Goal: Answer question/provide support

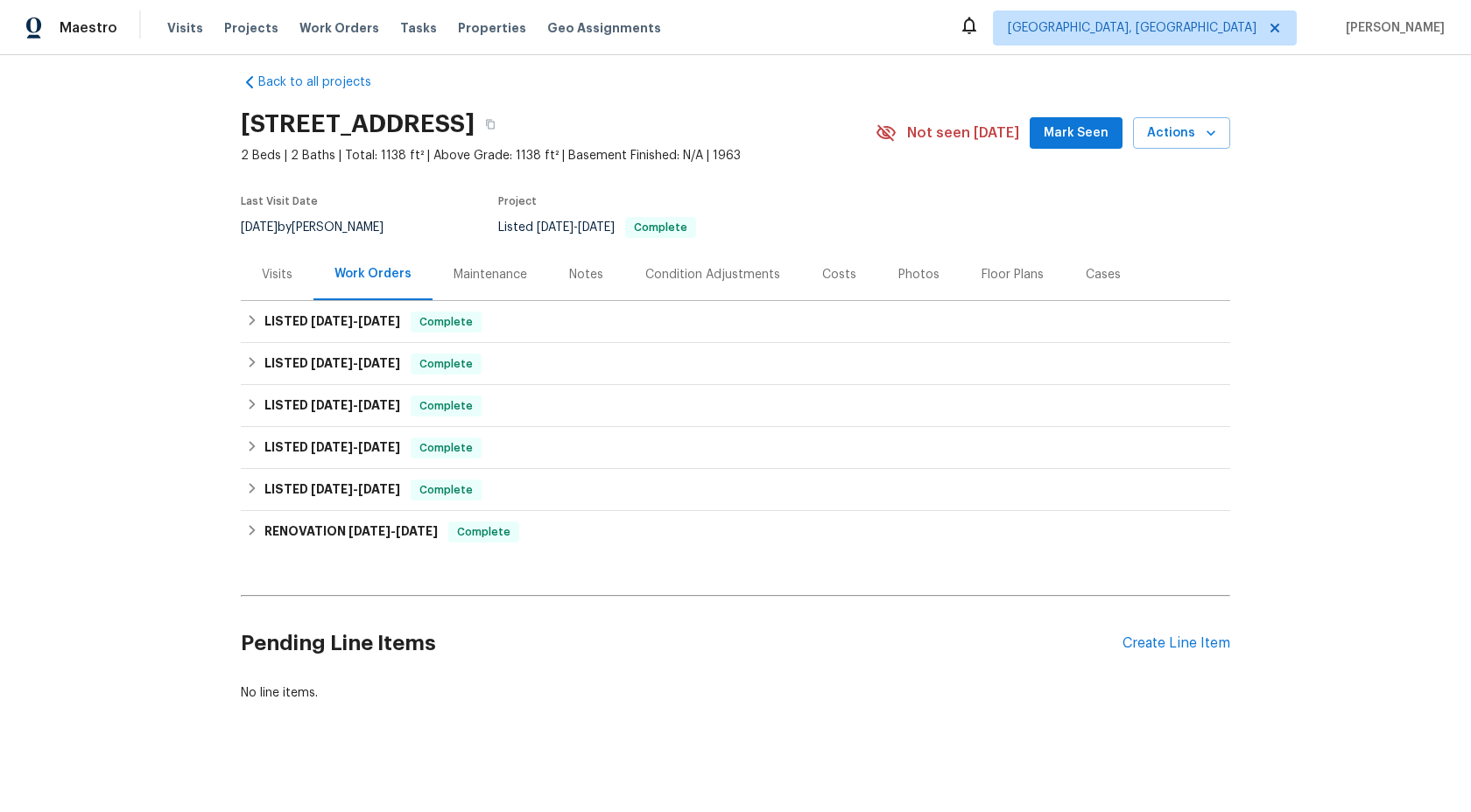
scroll to position [26, 0]
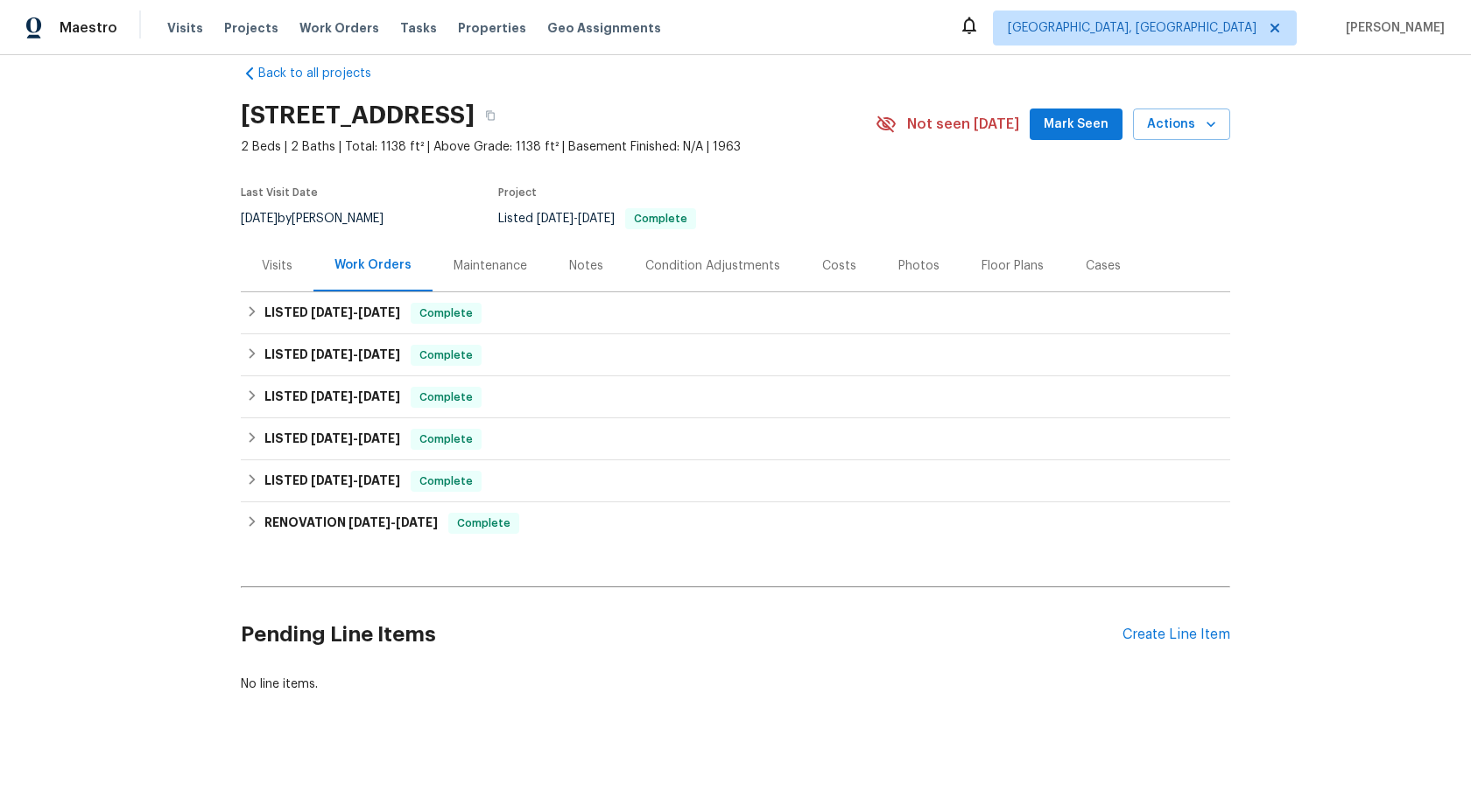
click at [512, 253] on div "Maintenance" at bounding box center [490, 266] width 115 height 52
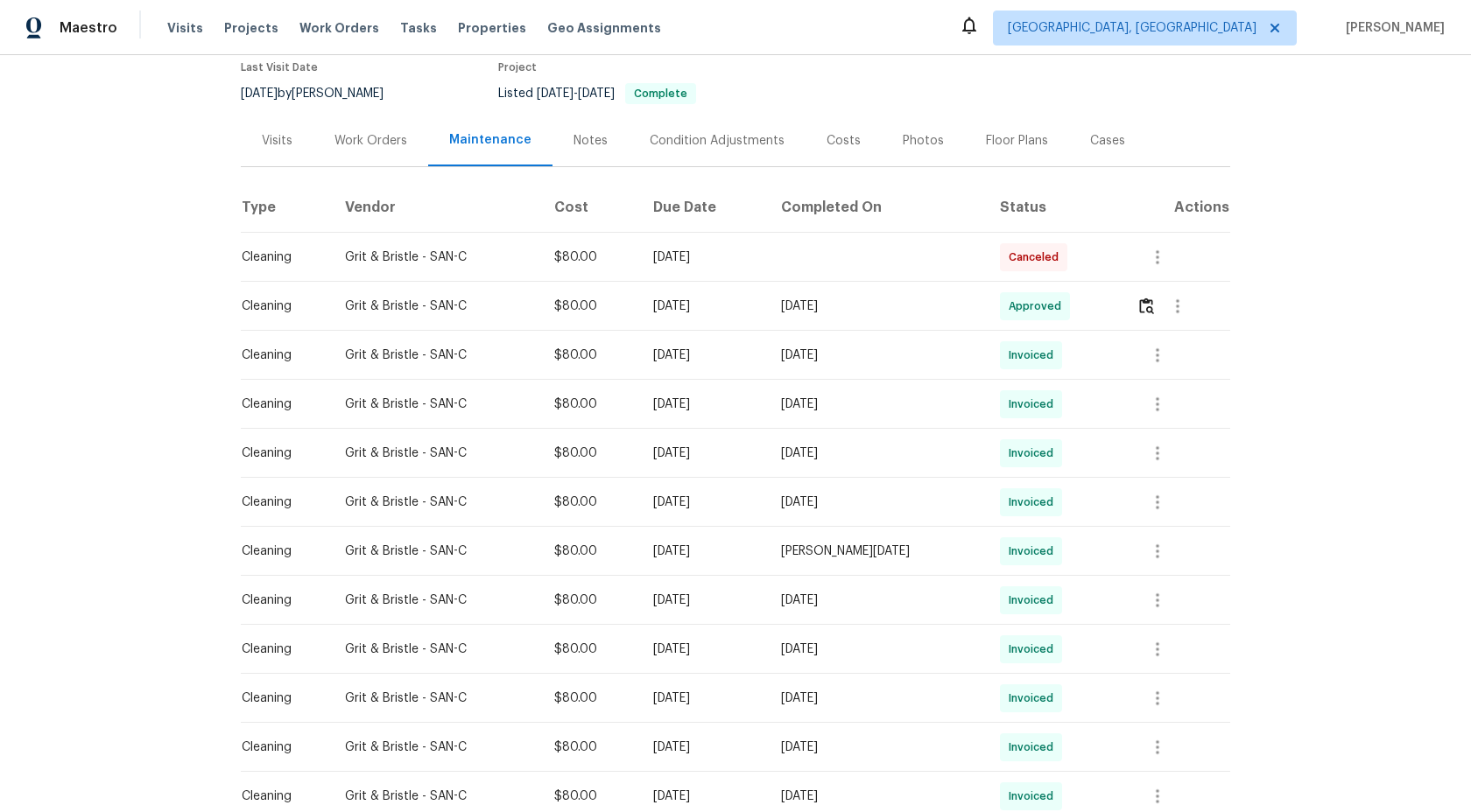
scroll to position [754, 0]
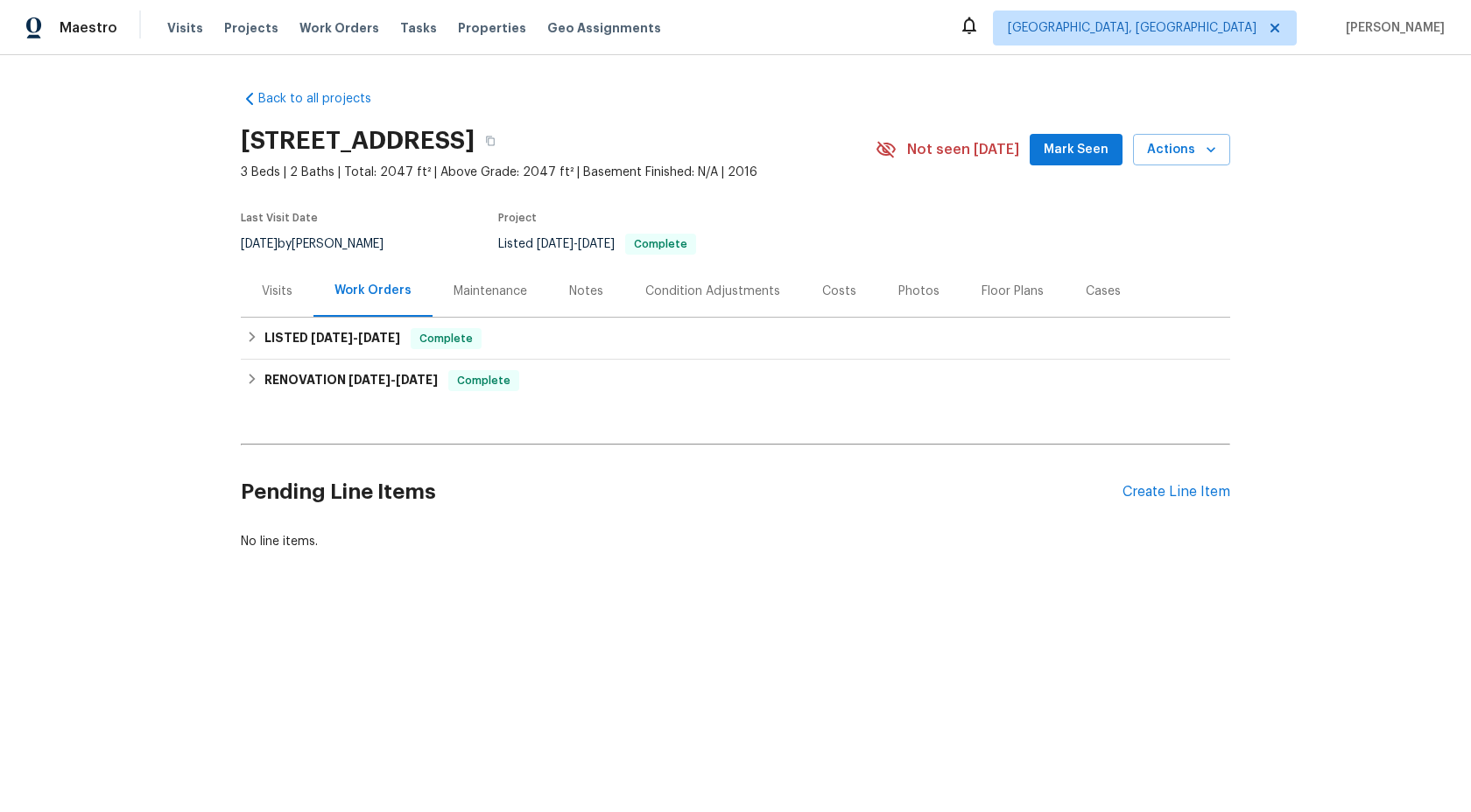
click at [508, 284] on div "Maintenance" at bounding box center [491, 292] width 74 height 18
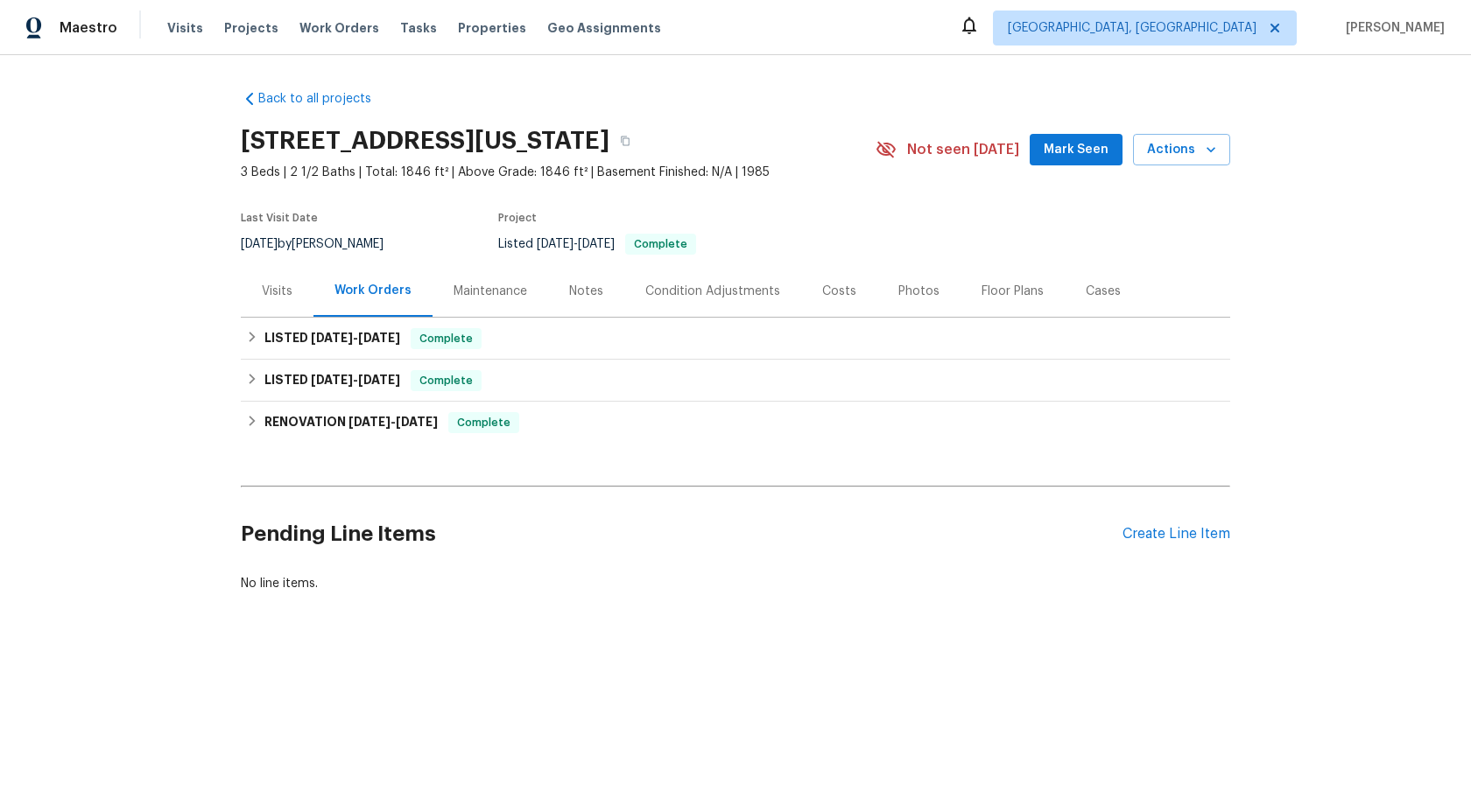
click at [484, 285] on div "Maintenance" at bounding box center [491, 292] width 74 height 18
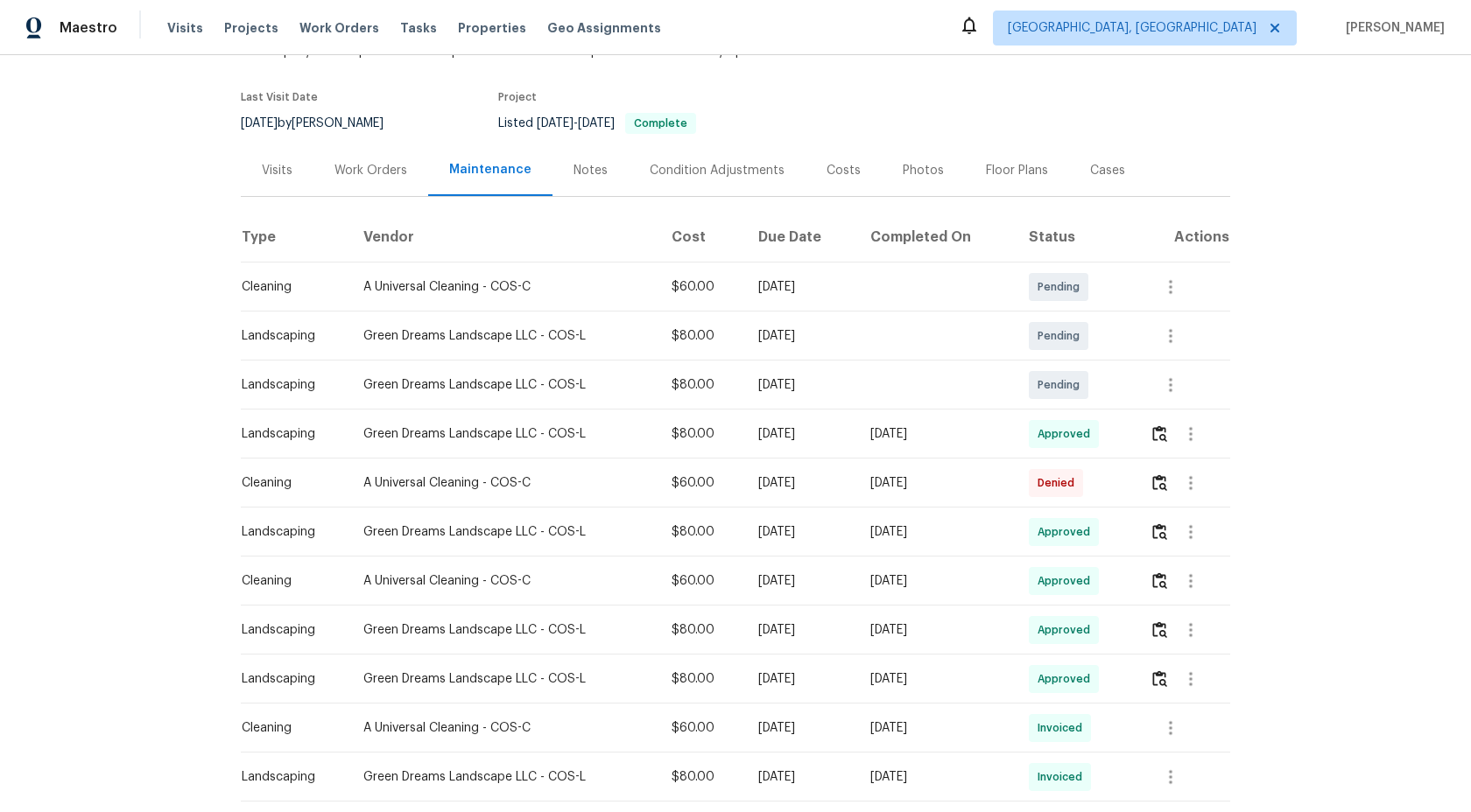
scroll to position [209, 0]
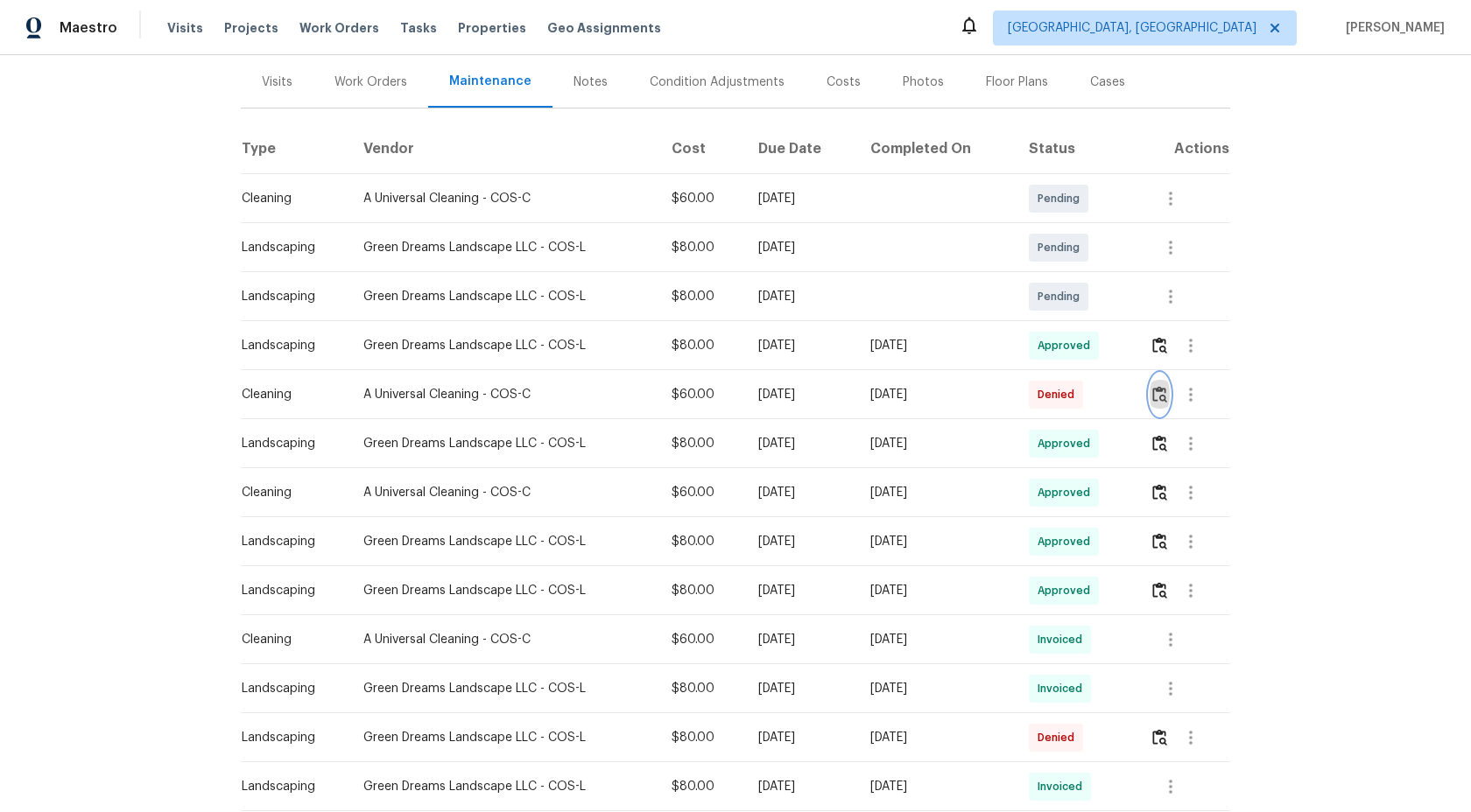
click at [1164, 395] on img "button" at bounding box center [1159, 394] width 15 height 17
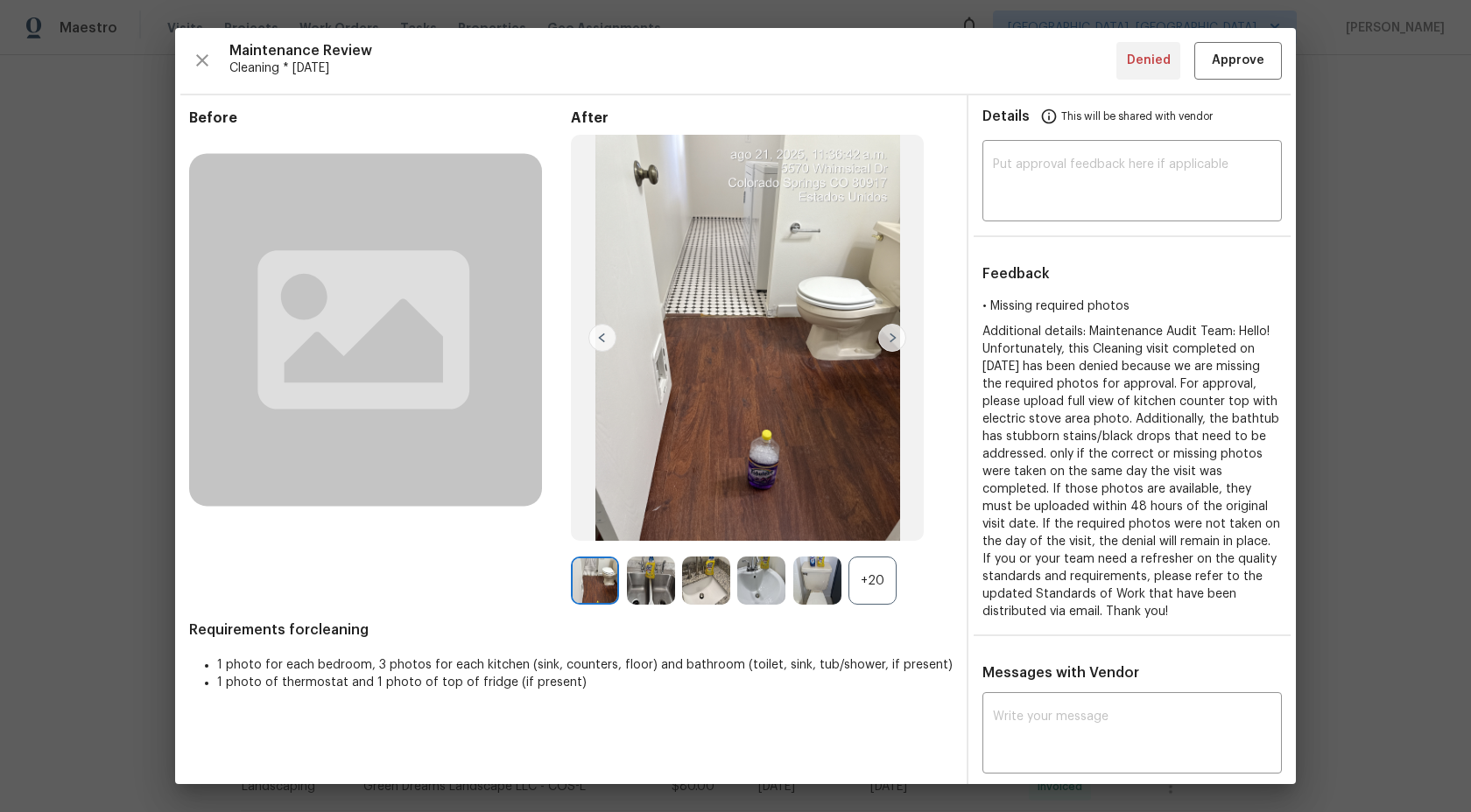
click at [887, 574] on div "+20" at bounding box center [872, 581] width 48 height 48
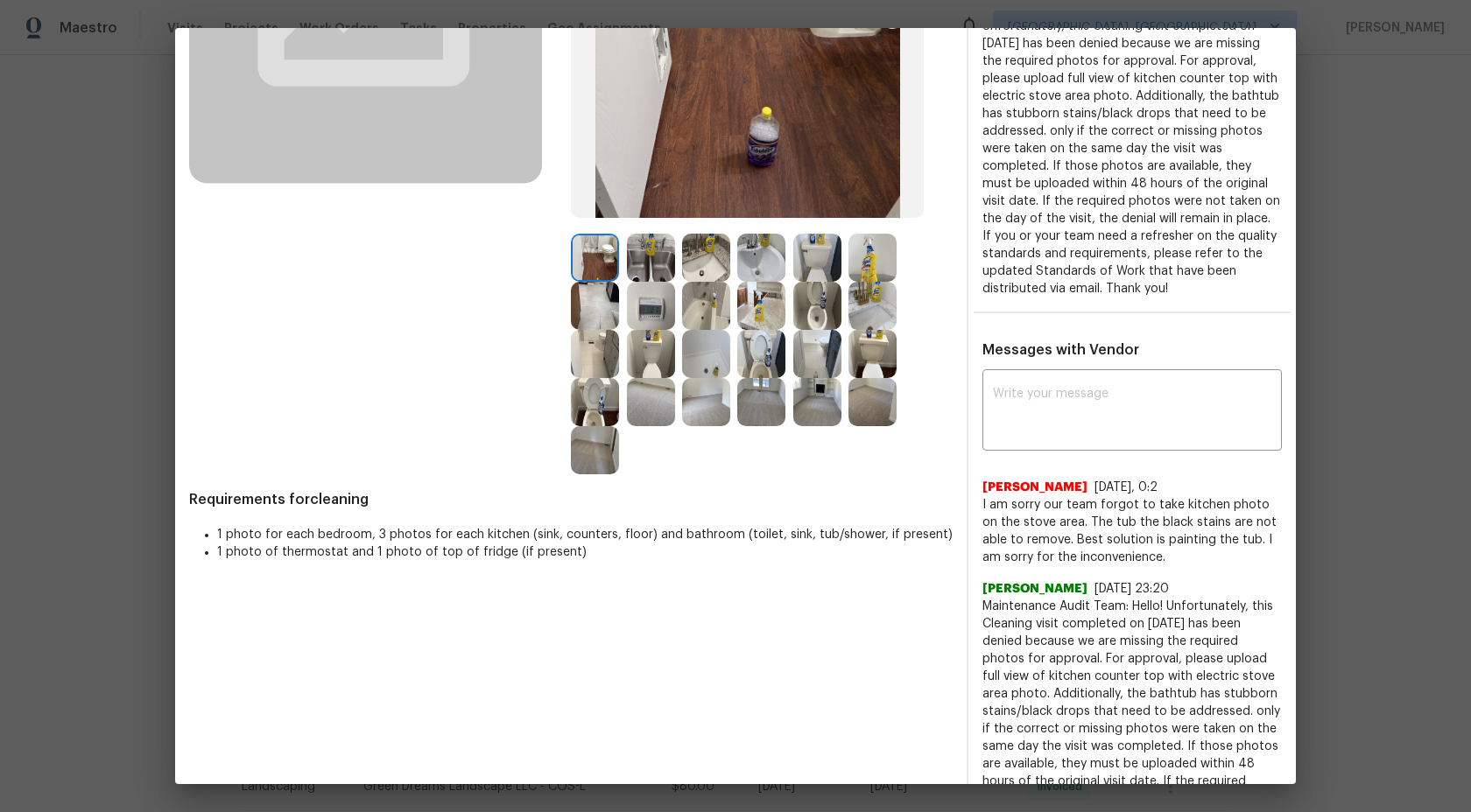
scroll to position [315, 0]
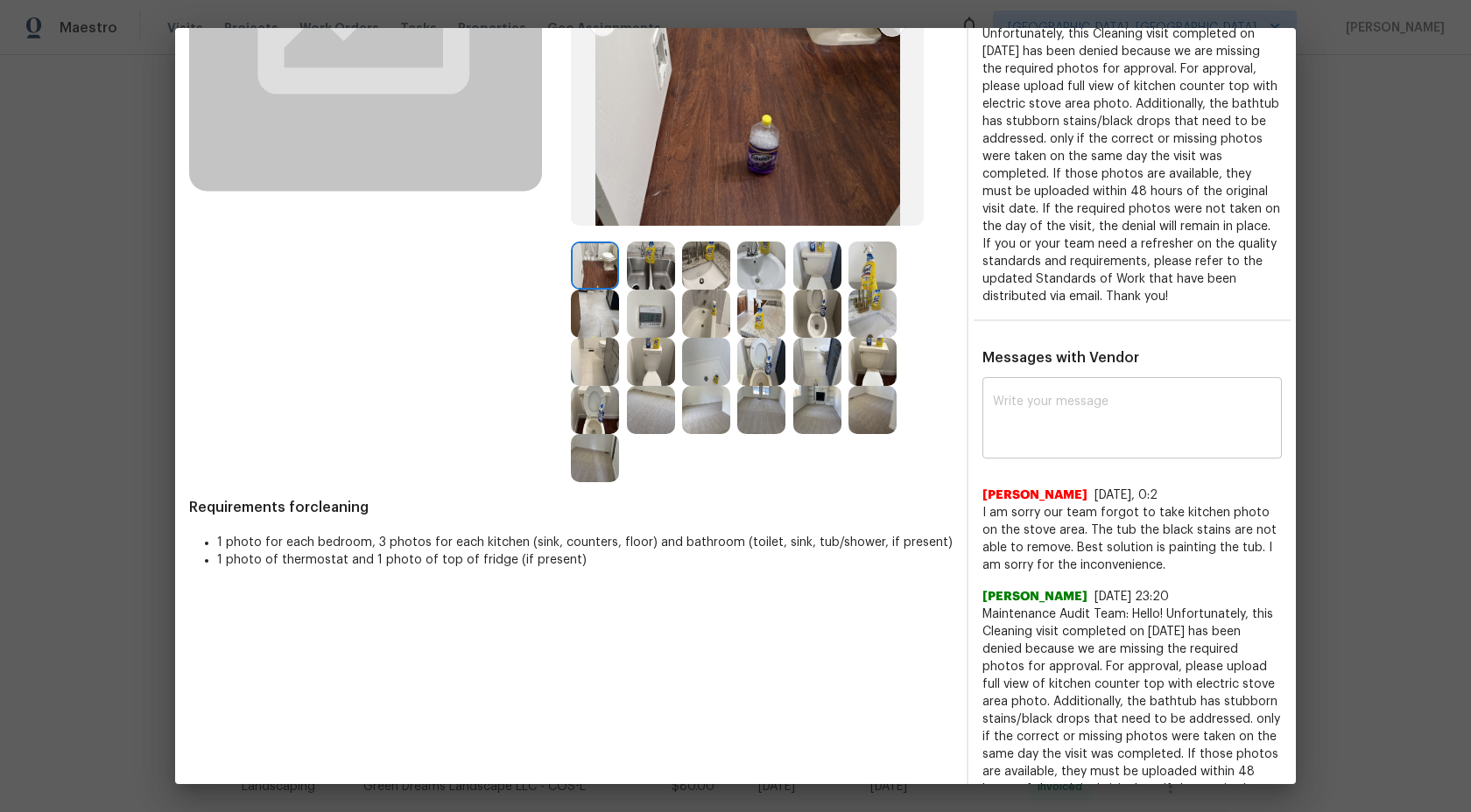
click at [1061, 414] on textarea at bounding box center [1132, 419] width 278 height 49
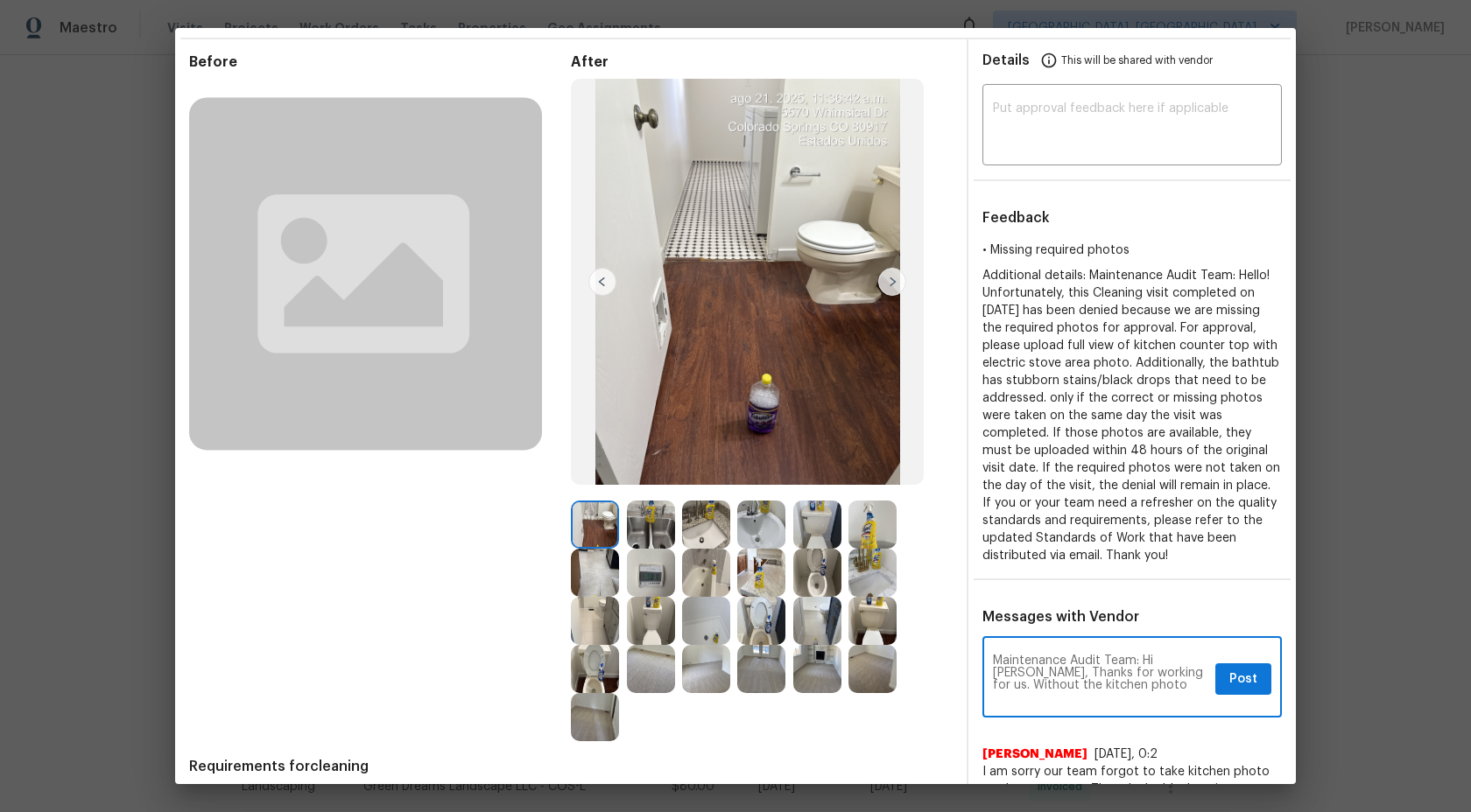
scroll to position [72, 0]
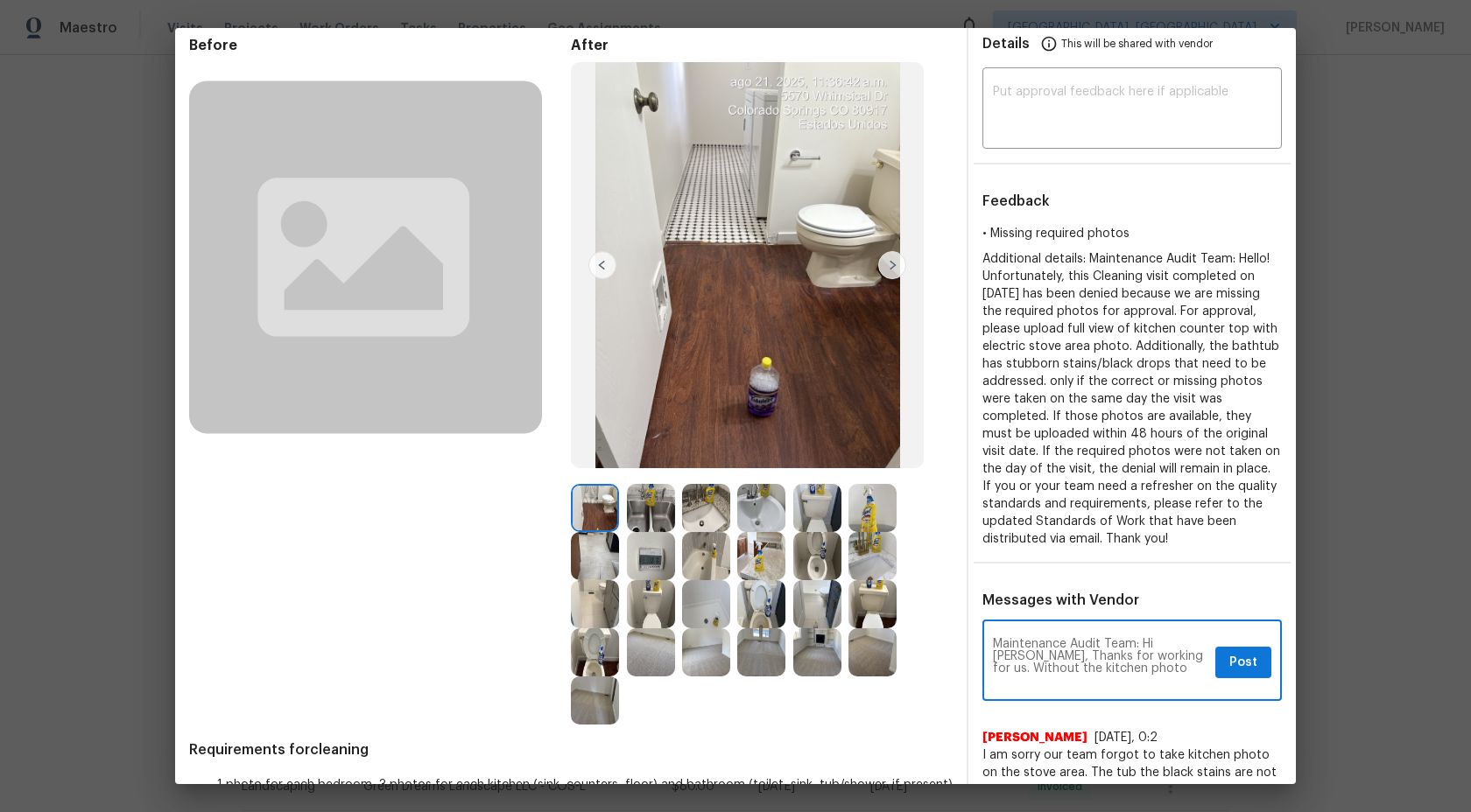
click at [1128, 676] on textarea "Maintenance Audit Team: Hi Amada, Thanks for working for us. Without the kitche…" at bounding box center [1101, 662] width 216 height 49
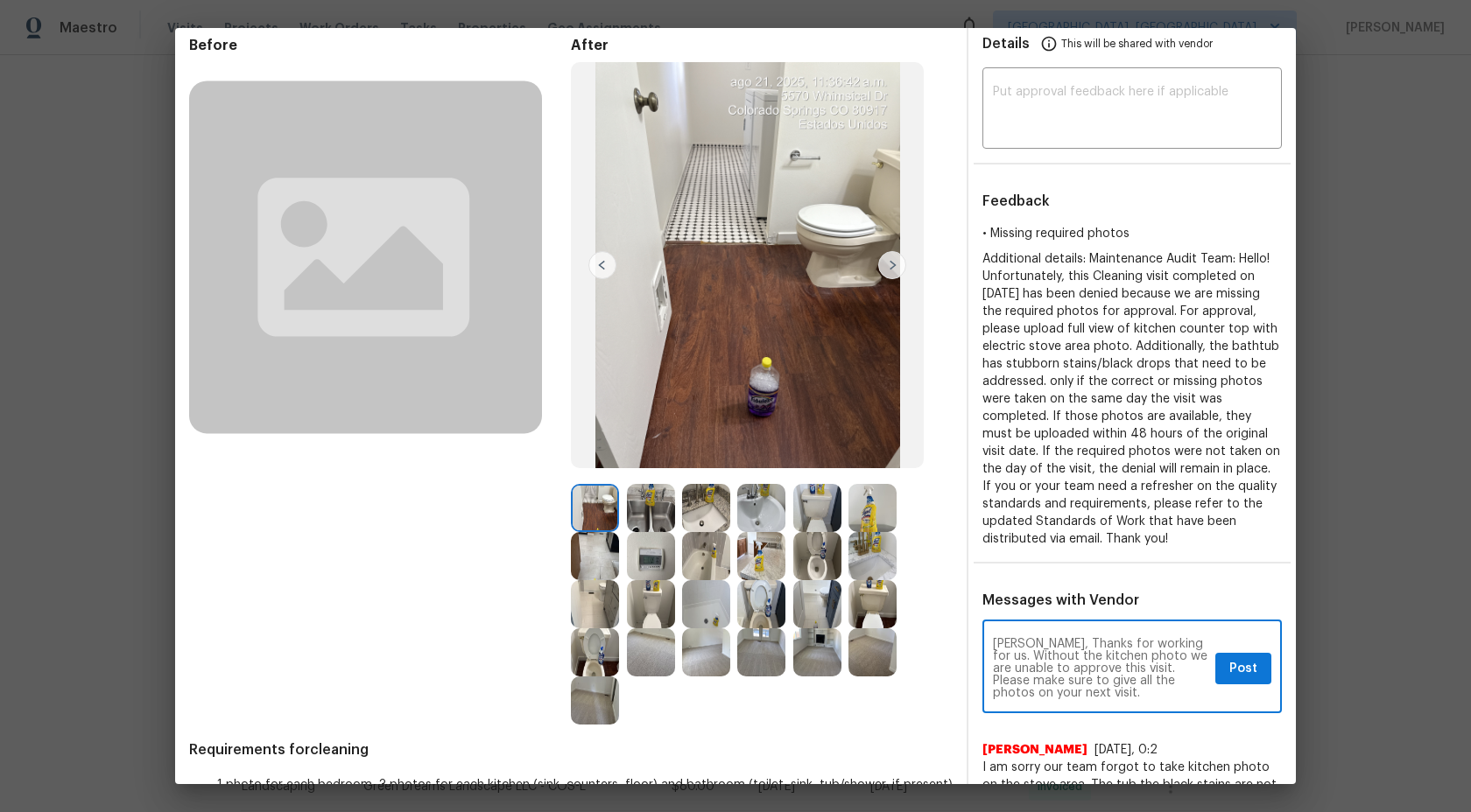
scroll to position [0, 0]
drag, startPoint x: 1031, startPoint y: 693, endPoint x: 985, endPoint y: 630, distance: 78.0
click at [985, 630] on div "Maintenance Audit Team: Hi Amada, Thanks for working for us. Without the kitche…" at bounding box center [1131, 669] width 299 height 89
paste textarea "Hi Amada, thank you for your efforts on this visit. However, we’re unable to ap…"
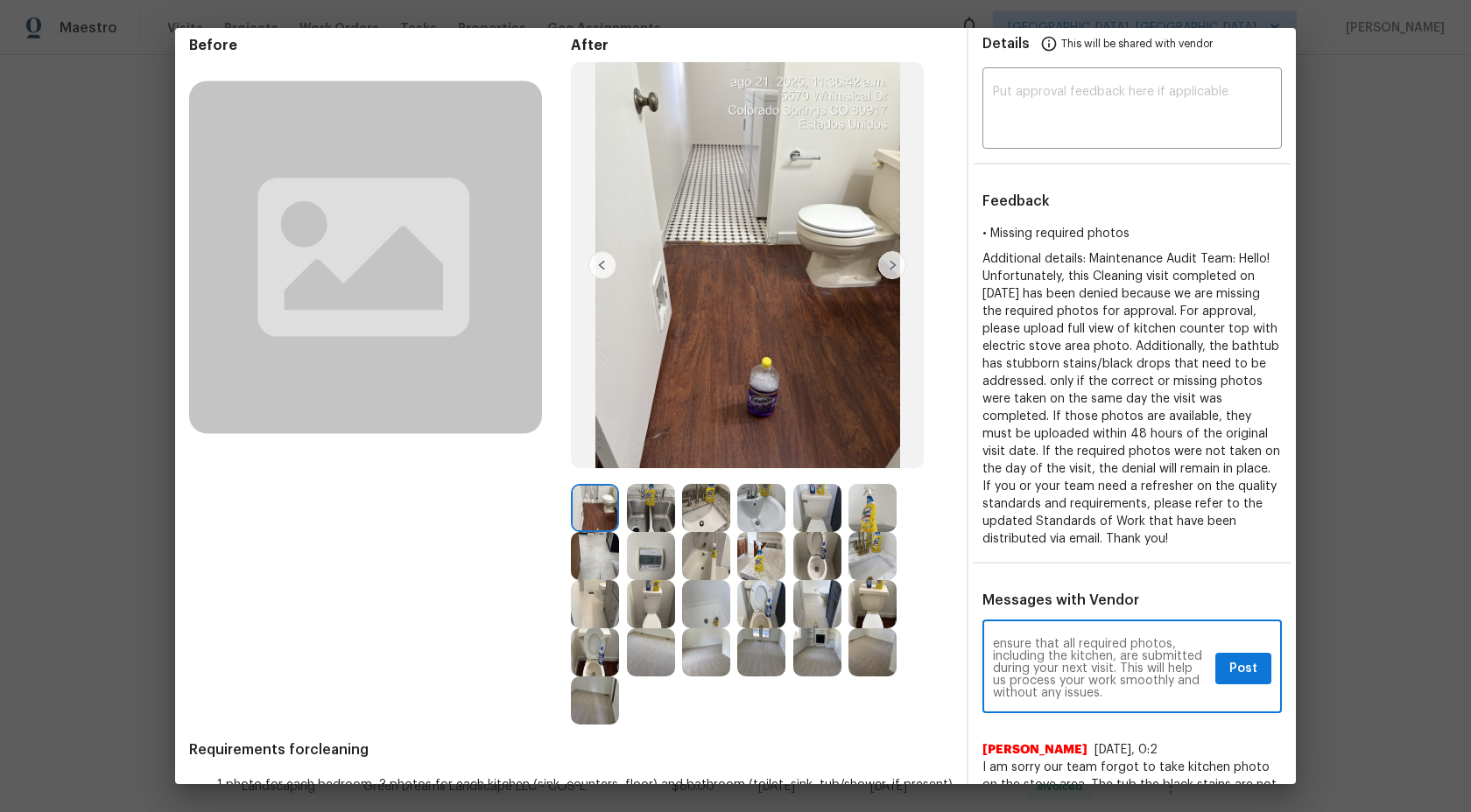
click at [1002, 698] on textarea "Maintenance Audit Team: Hi Amada, thank you for your efforts on this visit. How…" at bounding box center [1101, 669] width 216 height 62
type textarea "Maintenance Audit Team: Hi Amada, thank you for your efforts on this visit. How…"
click at [1239, 675] on span "Post" at bounding box center [1244, 669] width 28 height 22
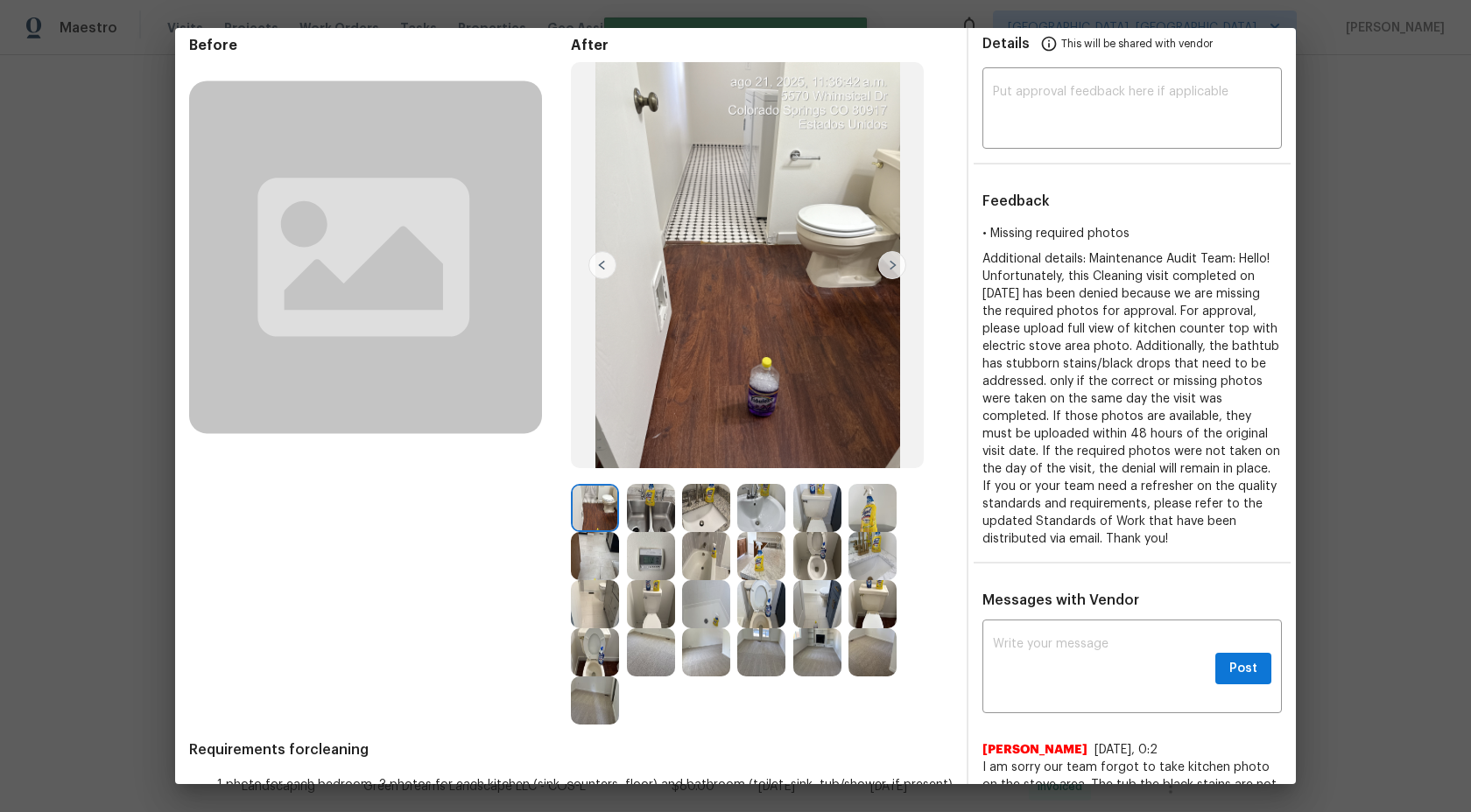
scroll to position [0, 0]
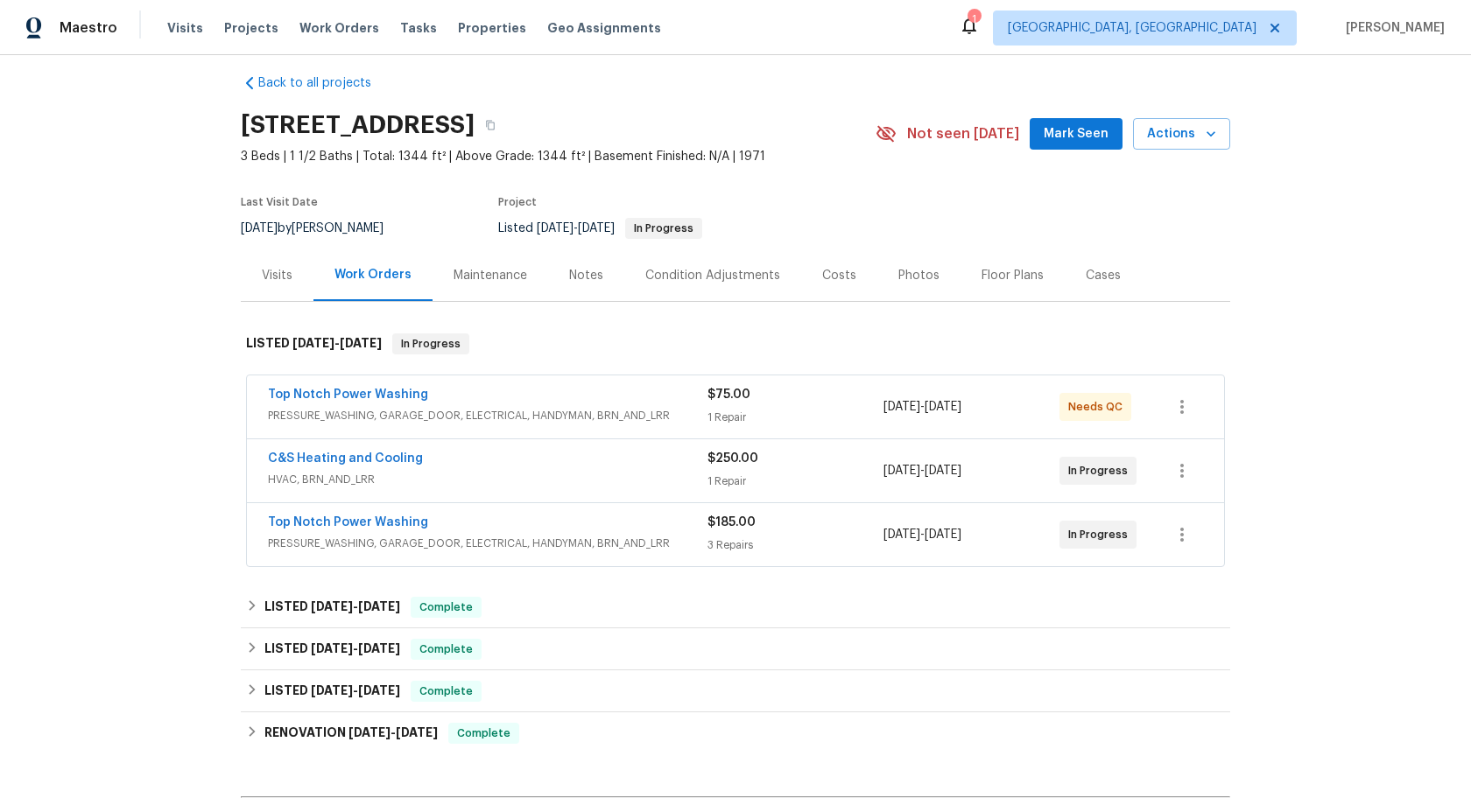
scroll to position [21, 0]
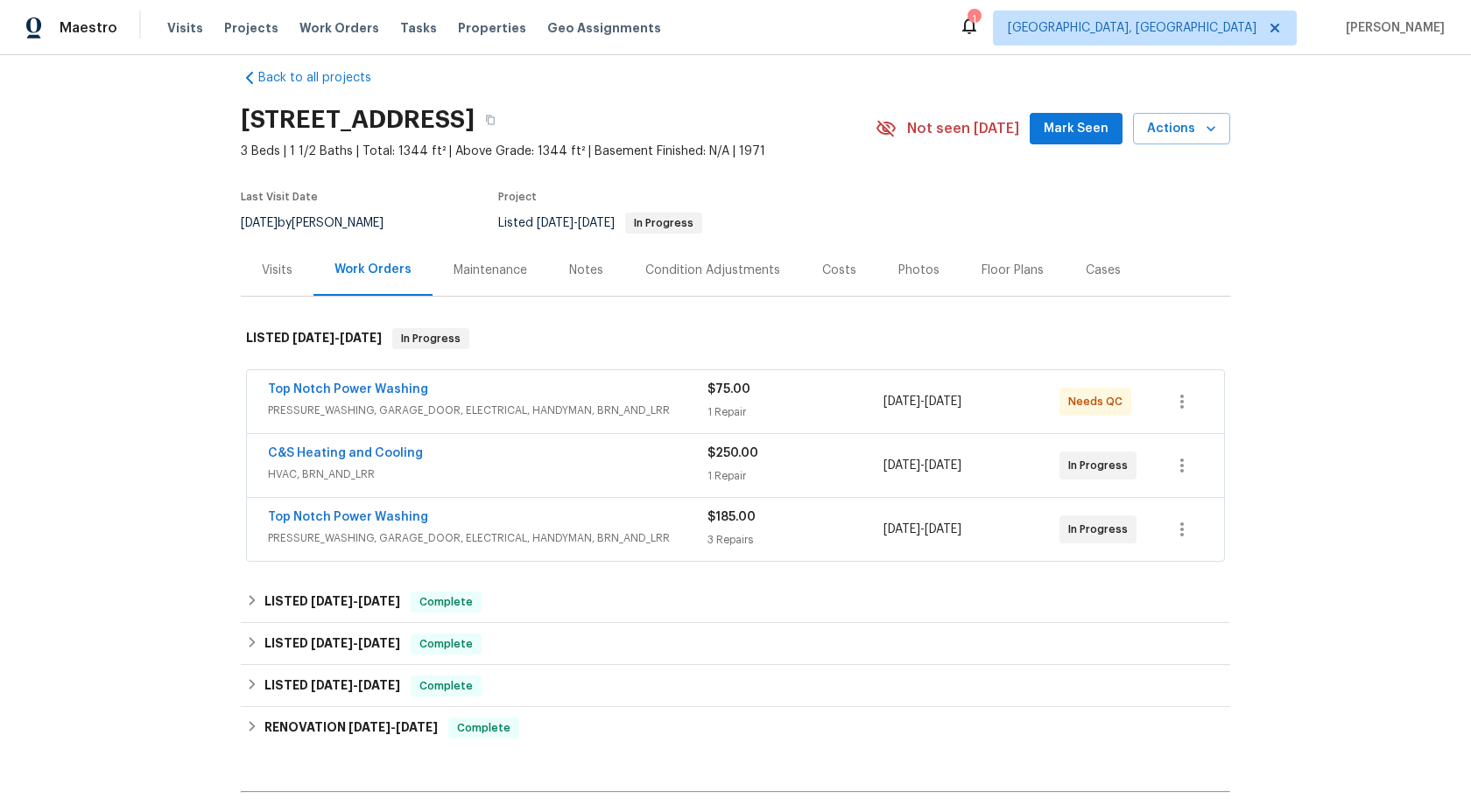
click at [505, 277] on div "Maintenance" at bounding box center [491, 271] width 74 height 18
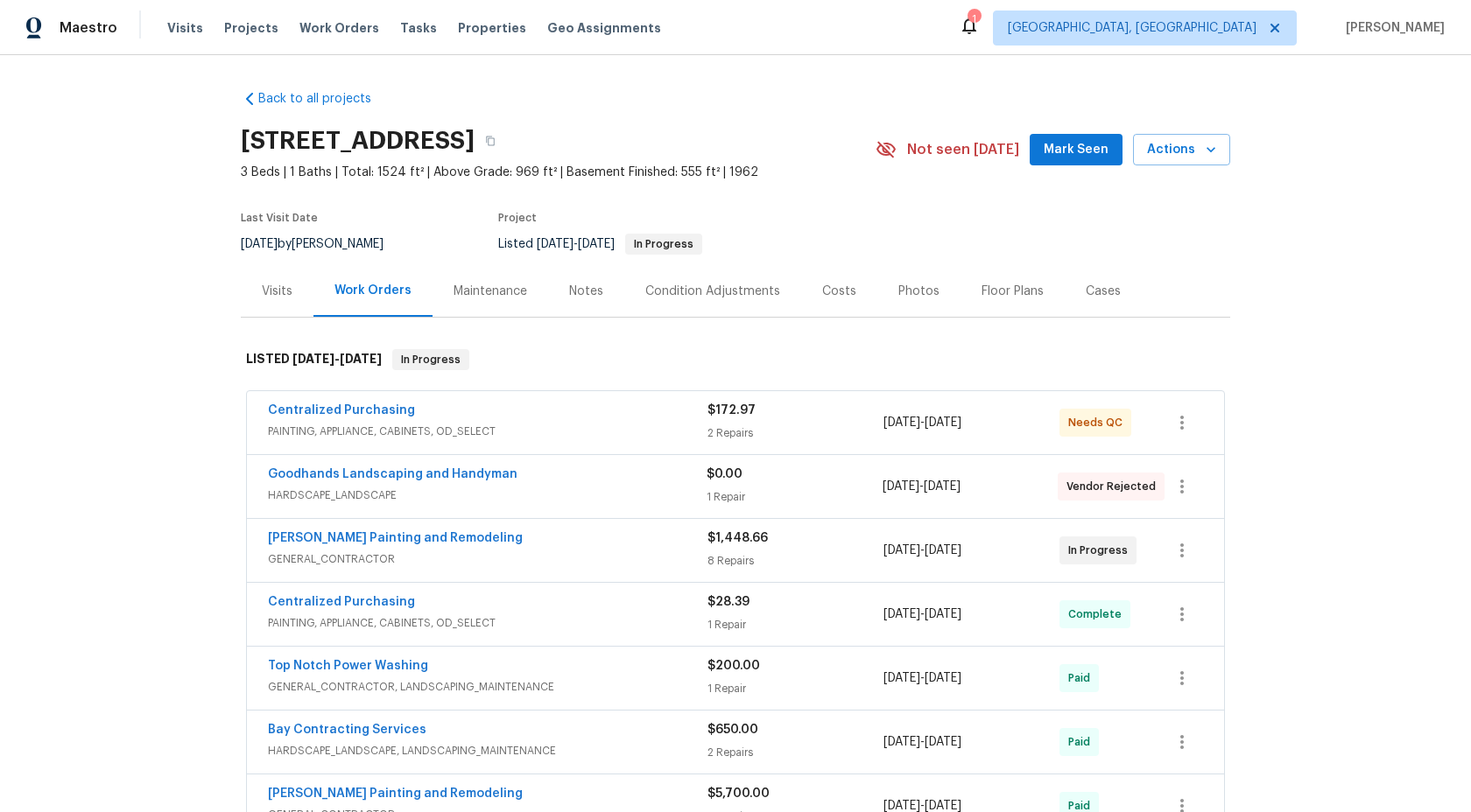
click at [462, 290] on div "Maintenance" at bounding box center [491, 292] width 74 height 18
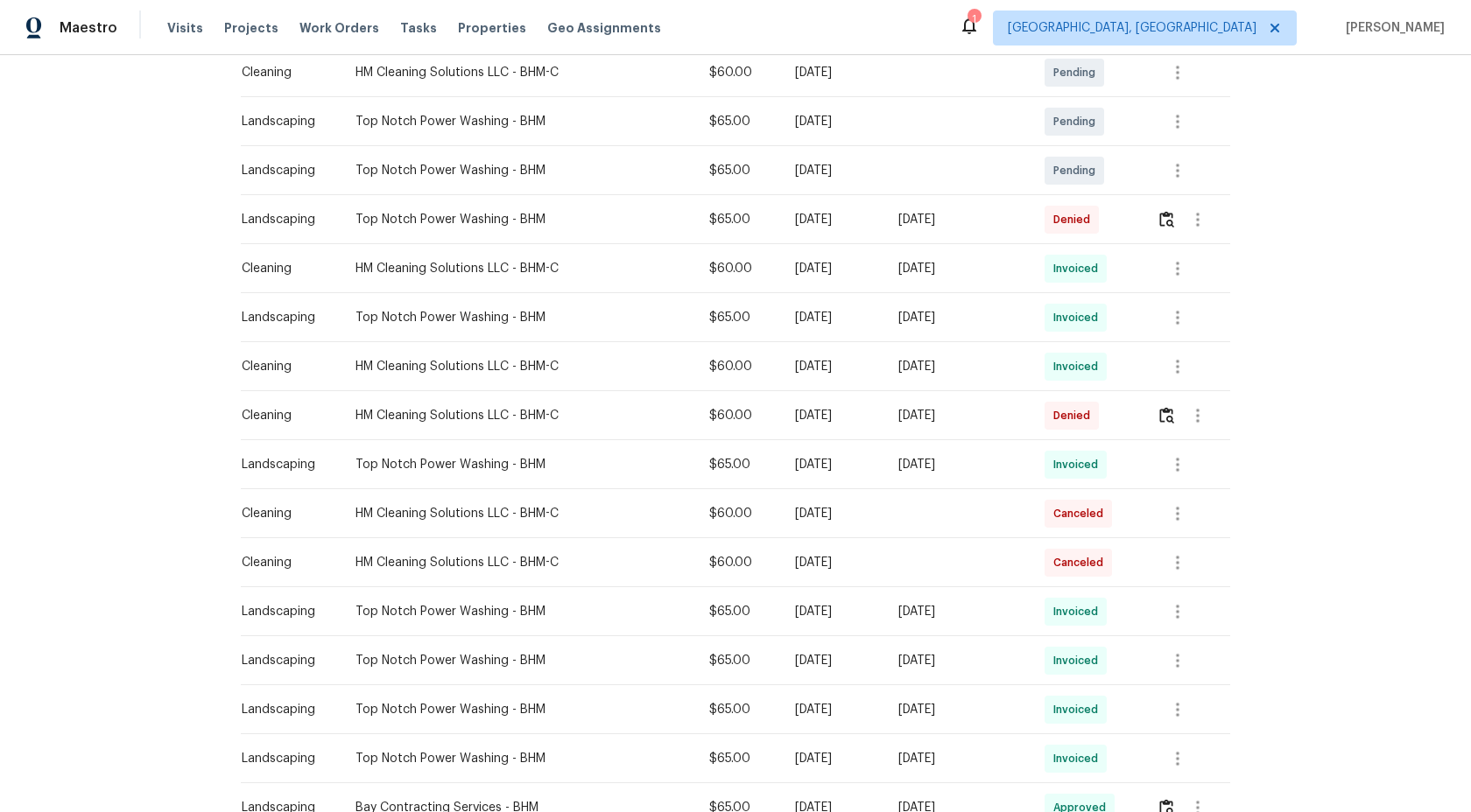
scroll to position [380, 0]
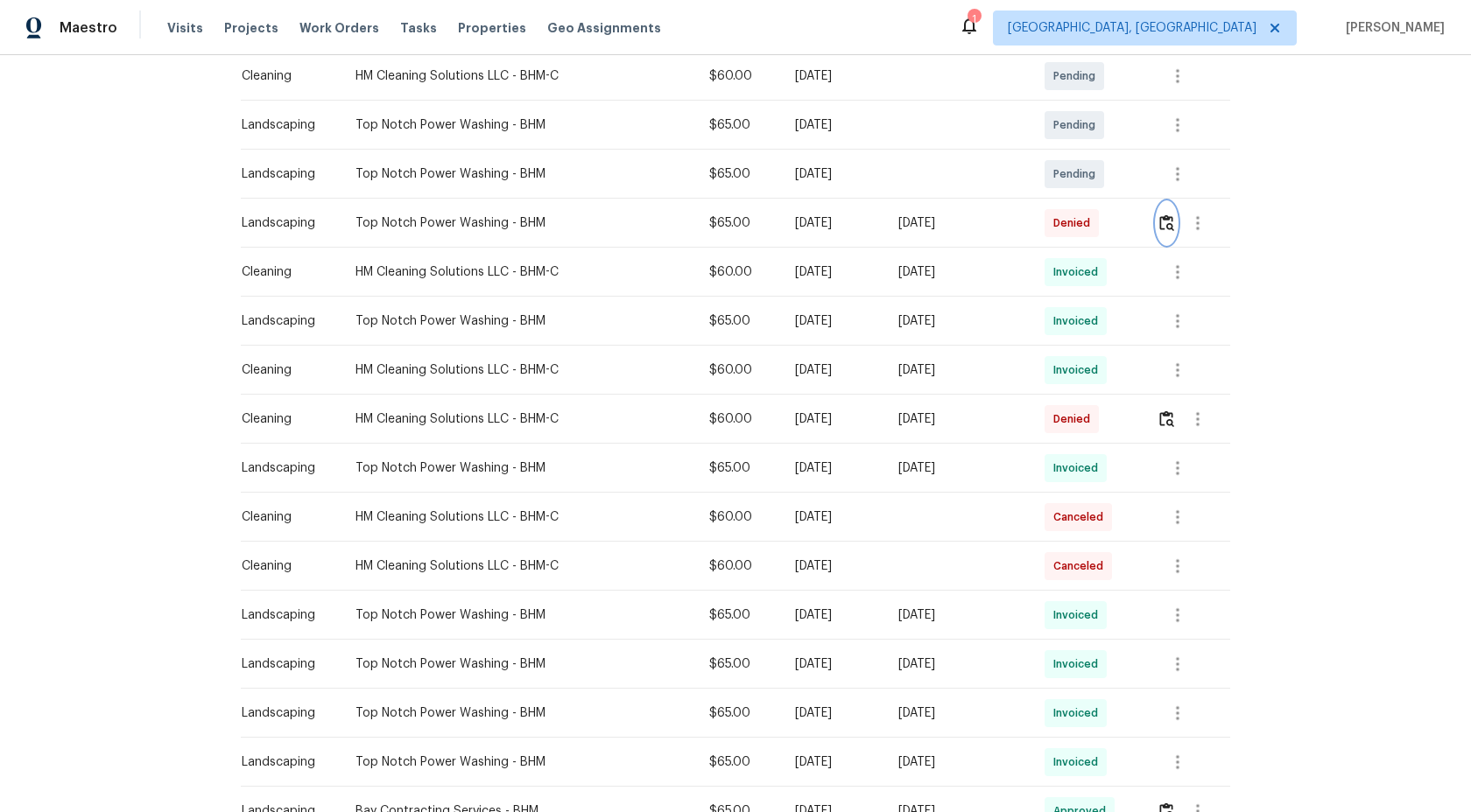
click at [1168, 222] on img "button" at bounding box center [1166, 222] width 15 height 17
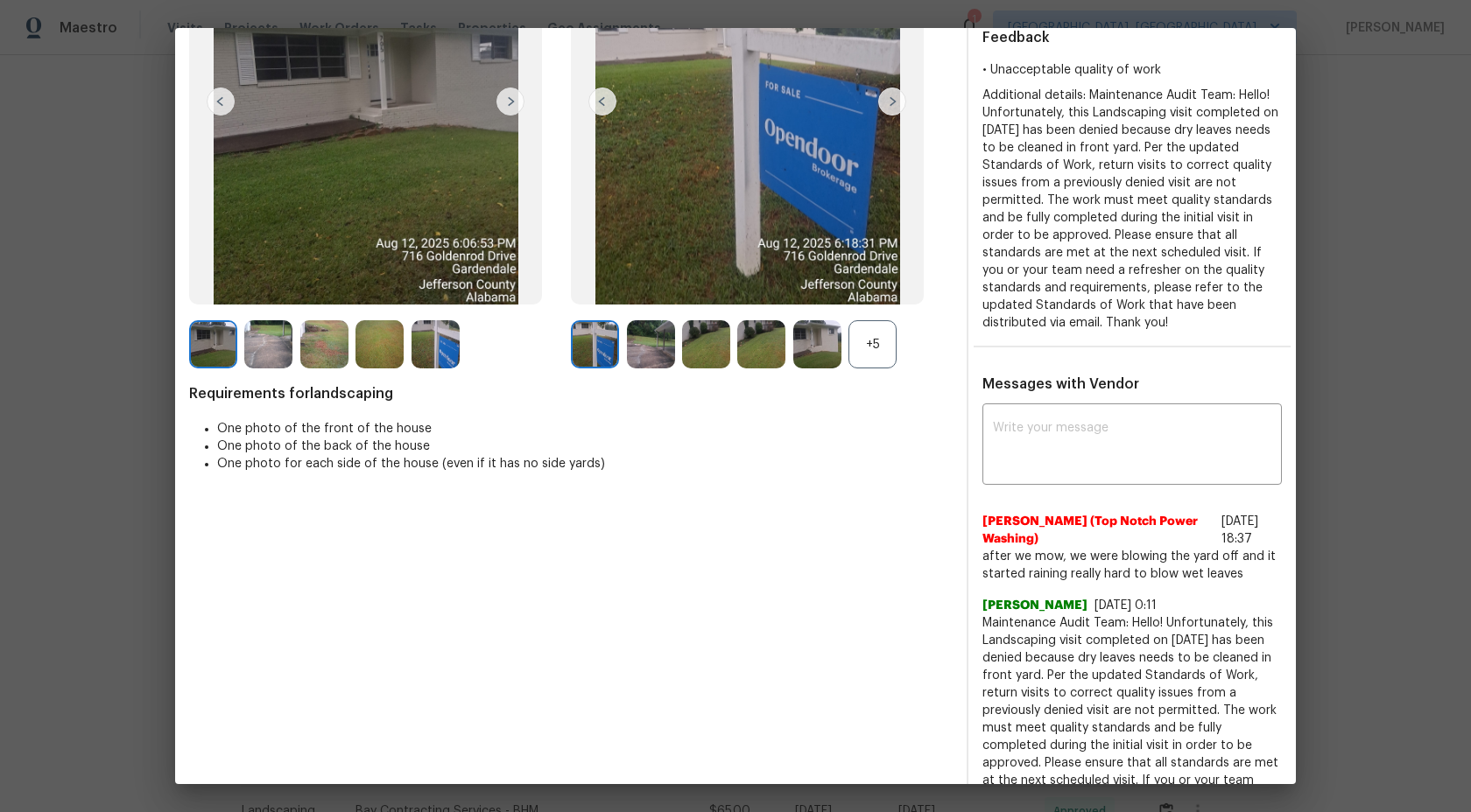
scroll to position [242, 0]
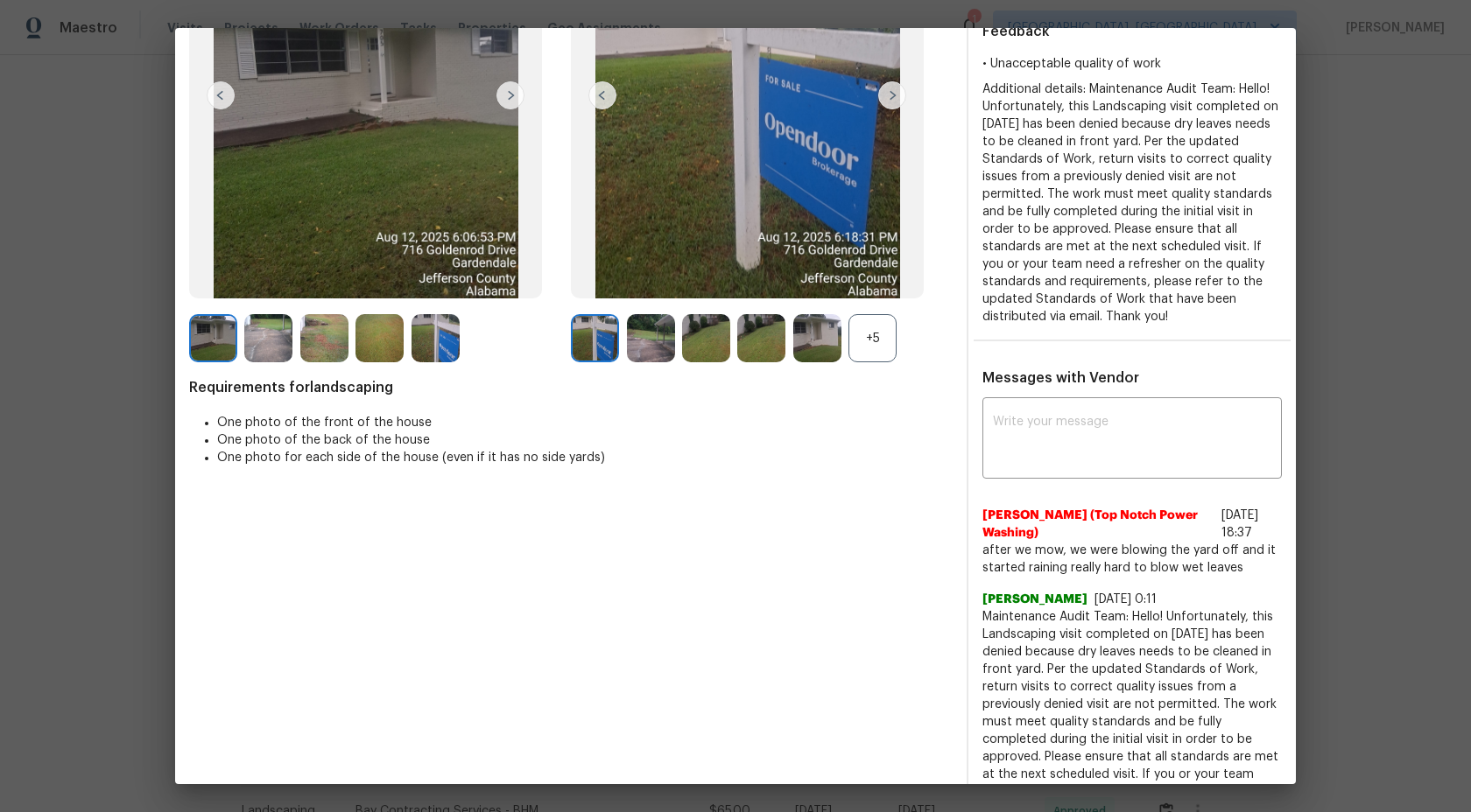
click at [884, 337] on div "+5" at bounding box center [872, 338] width 48 height 48
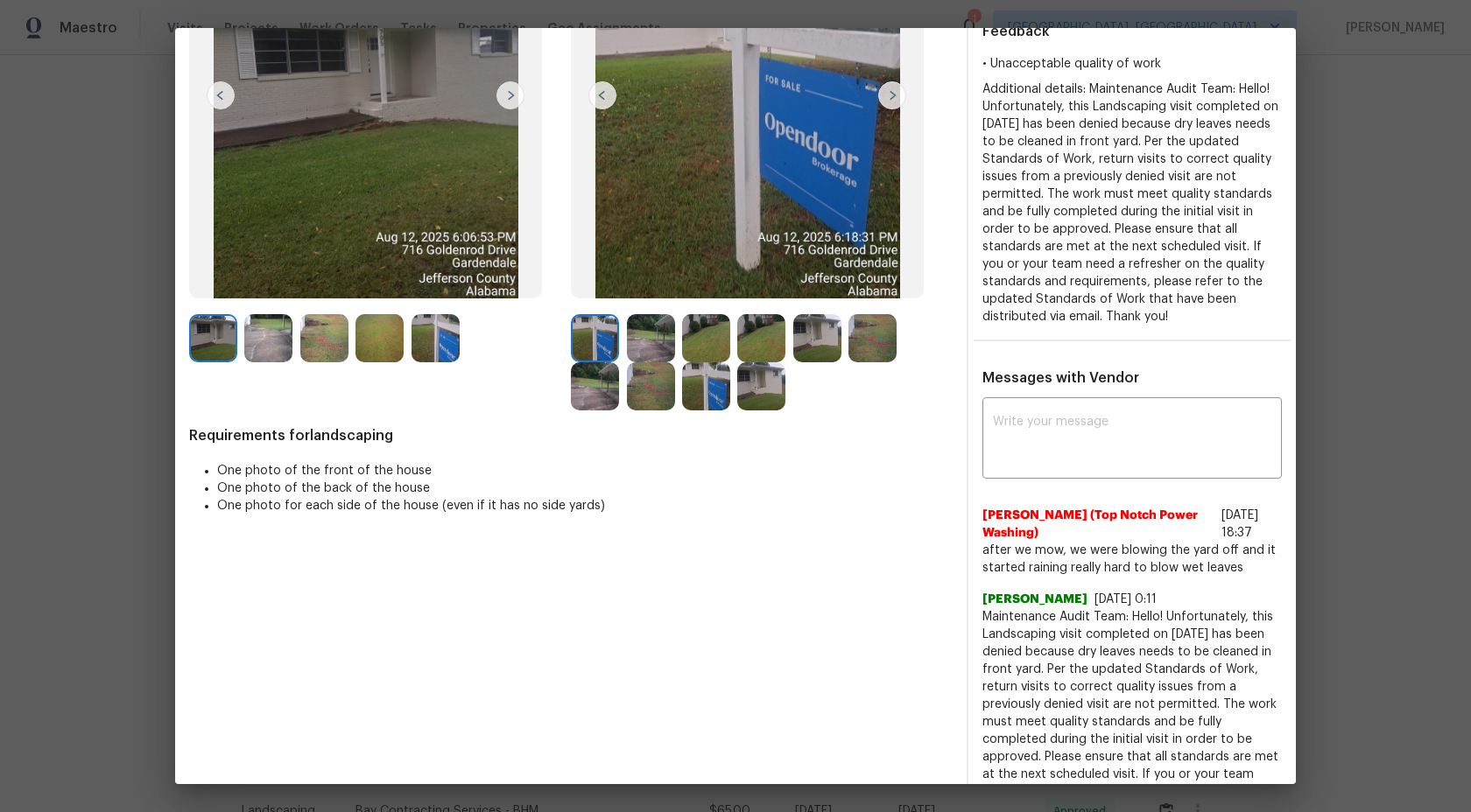
click at [669, 334] on img at bounding box center [651, 338] width 48 height 48
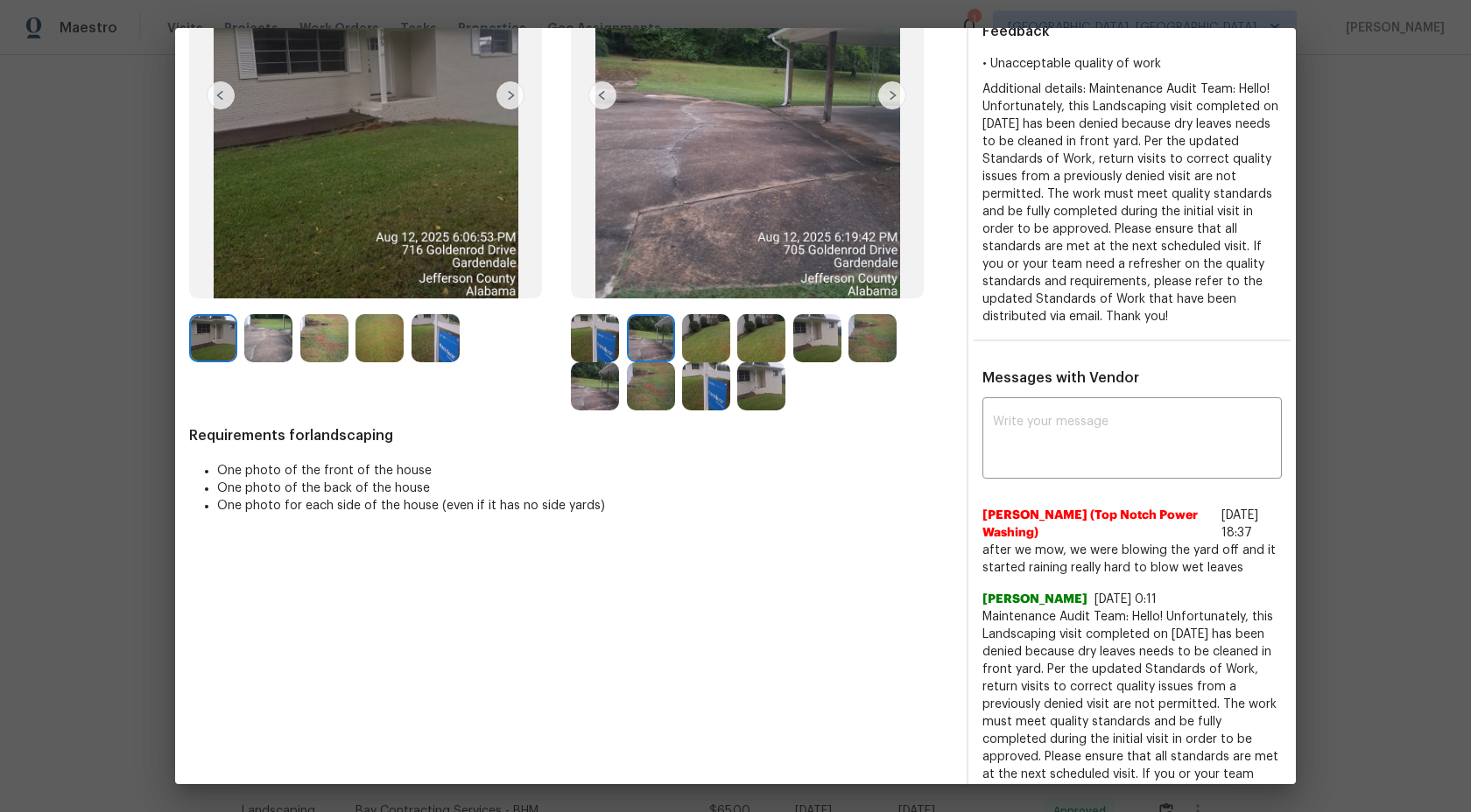
click at [649, 340] on img at bounding box center [651, 338] width 48 height 48
click at [662, 347] on img at bounding box center [651, 338] width 48 height 48
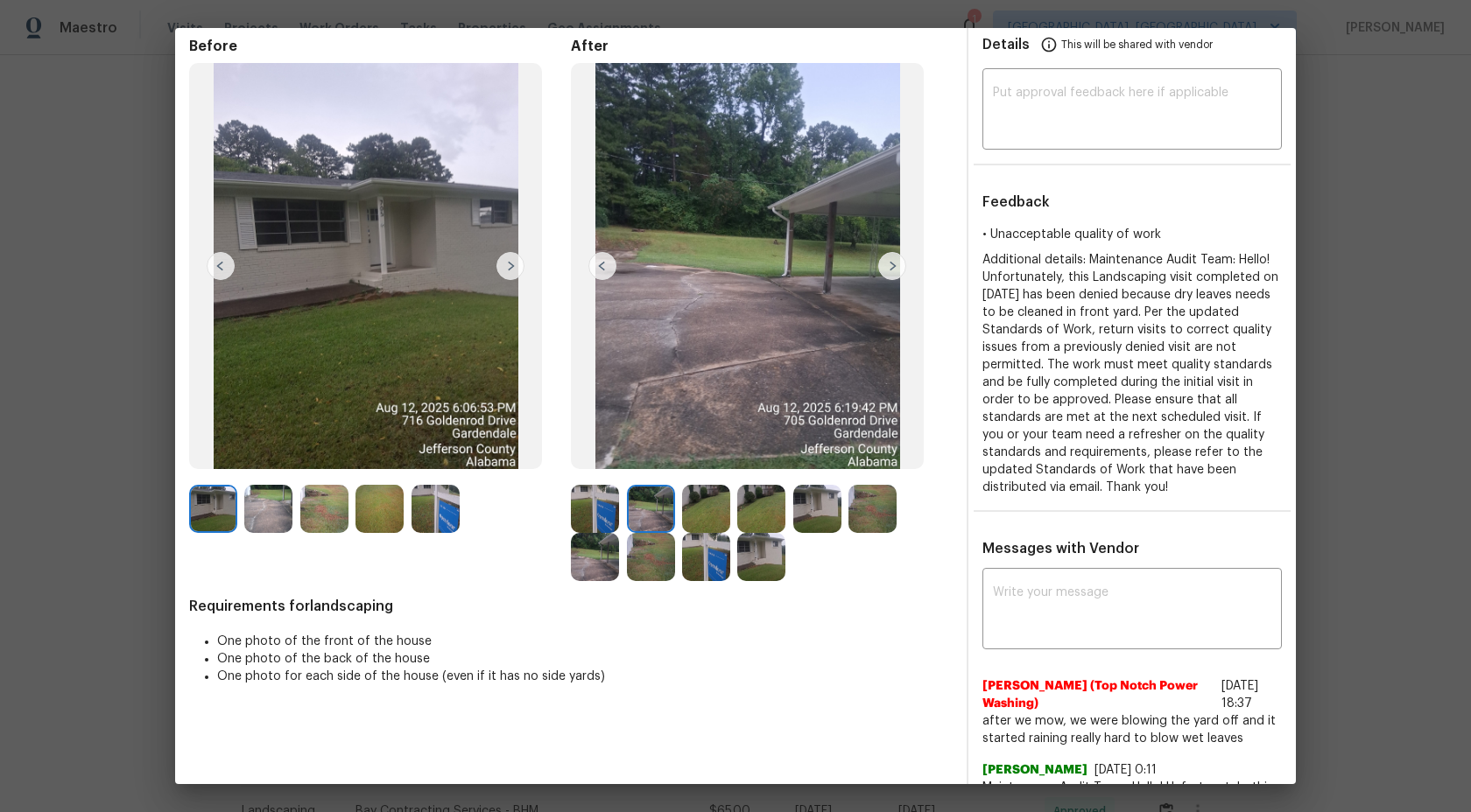
scroll to position [56, 0]
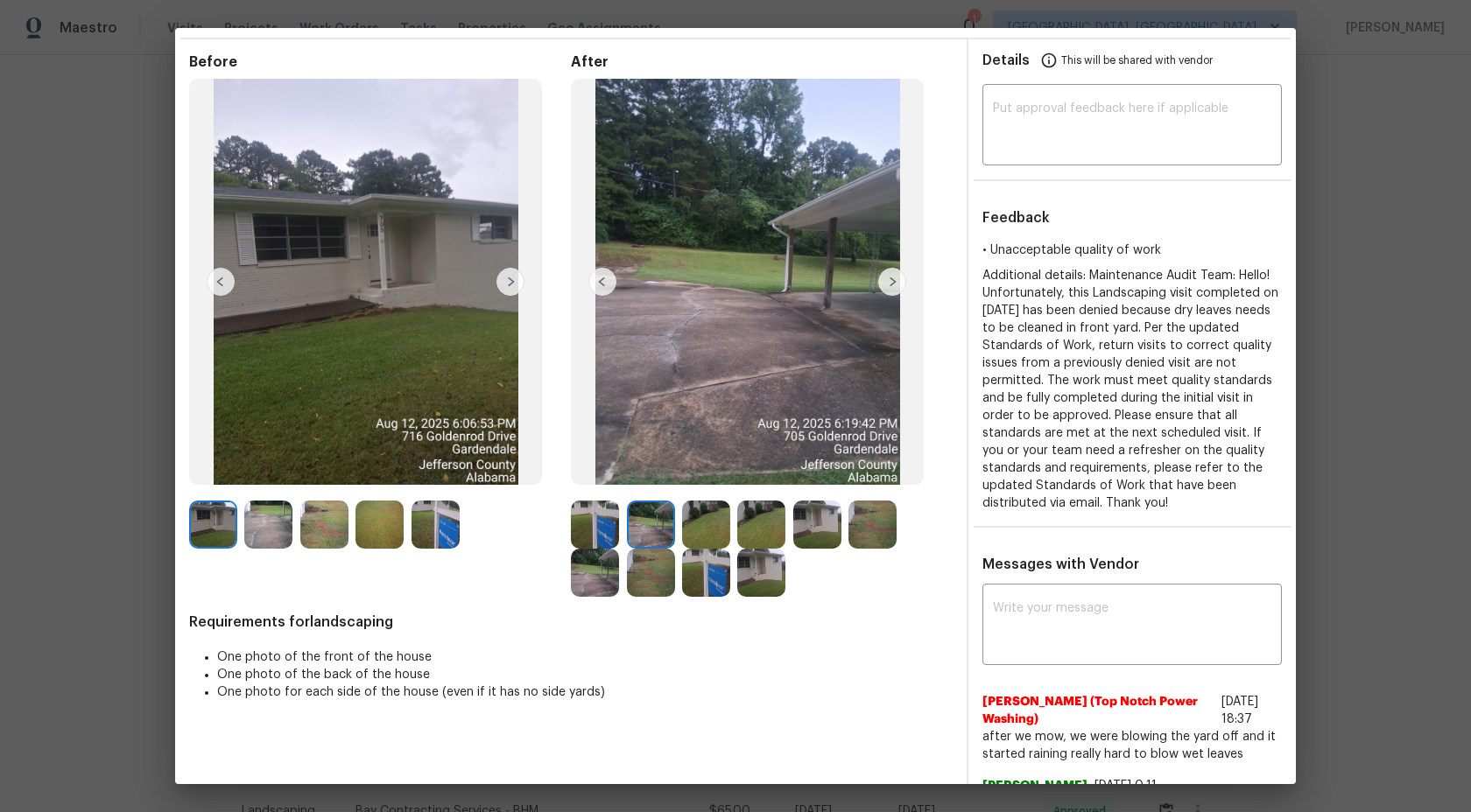
click at [900, 280] on img at bounding box center [892, 282] width 28 height 28
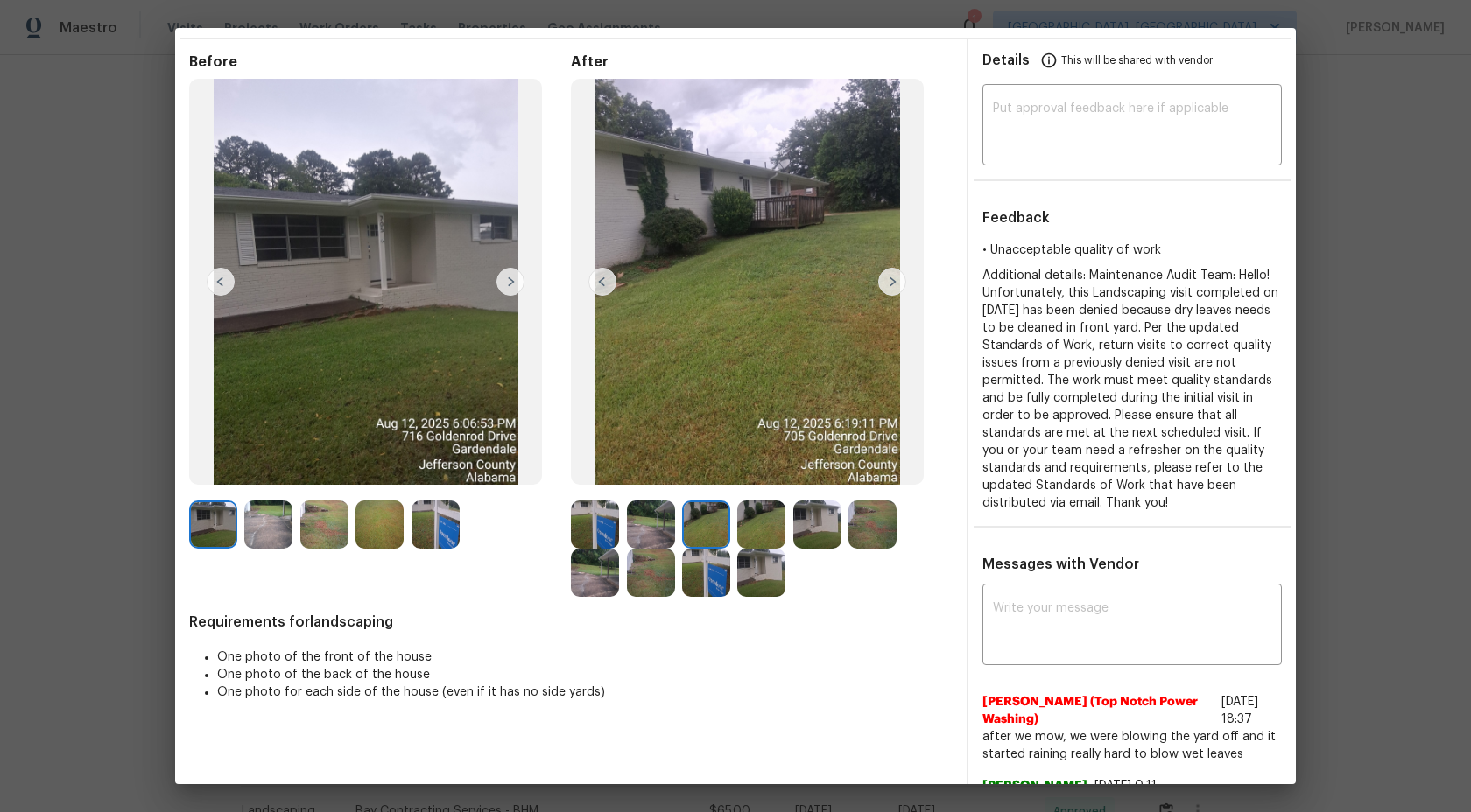
click at [896, 283] on img at bounding box center [892, 282] width 28 height 28
click at [897, 281] on img at bounding box center [892, 282] width 28 height 28
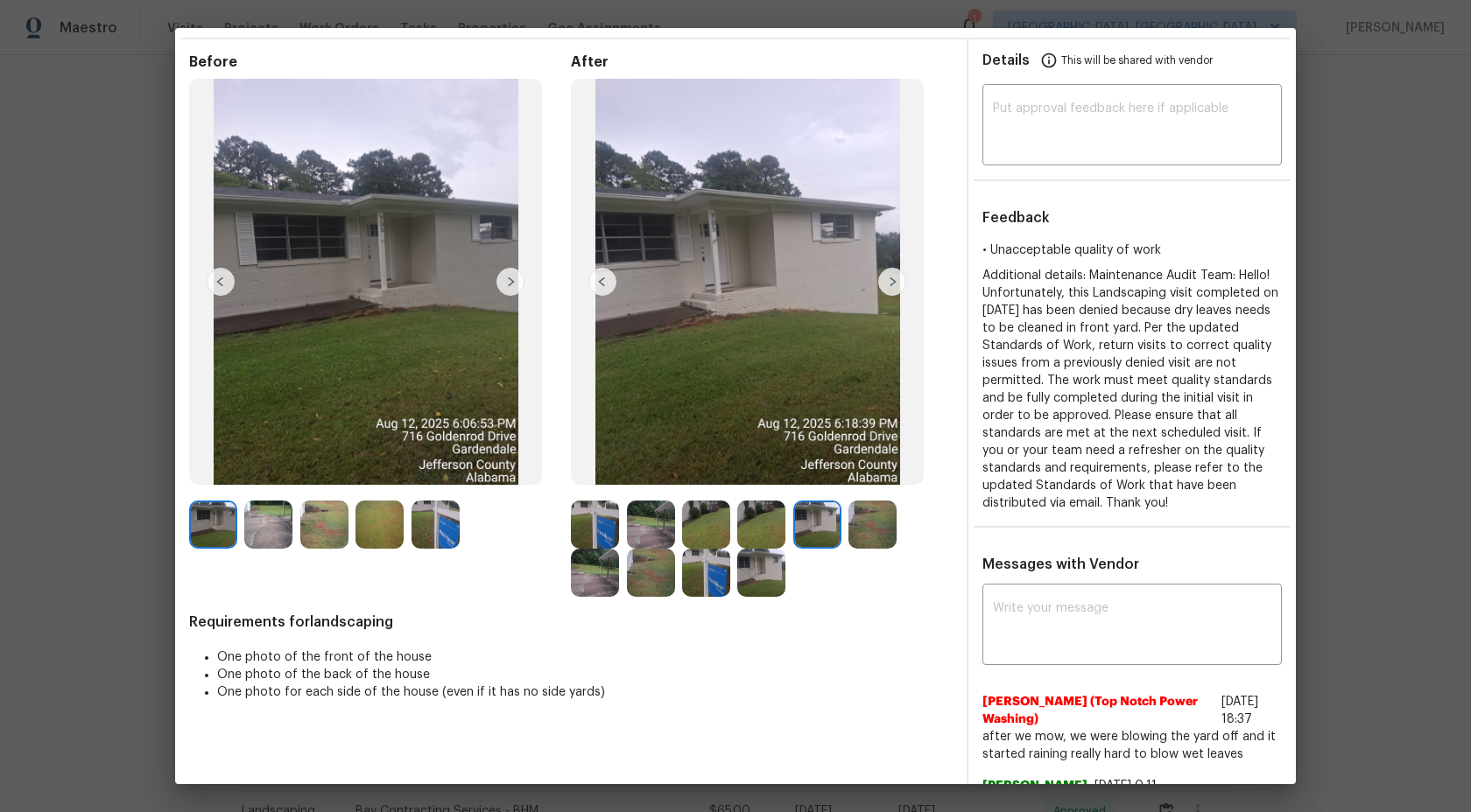
click at [897, 281] on img at bounding box center [892, 282] width 28 height 28
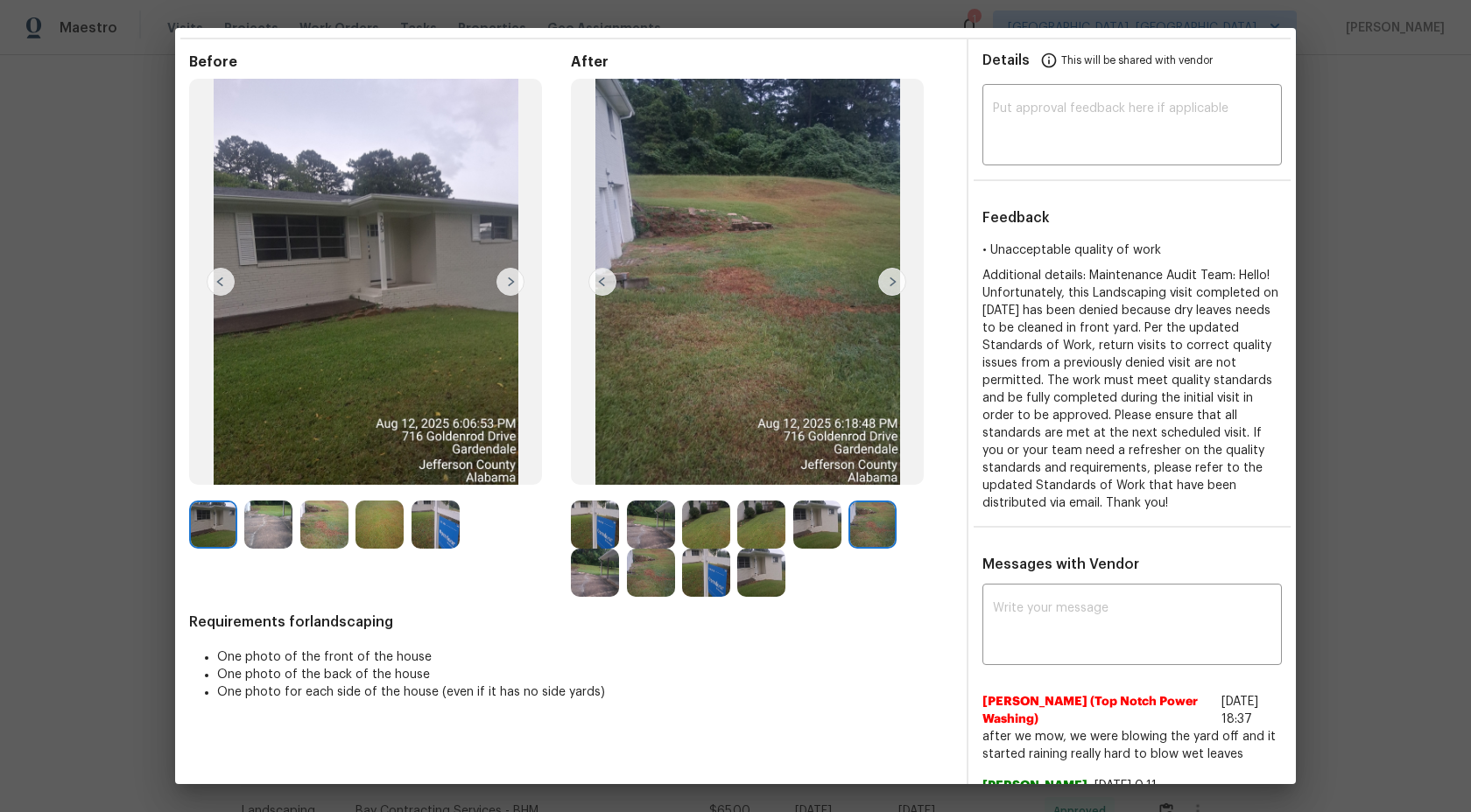
click at [898, 280] on img at bounding box center [892, 282] width 28 height 28
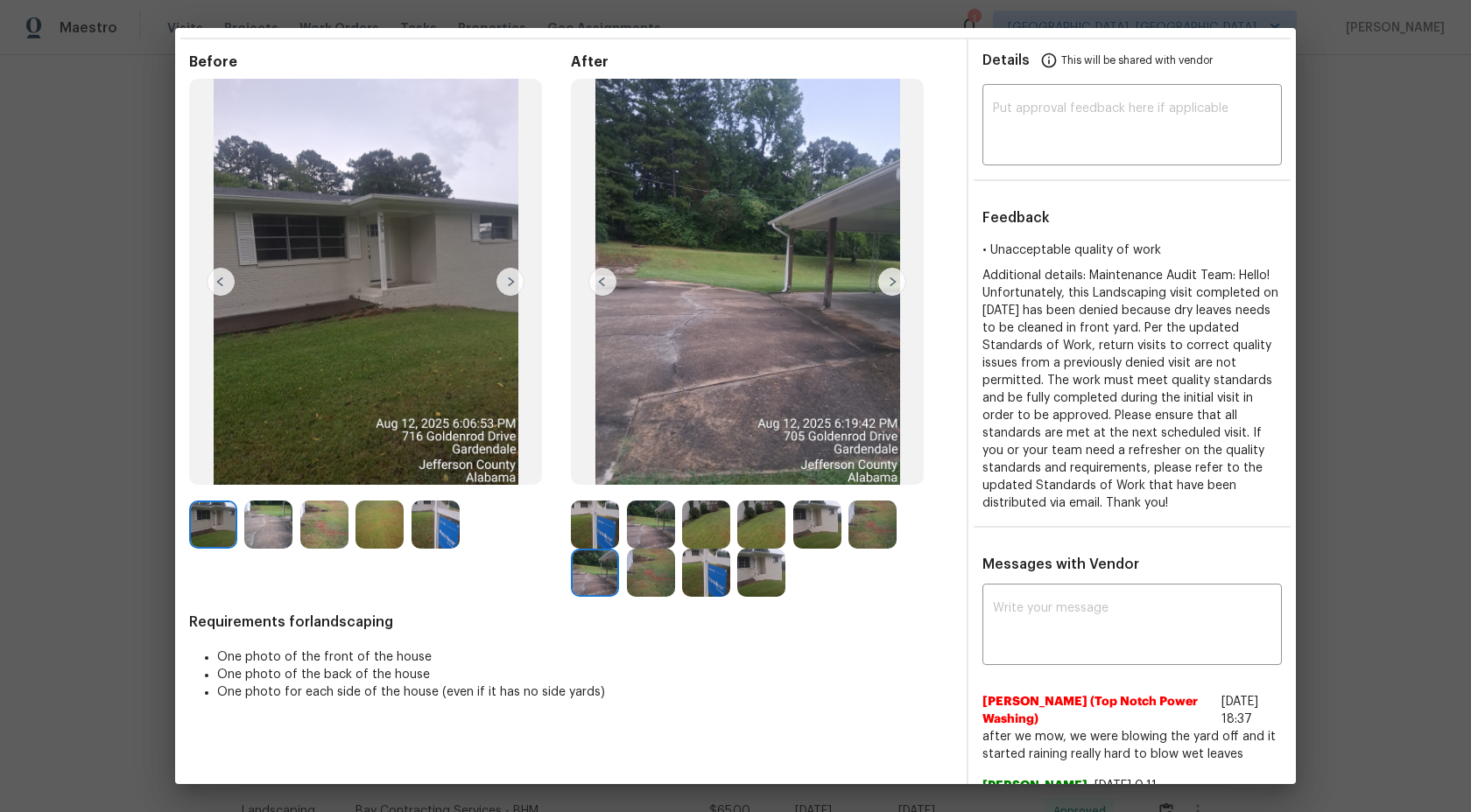
click at [898, 280] on img at bounding box center [892, 282] width 28 height 28
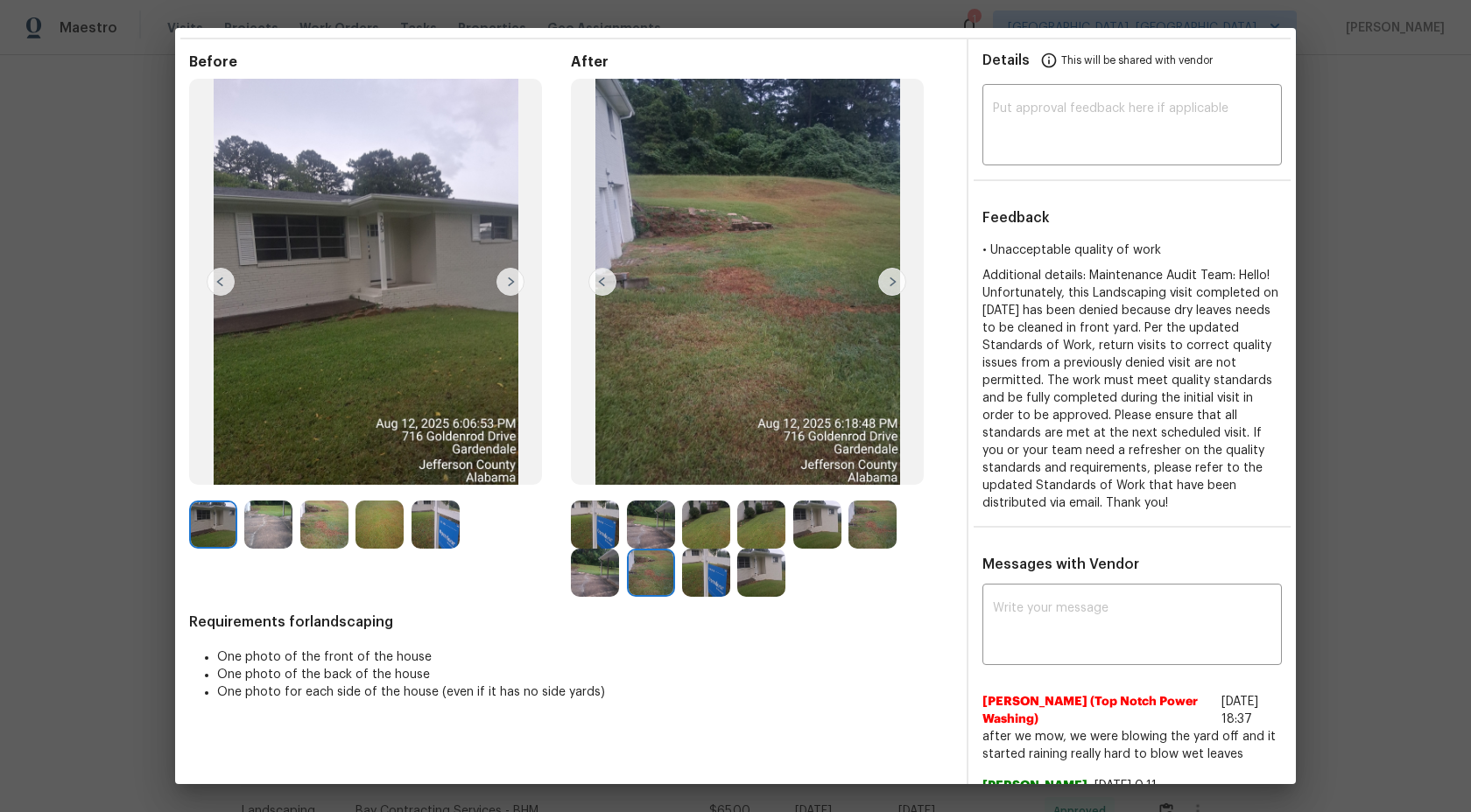
click at [898, 280] on img at bounding box center [892, 282] width 28 height 28
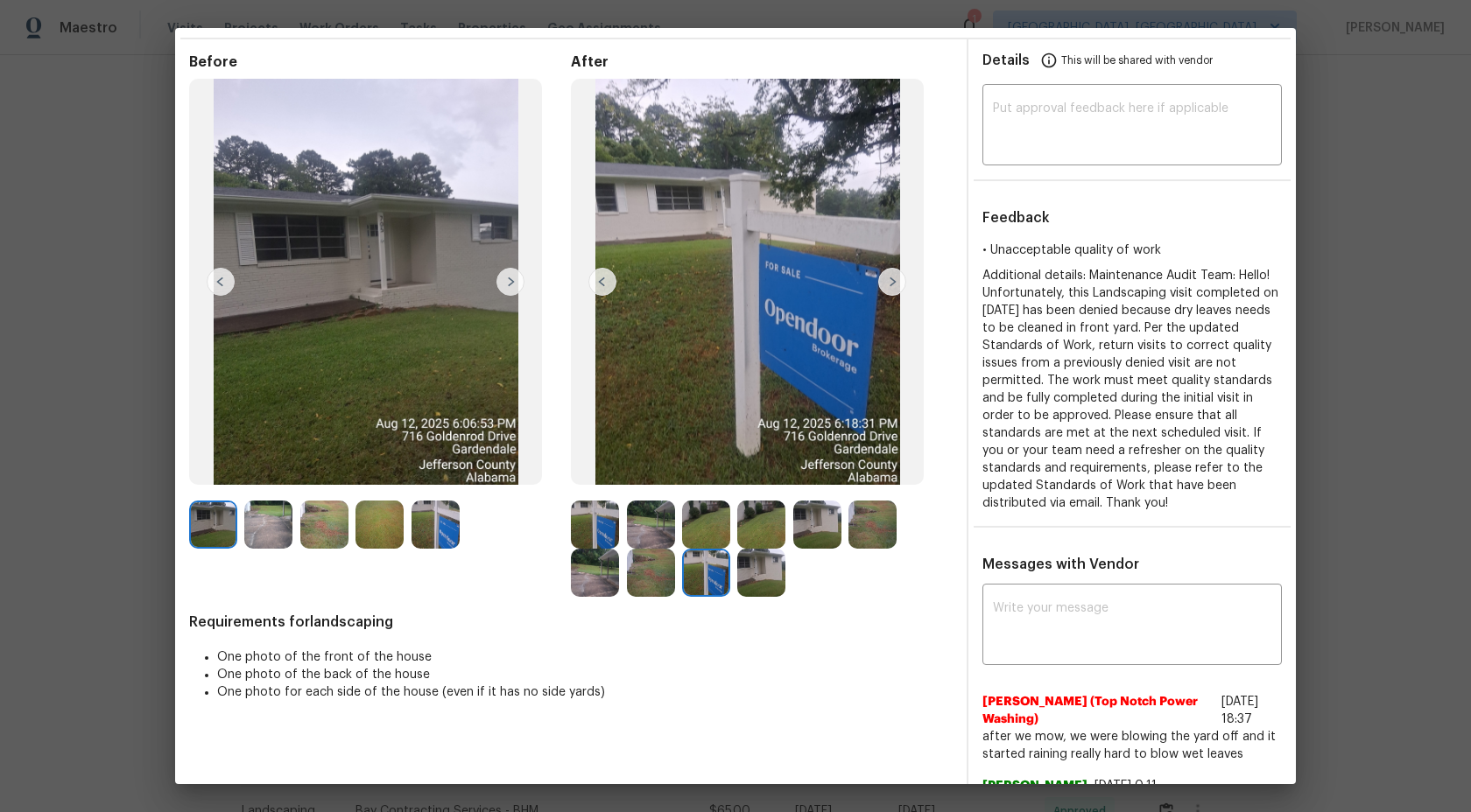
click at [898, 281] on img at bounding box center [892, 282] width 28 height 28
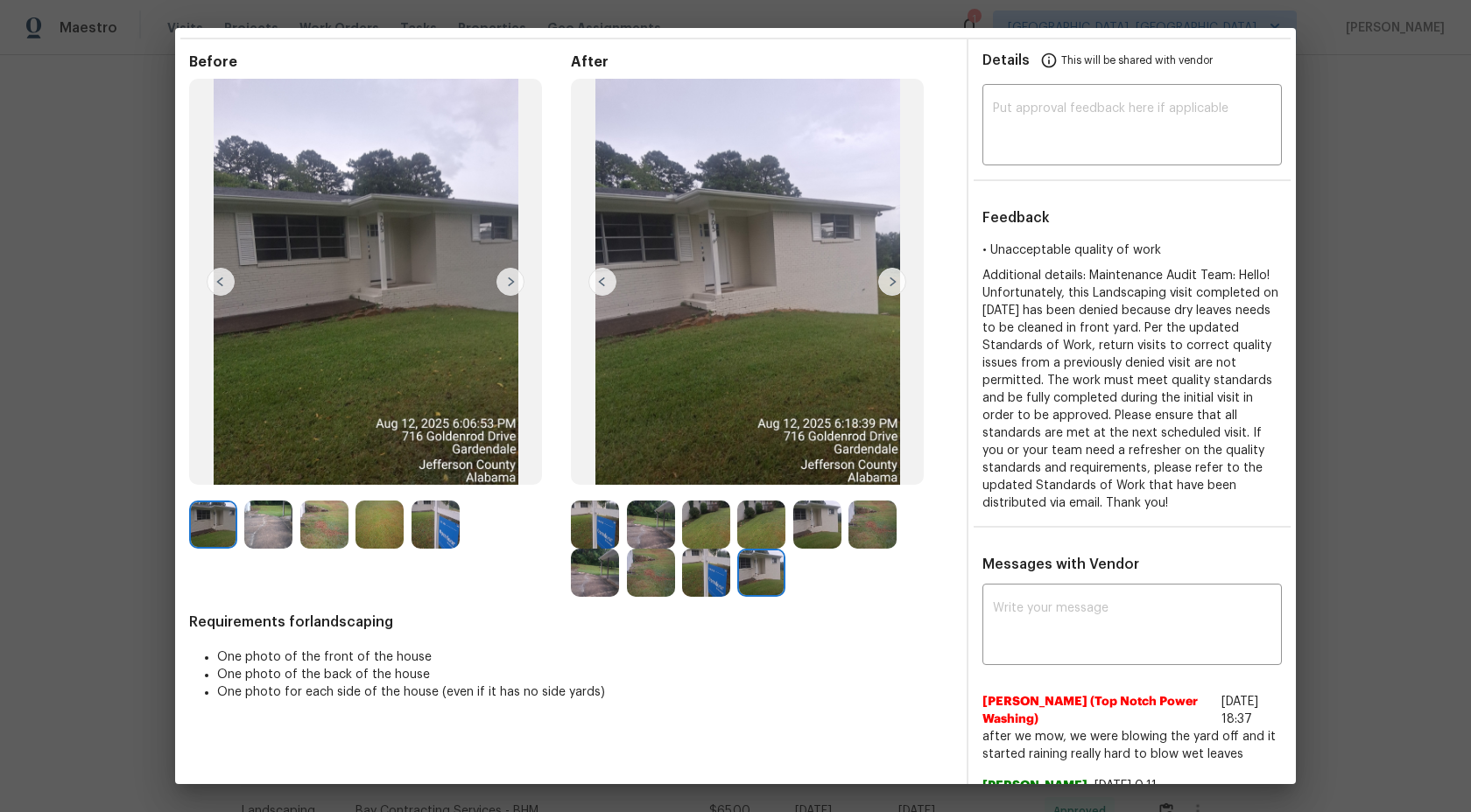
click at [898, 281] on img at bounding box center [892, 282] width 28 height 28
click at [898, 279] on img at bounding box center [892, 282] width 28 height 28
click at [893, 282] on img at bounding box center [892, 282] width 28 height 28
click at [706, 594] on img at bounding box center [706, 573] width 48 height 48
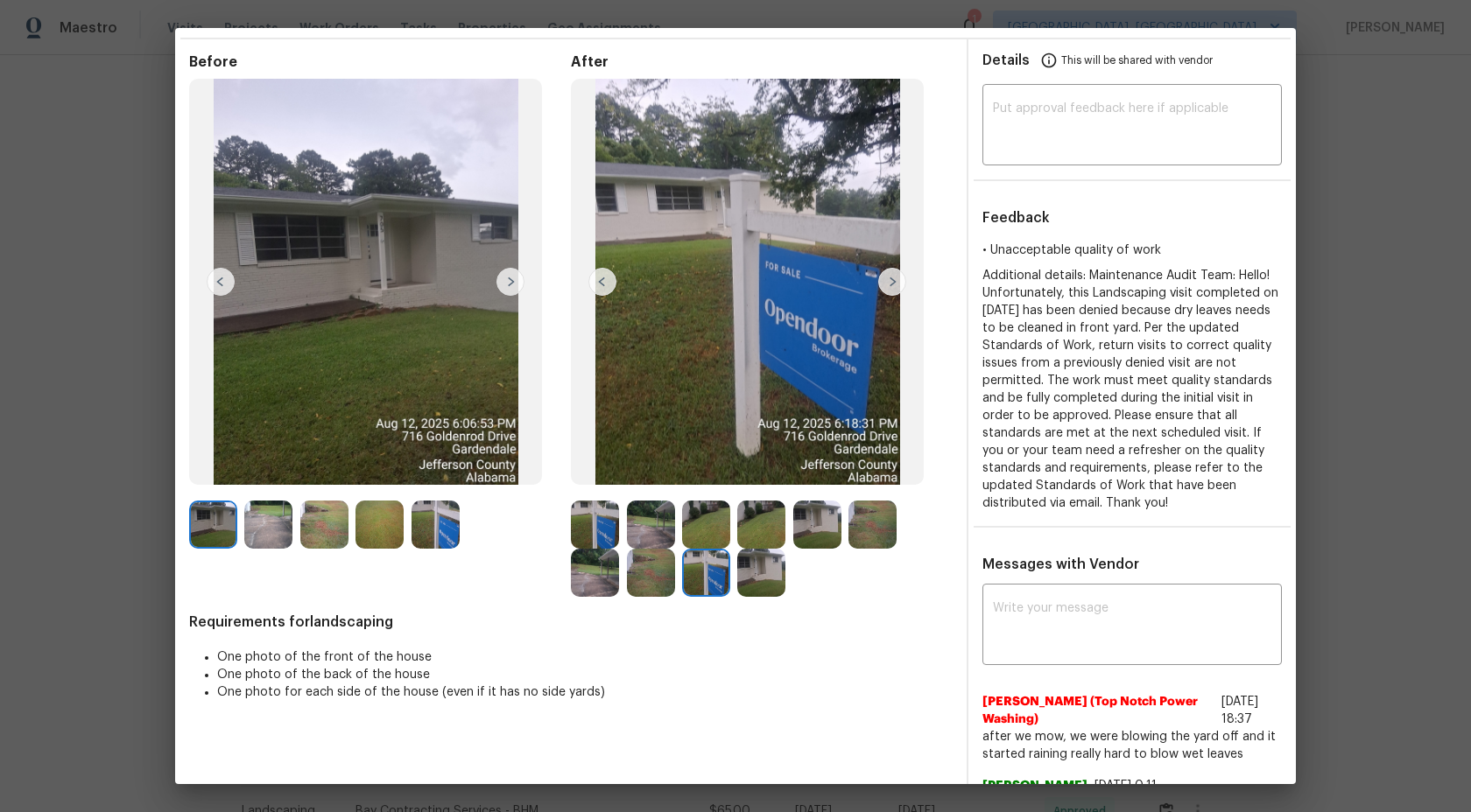
click at [613, 513] on img at bounding box center [595, 524] width 48 height 48
click at [662, 516] on img at bounding box center [651, 524] width 48 height 48
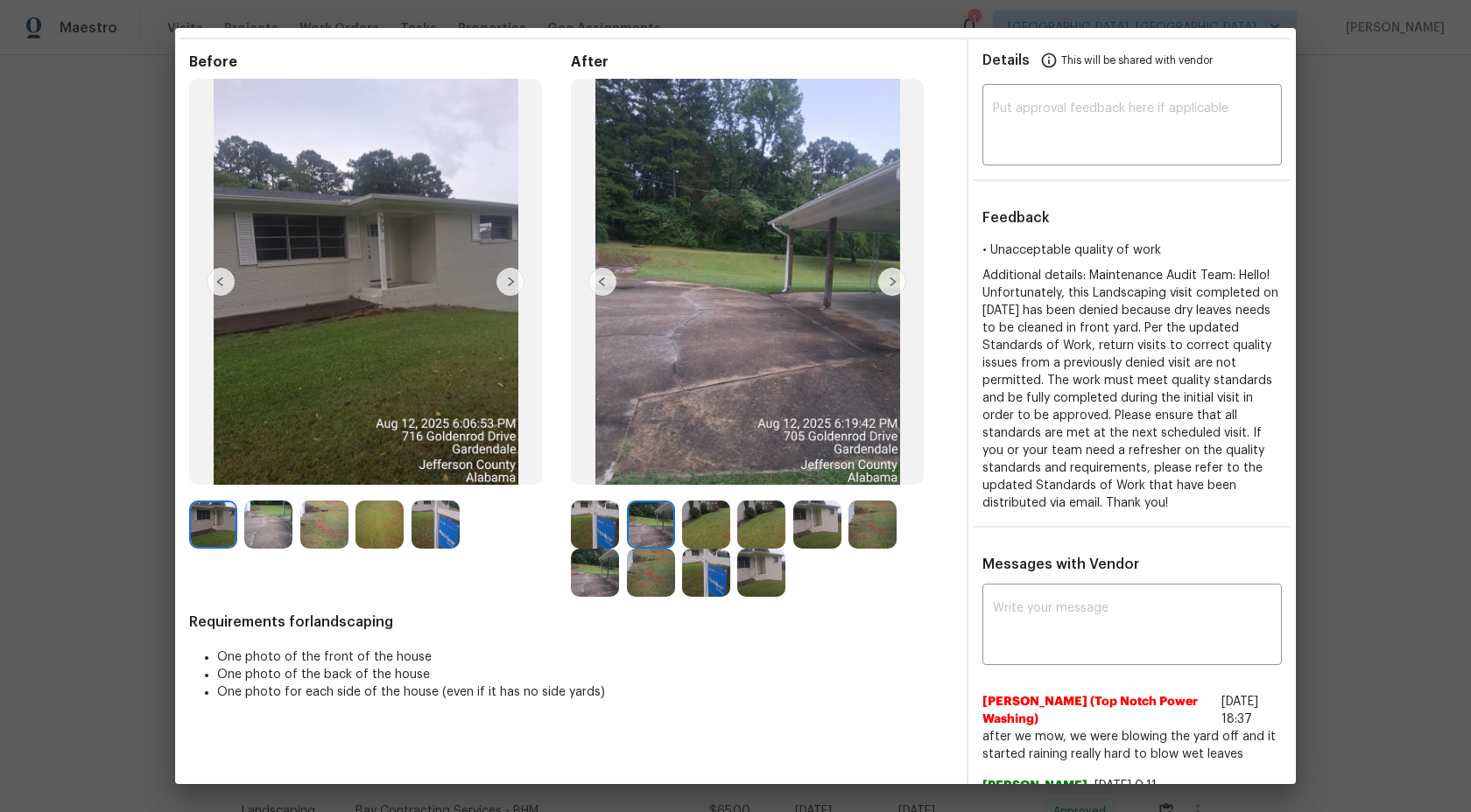
click at [699, 555] on img at bounding box center [706, 573] width 48 height 48
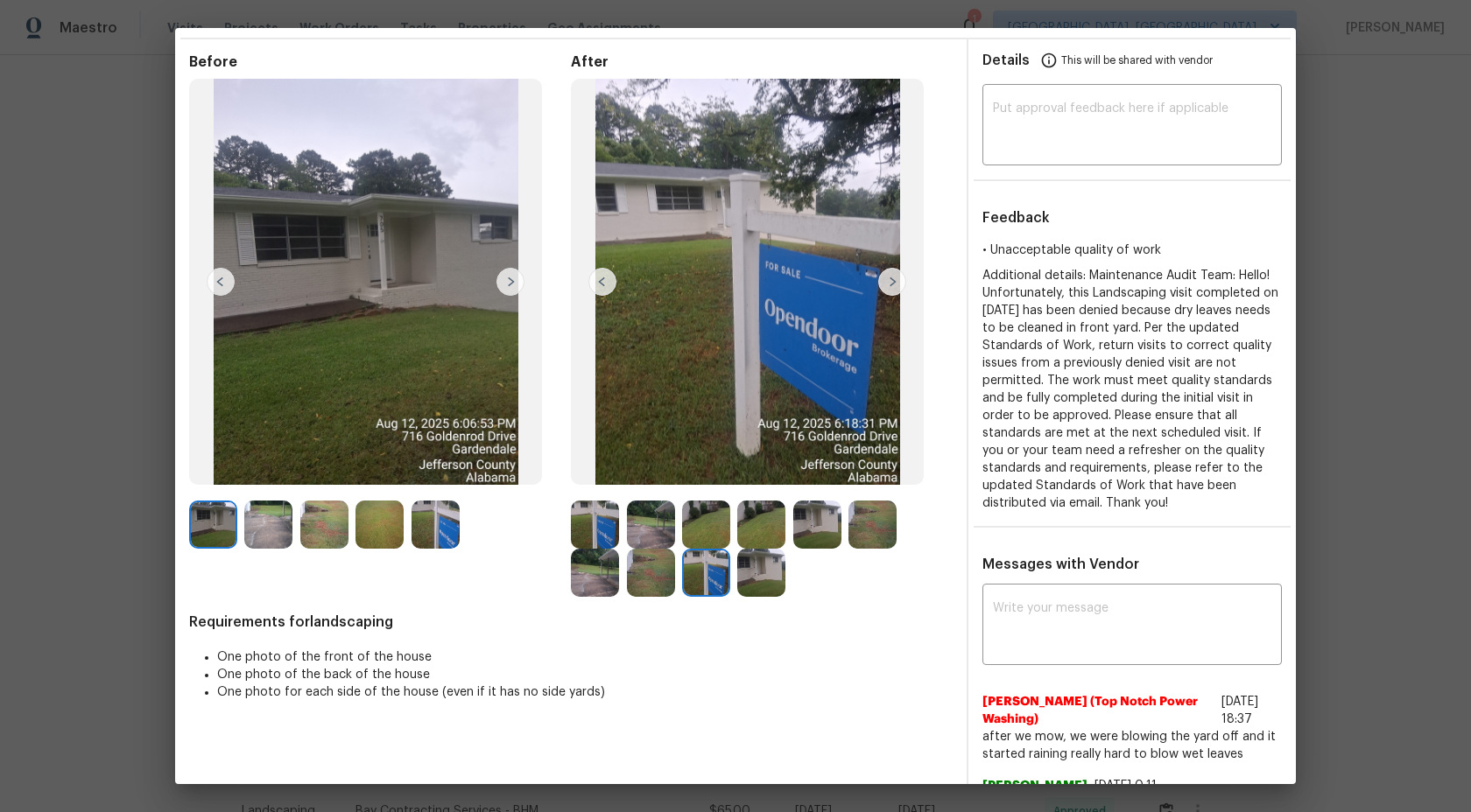
click at [618, 514] on img at bounding box center [595, 524] width 48 height 48
click at [608, 516] on img at bounding box center [595, 524] width 48 height 48
click at [705, 583] on img at bounding box center [706, 573] width 48 height 48
click at [601, 521] on img at bounding box center [595, 524] width 48 height 48
click at [440, 516] on img at bounding box center [435, 524] width 48 height 48
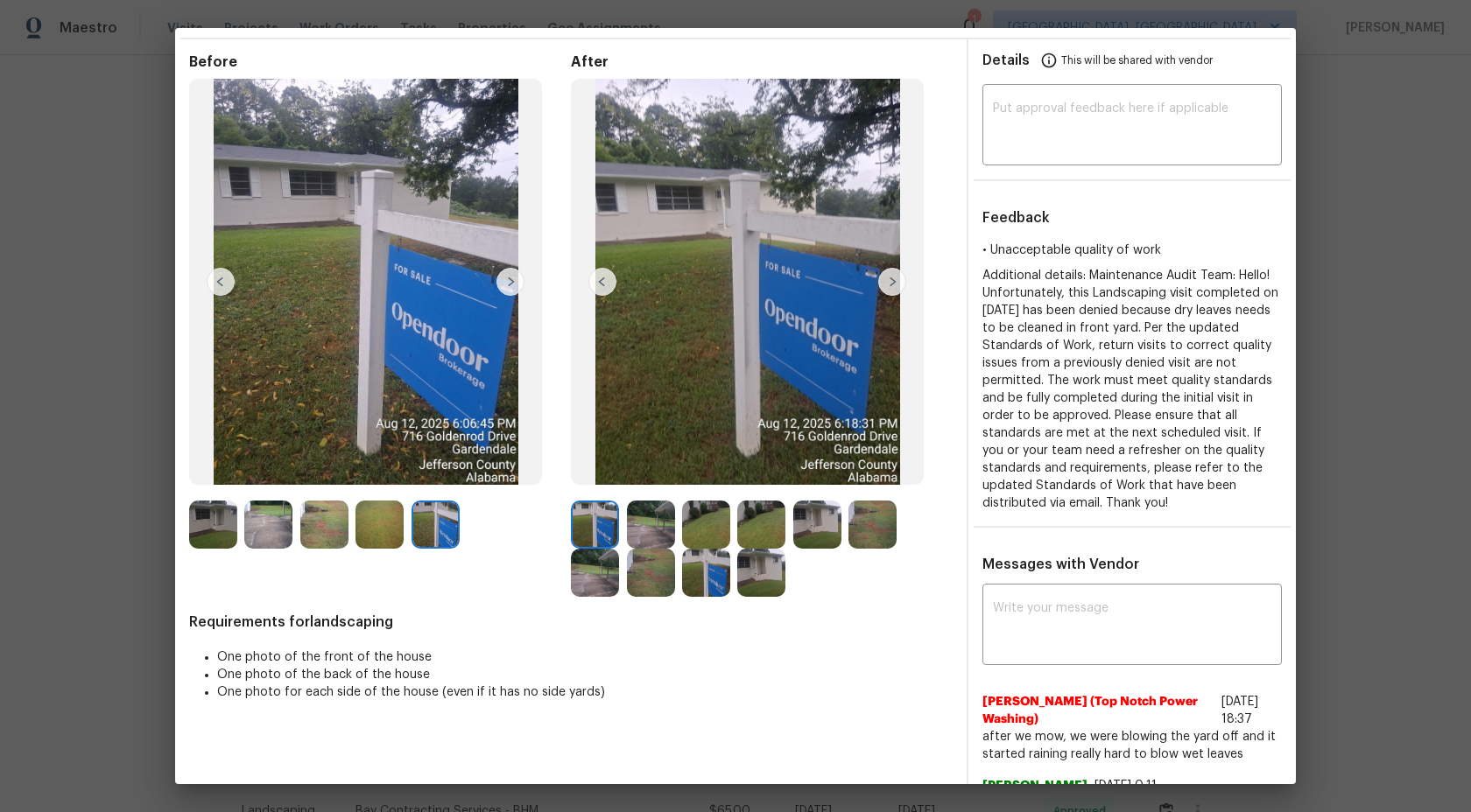
click at [723, 576] on img at bounding box center [706, 573] width 48 height 48
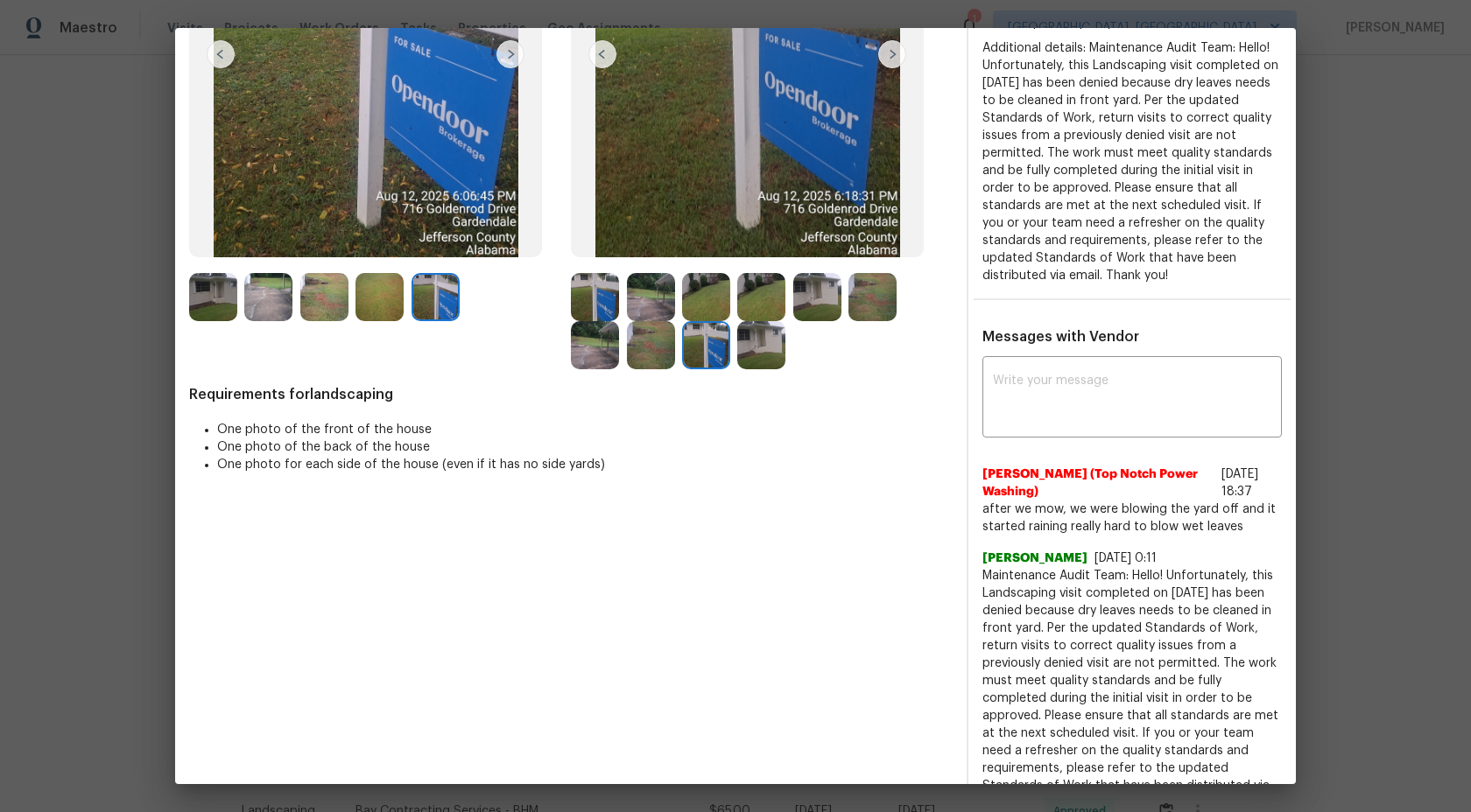
scroll to position [307, 0]
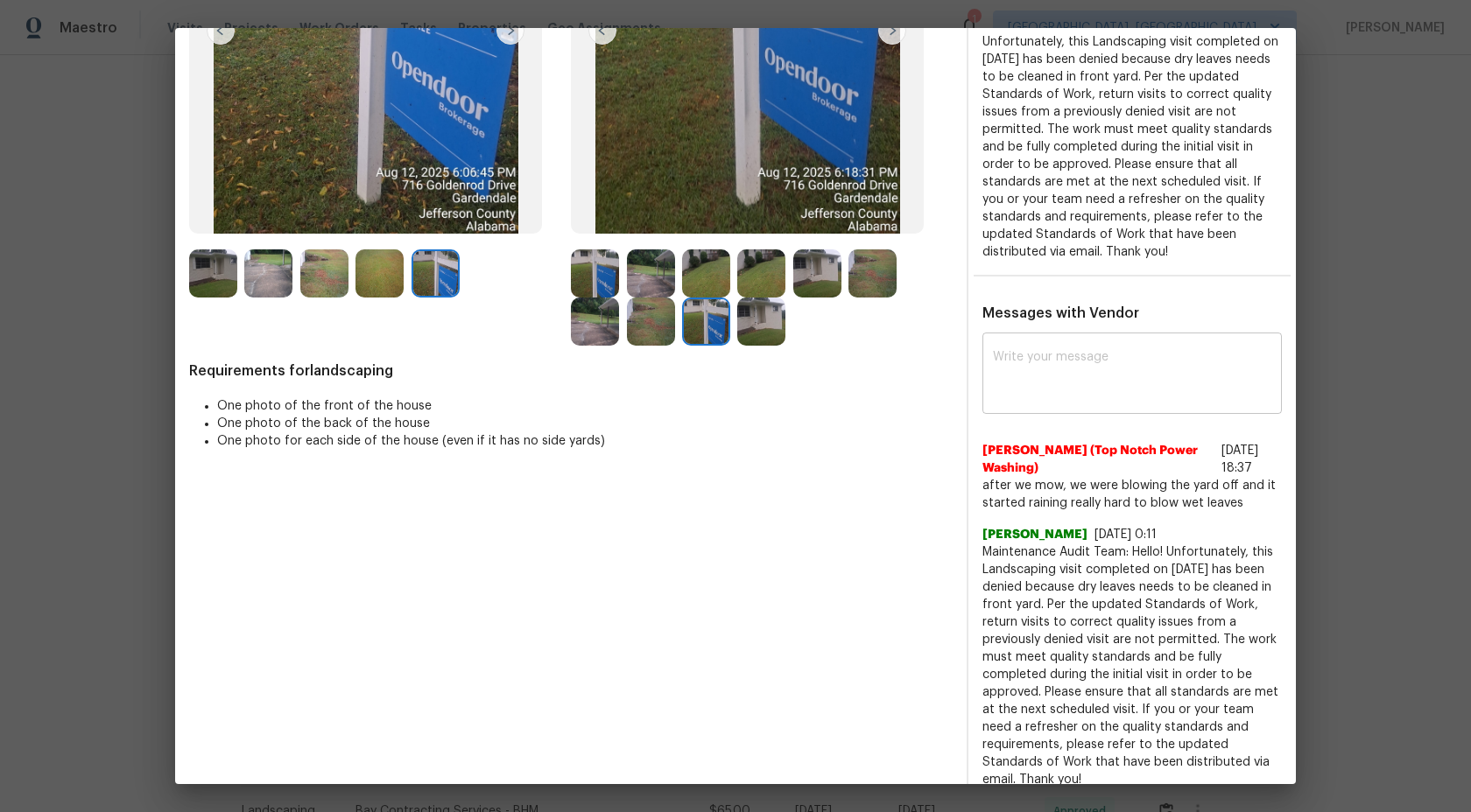
click at [1134, 395] on textarea at bounding box center [1132, 375] width 278 height 49
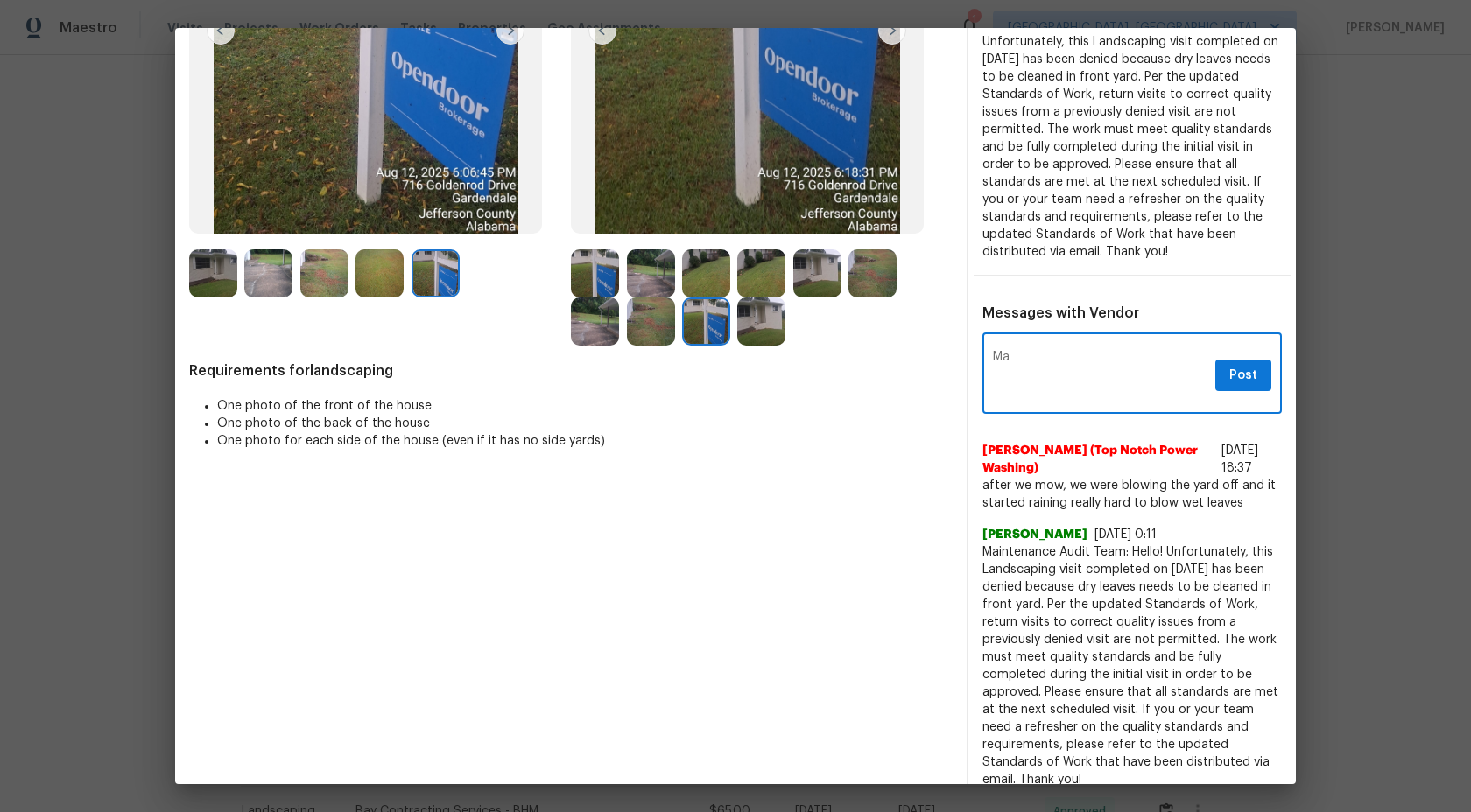
type textarea "M"
click at [1100, 355] on textarea at bounding box center [1132, 375] width 278 height 49
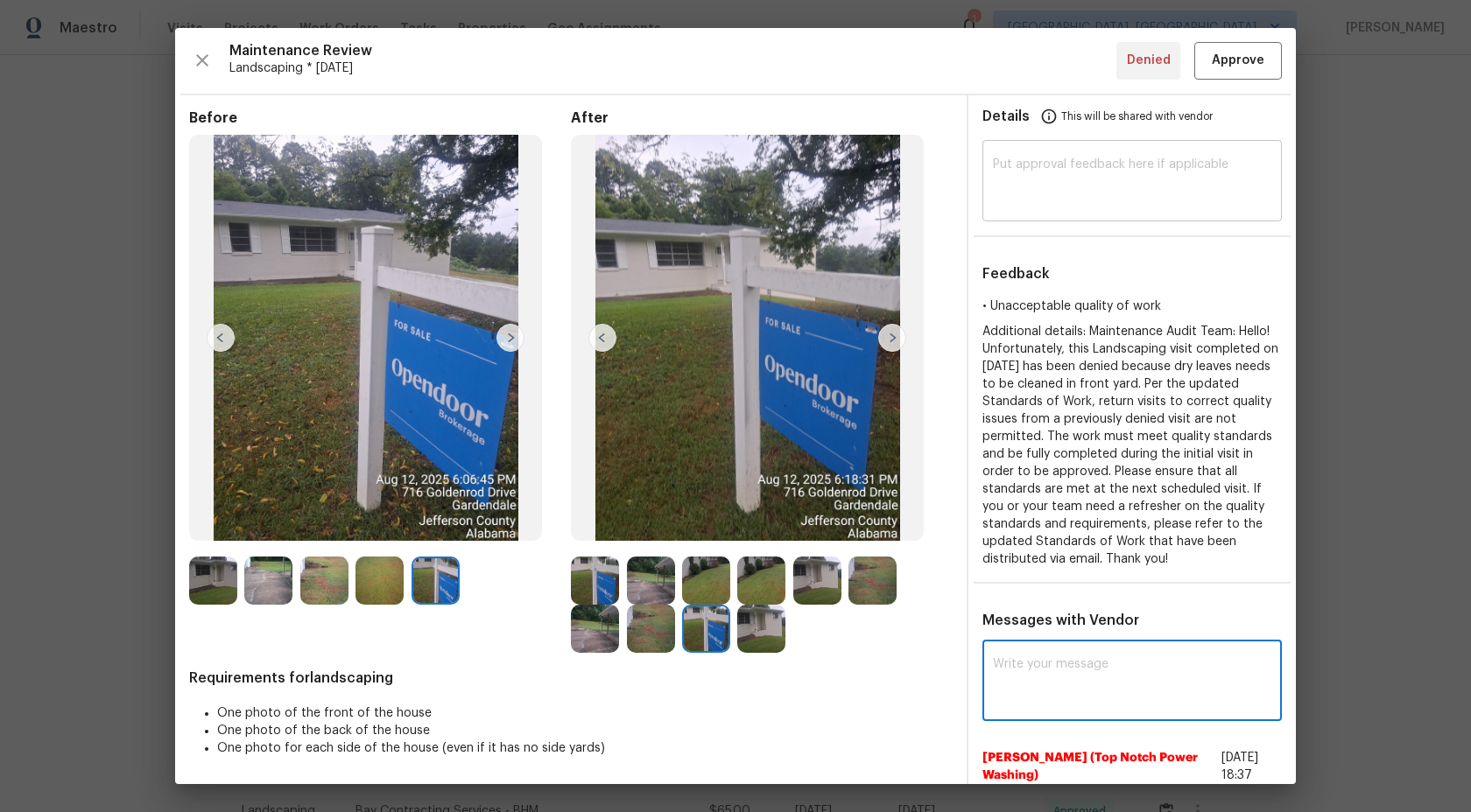
click at [1099, 184] on textarea at bounding box center [1132, 183] width 278 height 49
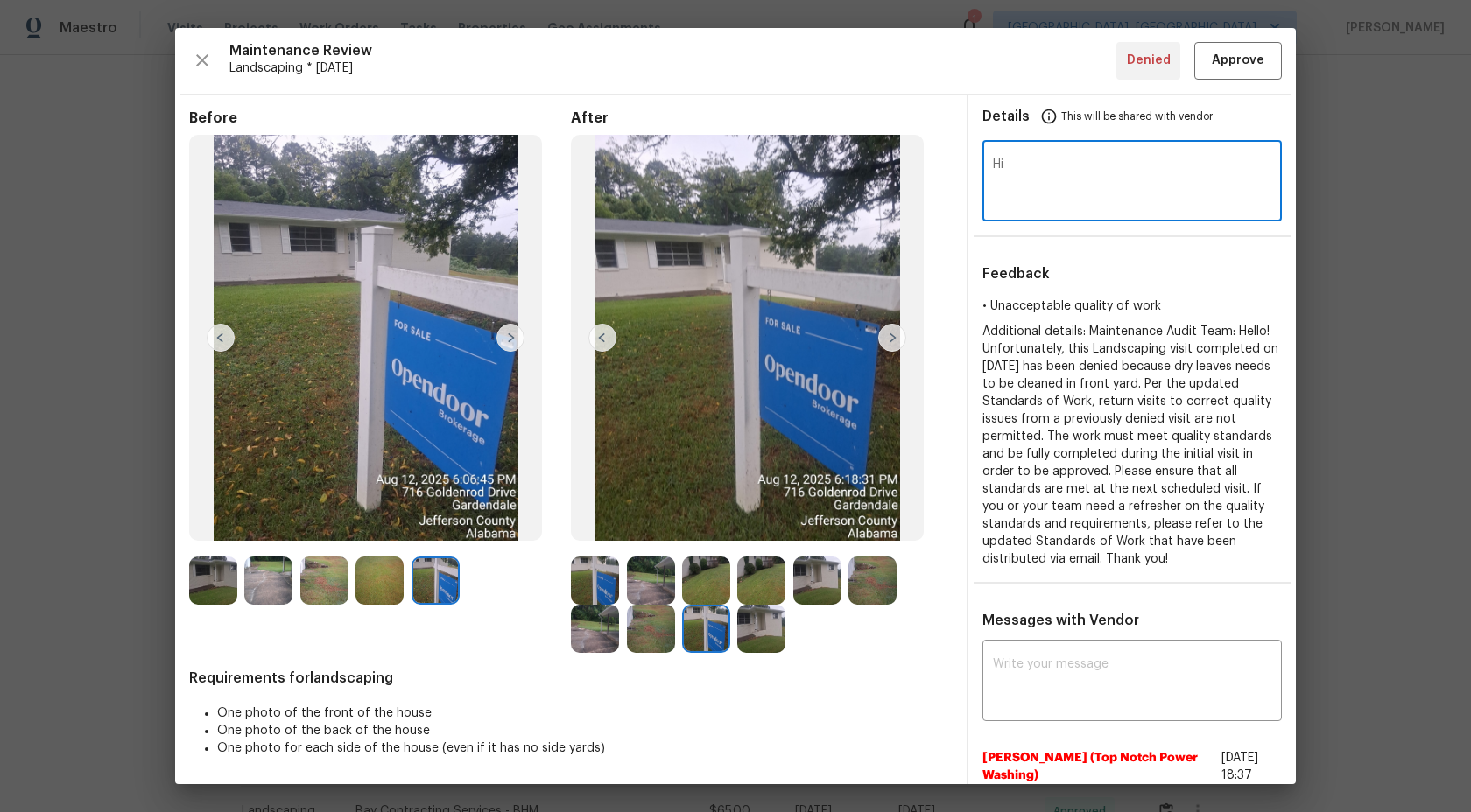
type textarea "H"
type textarea "Maintenance Audit Team: We completely understood and approve this visit now. Bu…"
click at [1239, 60] on span "Approve" at bounding box center [1238, 61] width 53 height 22
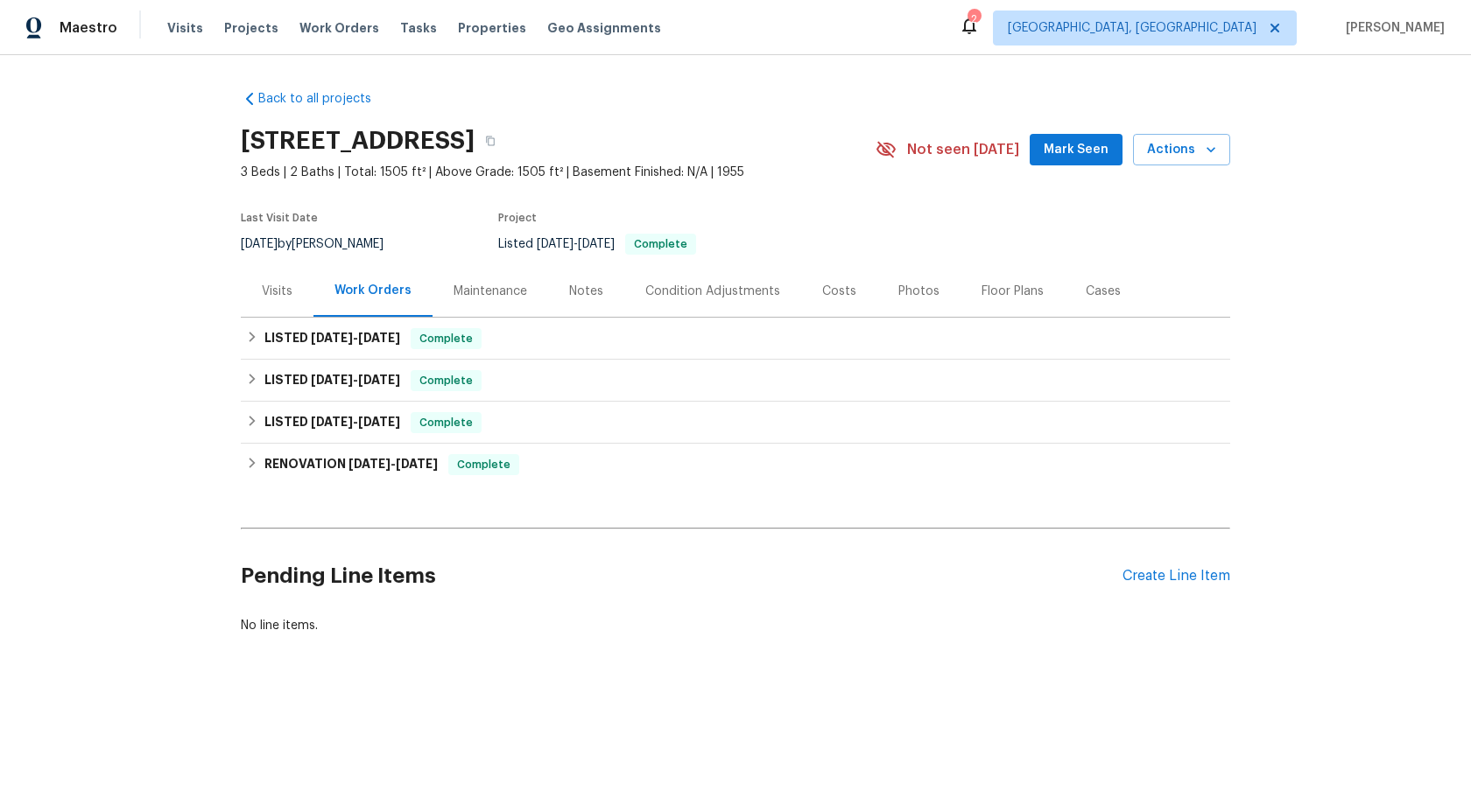
click at [480, 286] on div "Maintenance" at bounding box center [491, 292] width 74 height 18
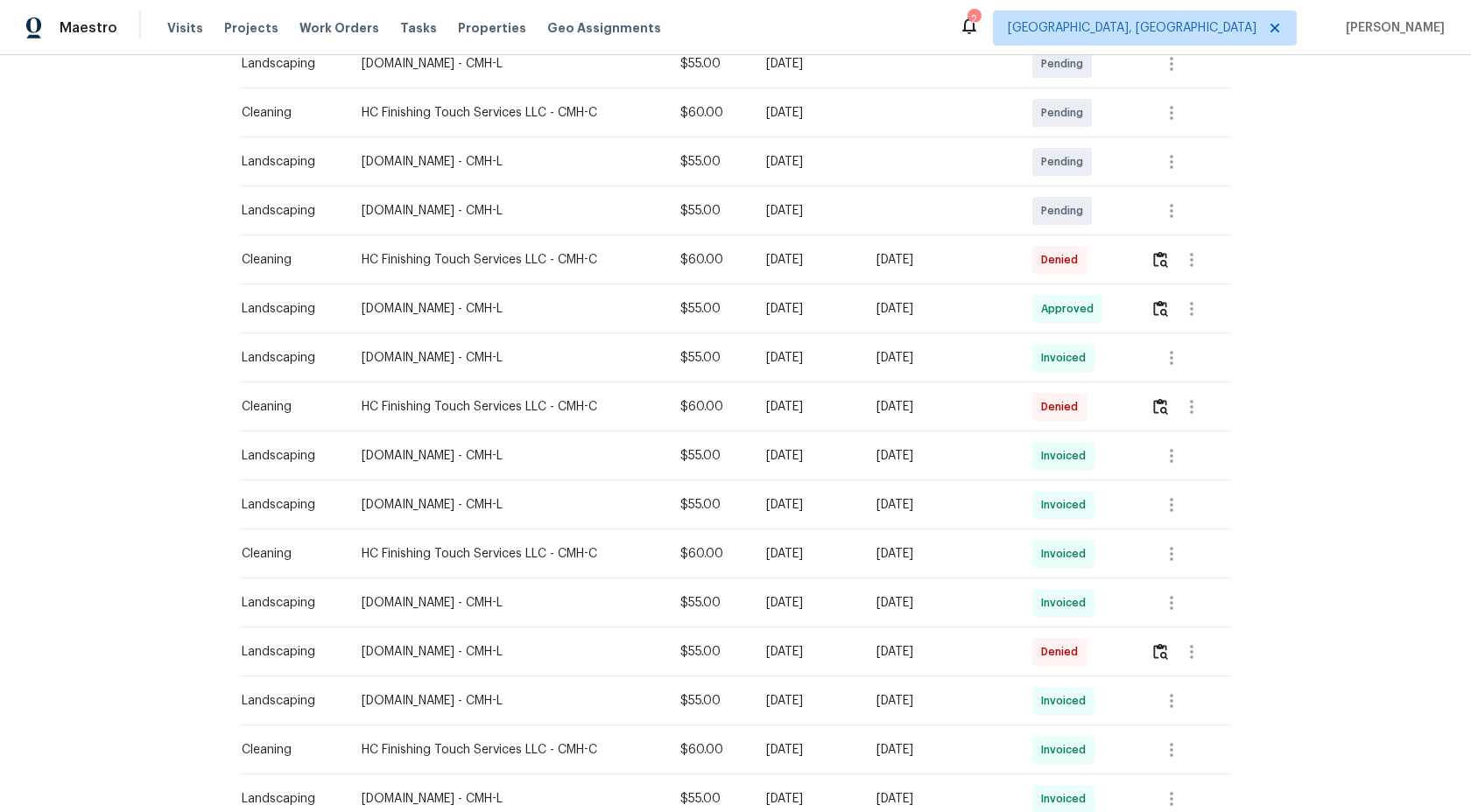
scroll to position [280, 0]
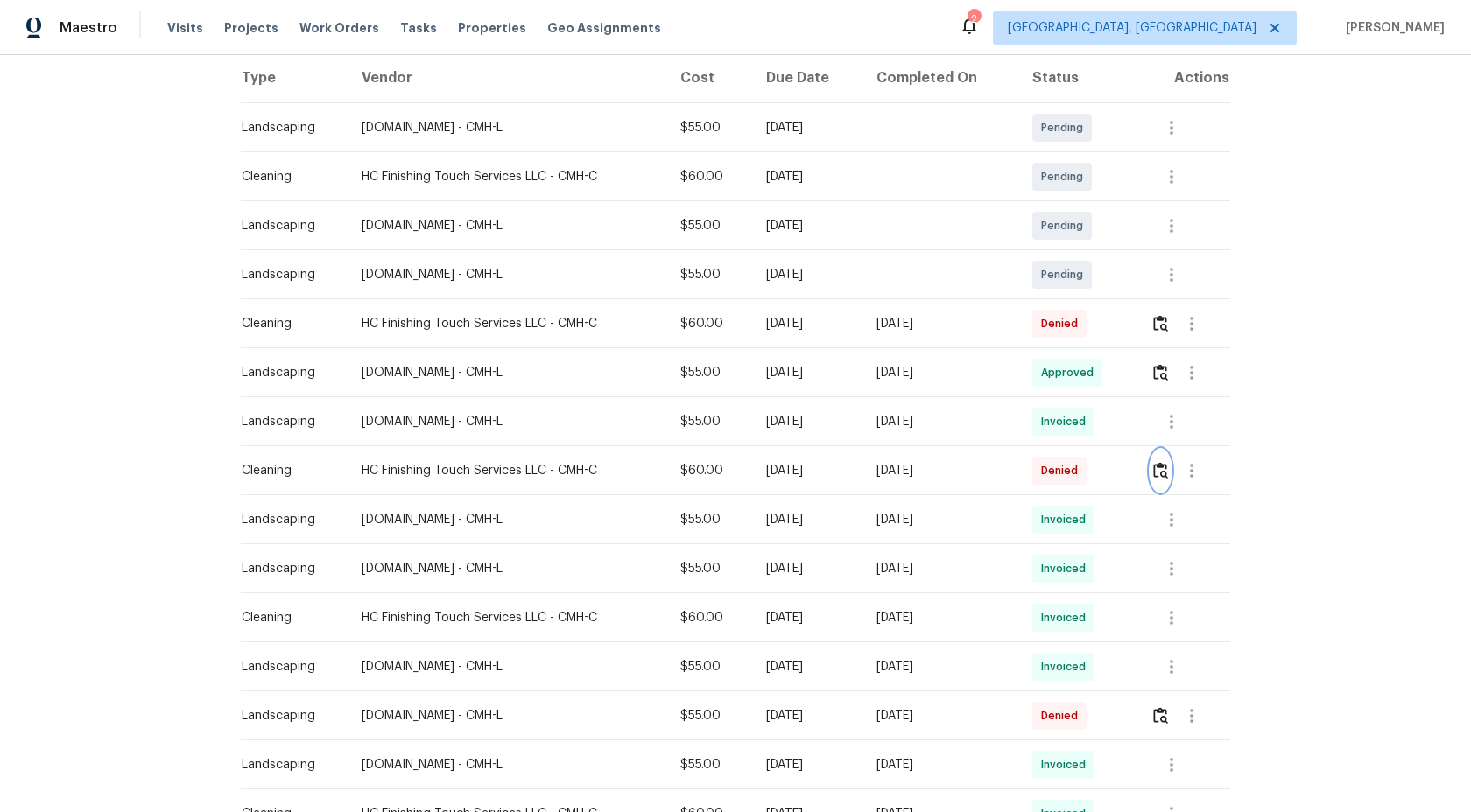
click at [1161, 473] on img "button" at bounding box center [1160, 470] width 15 height 17
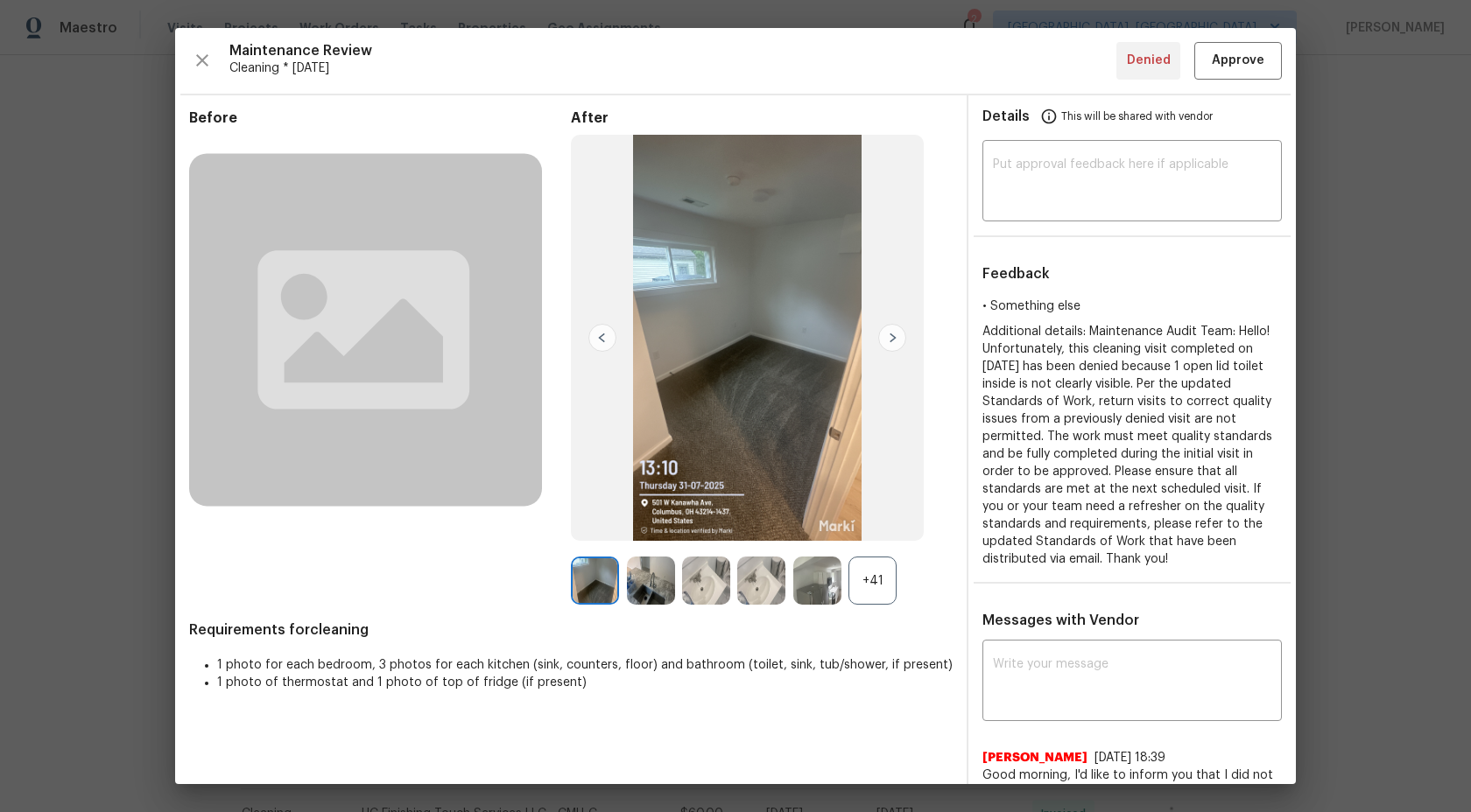
click at [866, 581] on div "+41" at bounding box center [872, 581] width 48 height 48
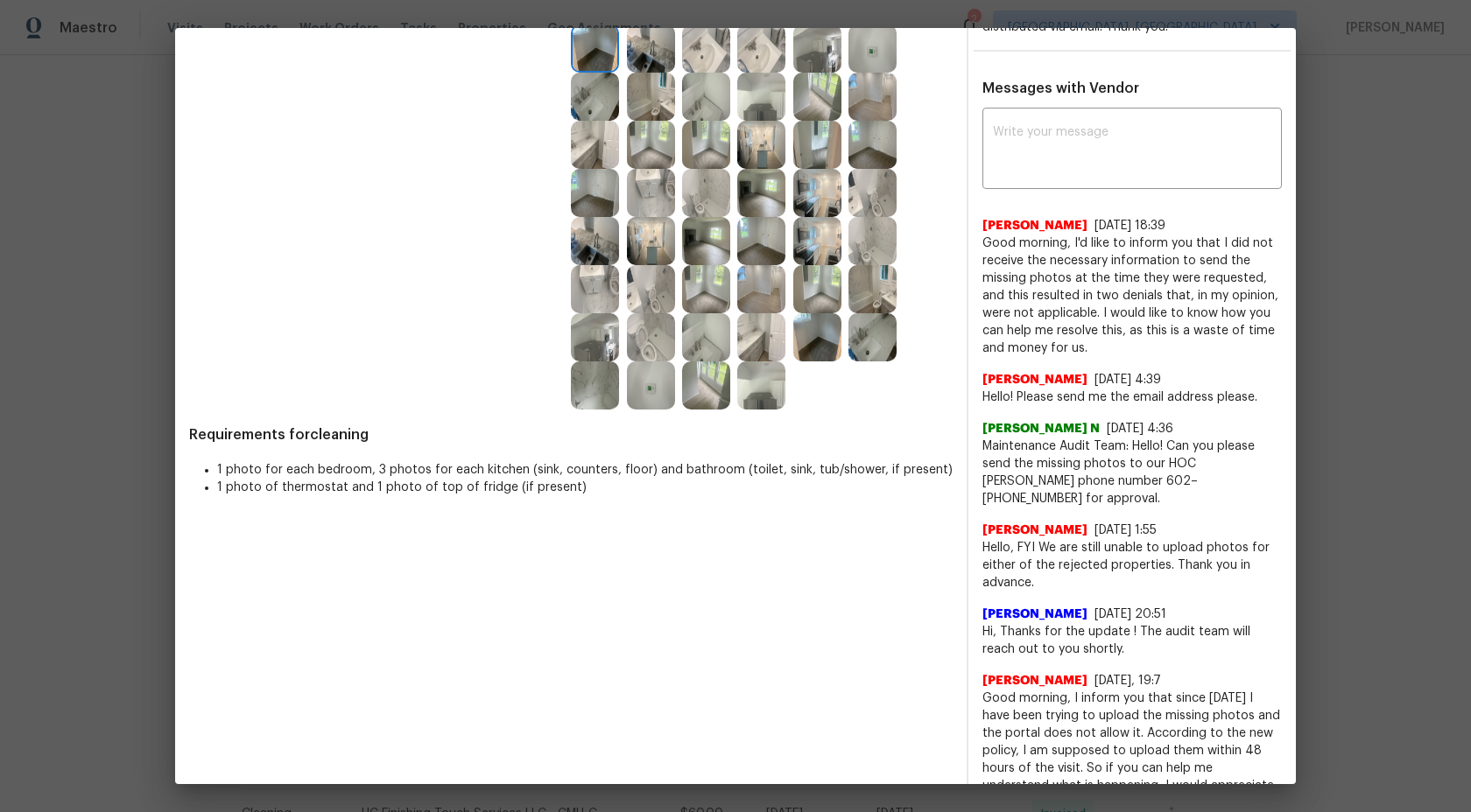
scroll to position [530, 0]
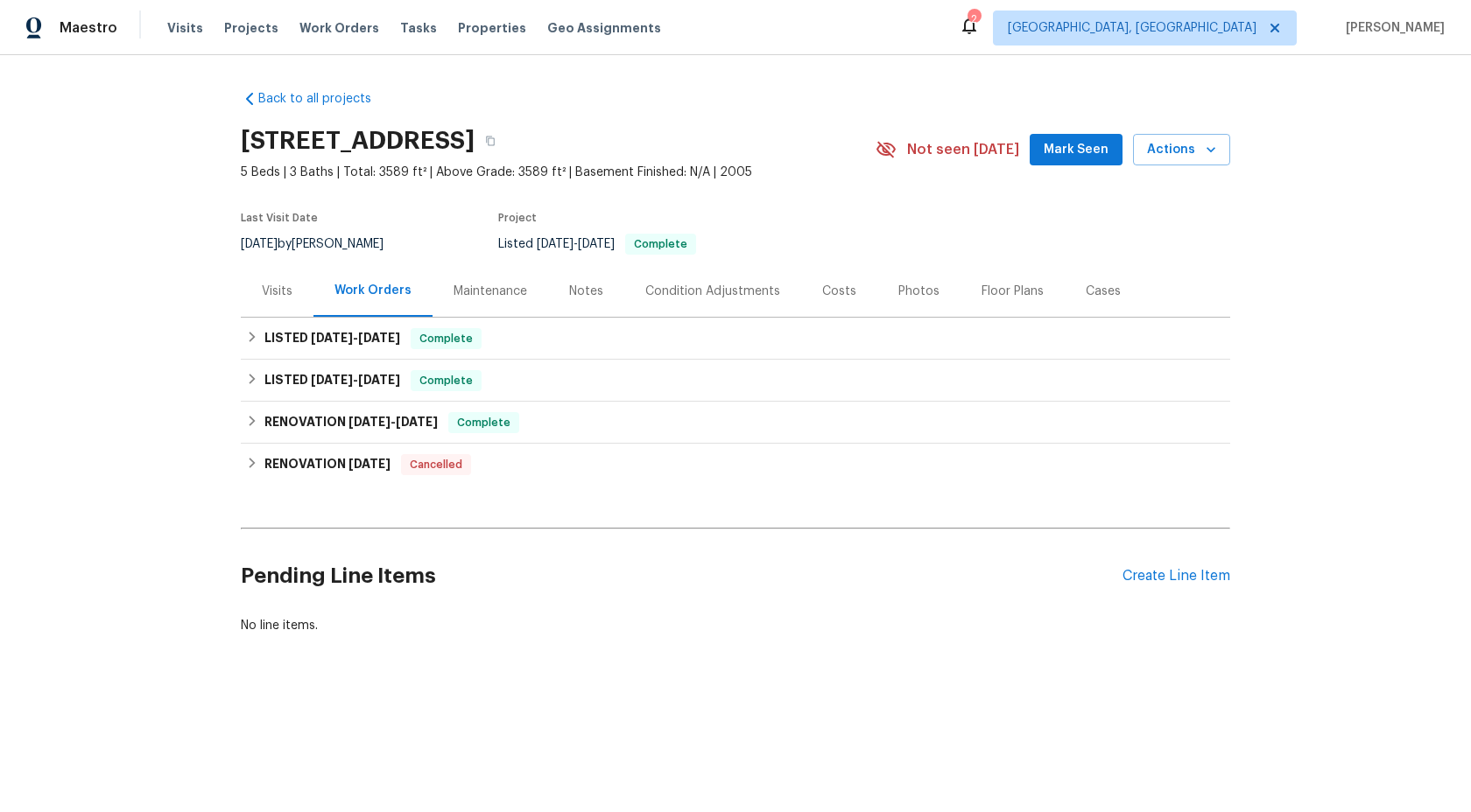
click at [497, 292] on div "Maintenance" at bounding box center [491, 292] width 74 height 18
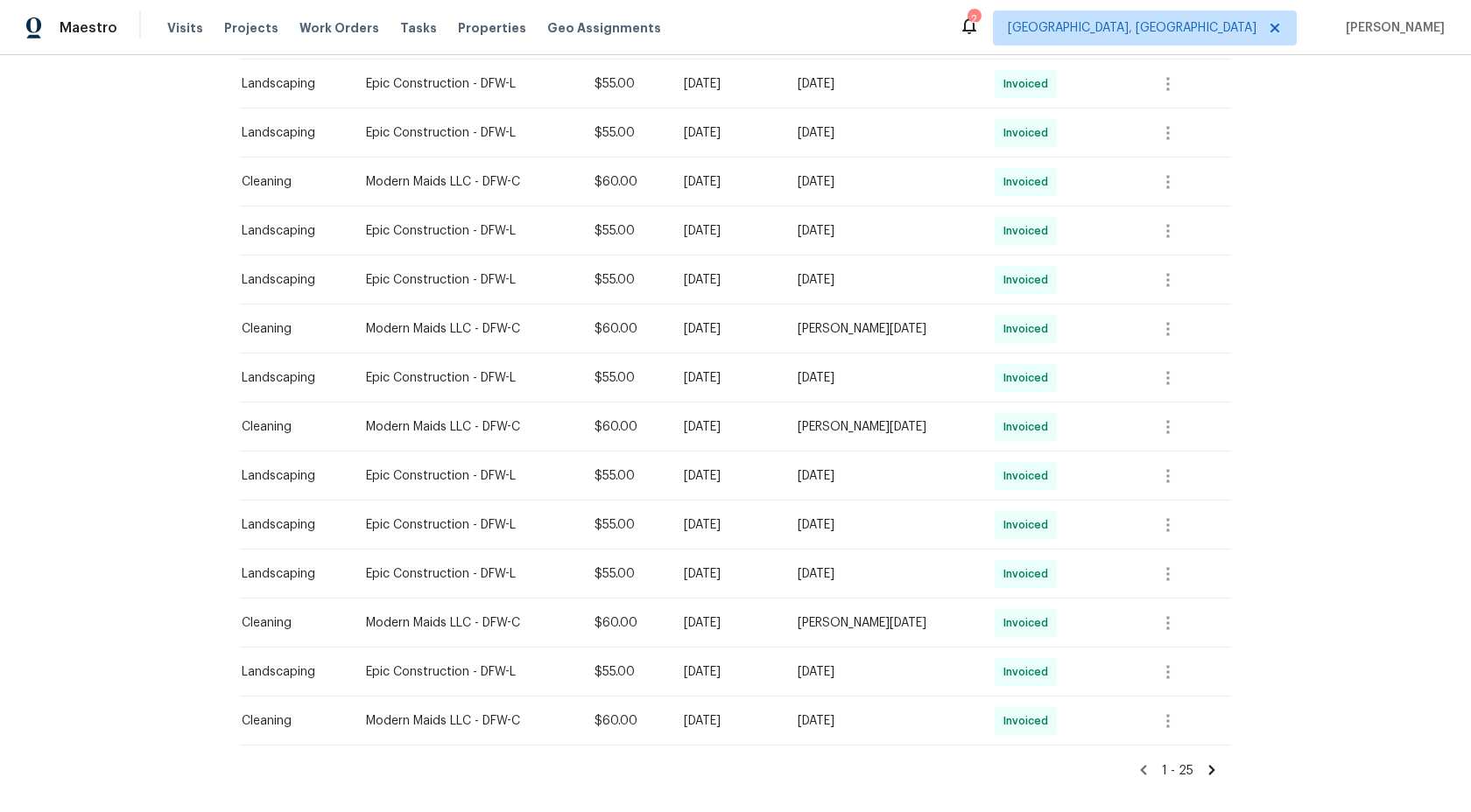
scroll to position [935, 0]
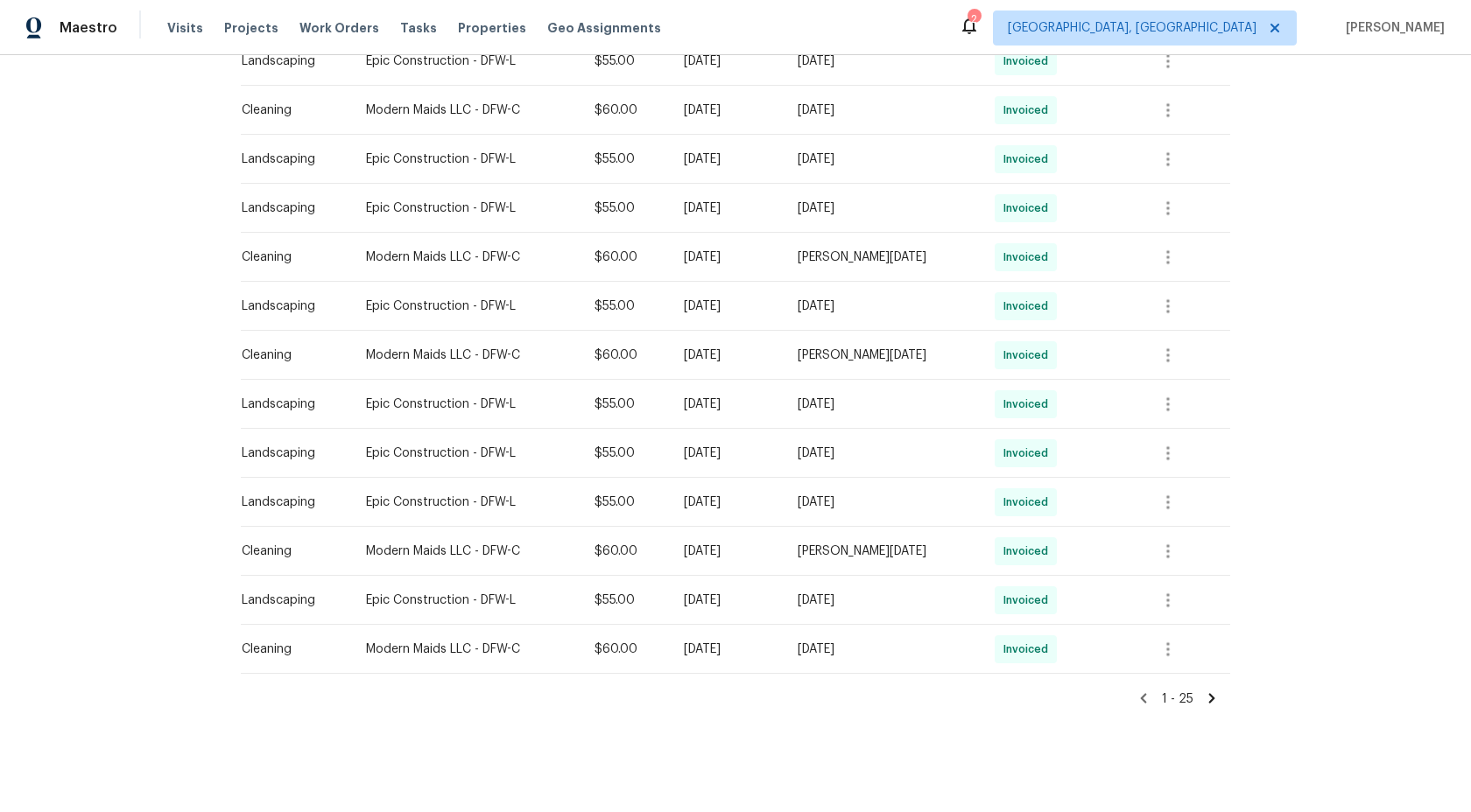
click at [1211, 699] on icon at bounding box center [1212, 698] width 6 height 10
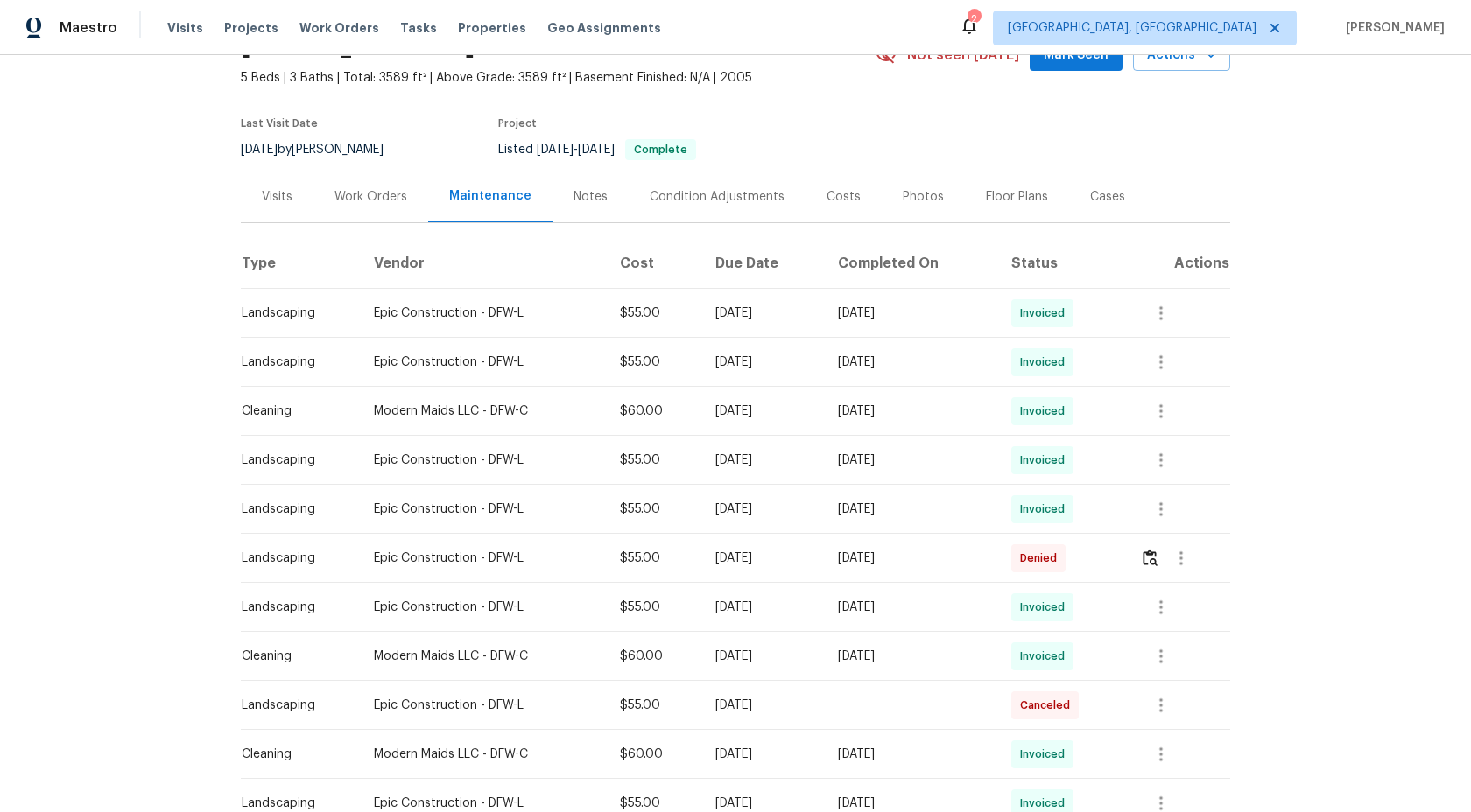
scroll to position [346, 0]
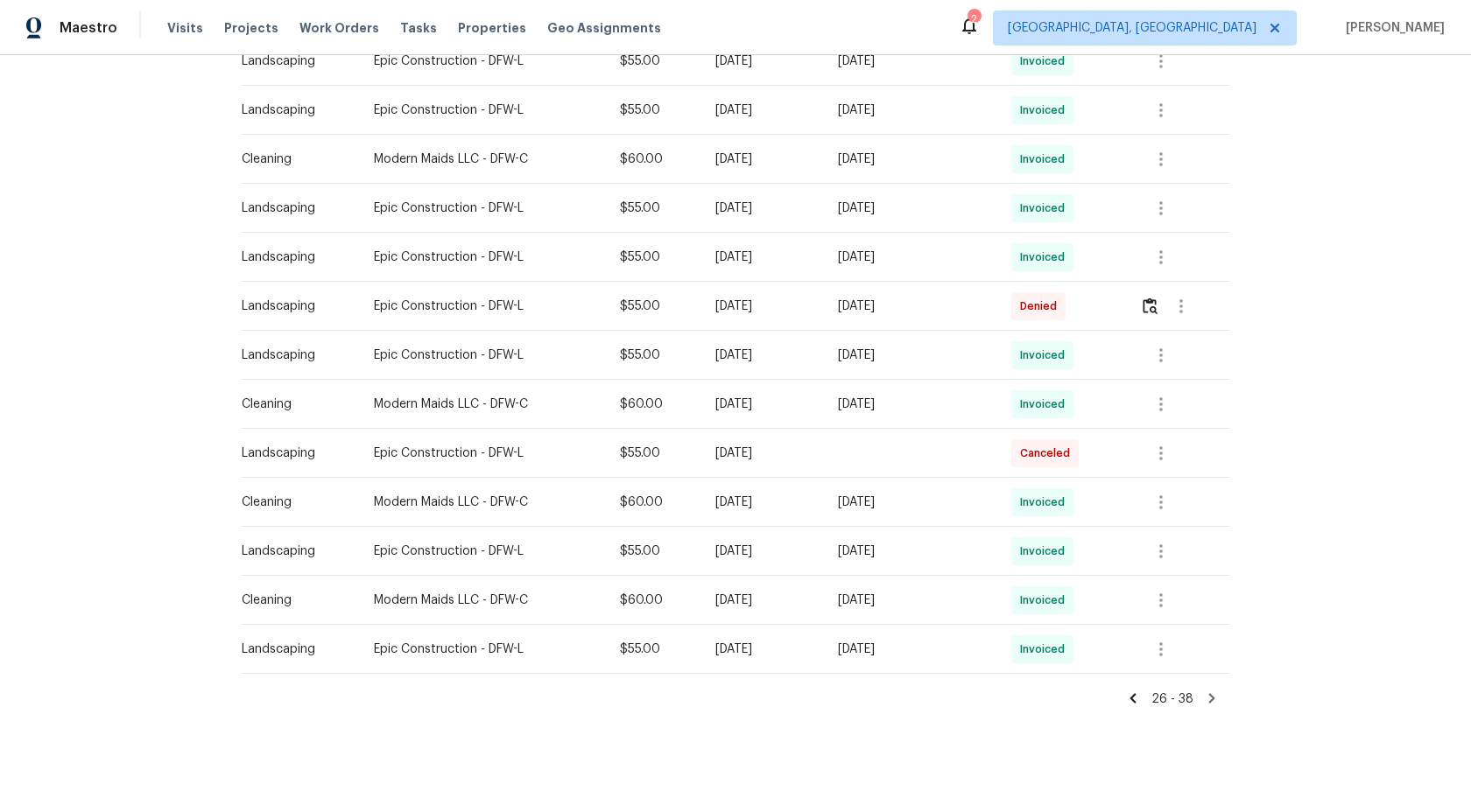
click at [1217, 699] on icon at bounding box center [1212, 699] width 16 height 16
click at [1211, 699] on icon at bounding box center [1212, 698] width 6 height 10
click at [1212, 691] on icon at bounding box center [1212, 699] width 16 height 16
click at [1210, 695] on icon at bounding box center [1212, 698] width 6 height 10
click at [1210, 694] on icon at bounding box center [1212, 698] width 6 height 10
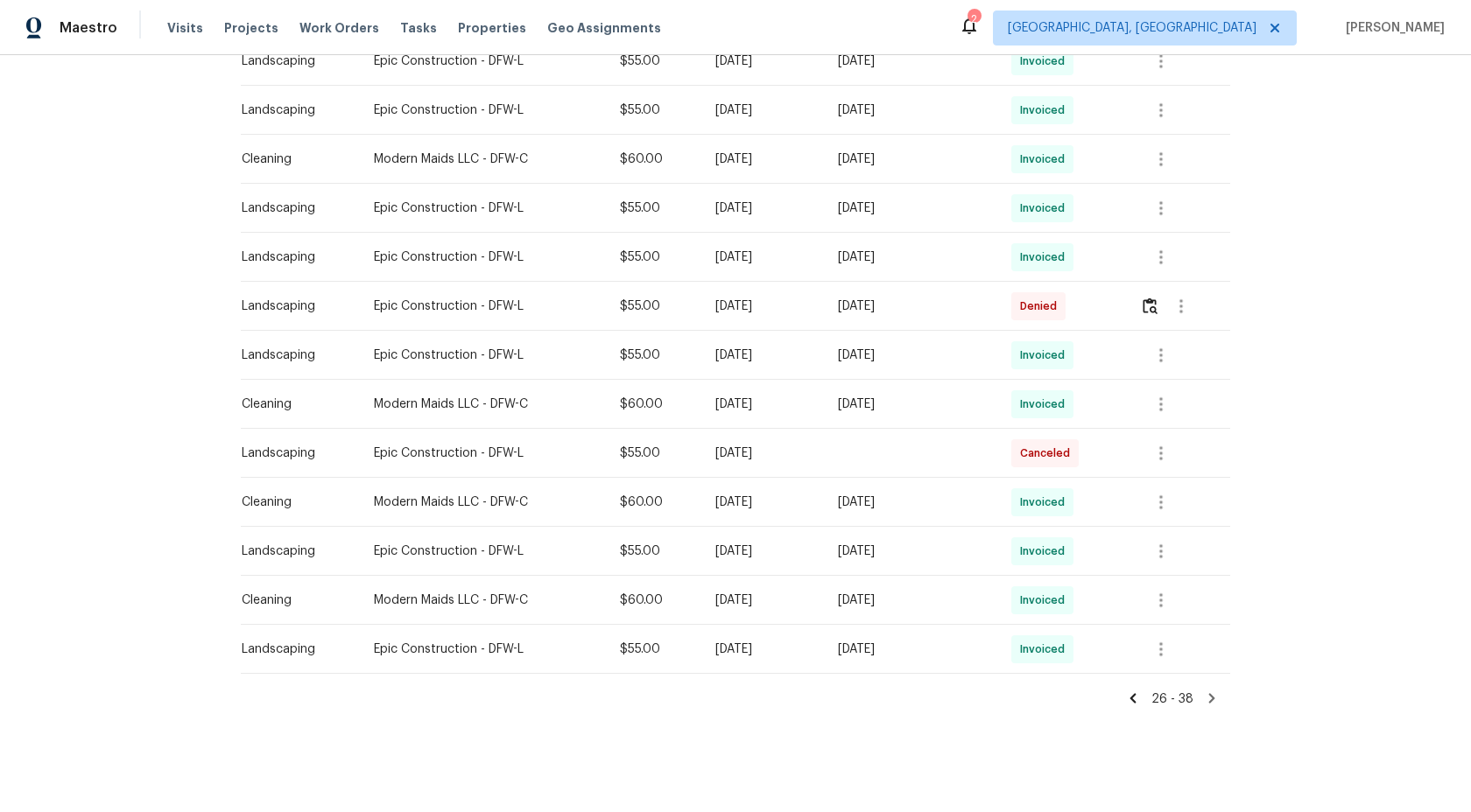
click at [1210, 695] on icon at bounding box center [1212, 698] width 6 height 10
click at [1213, 700] on icon at bounding box center [1212, 699] width 16 height 16
click at [1211, 698] on icon at bounding box center [1212, 699] width 16 height 16
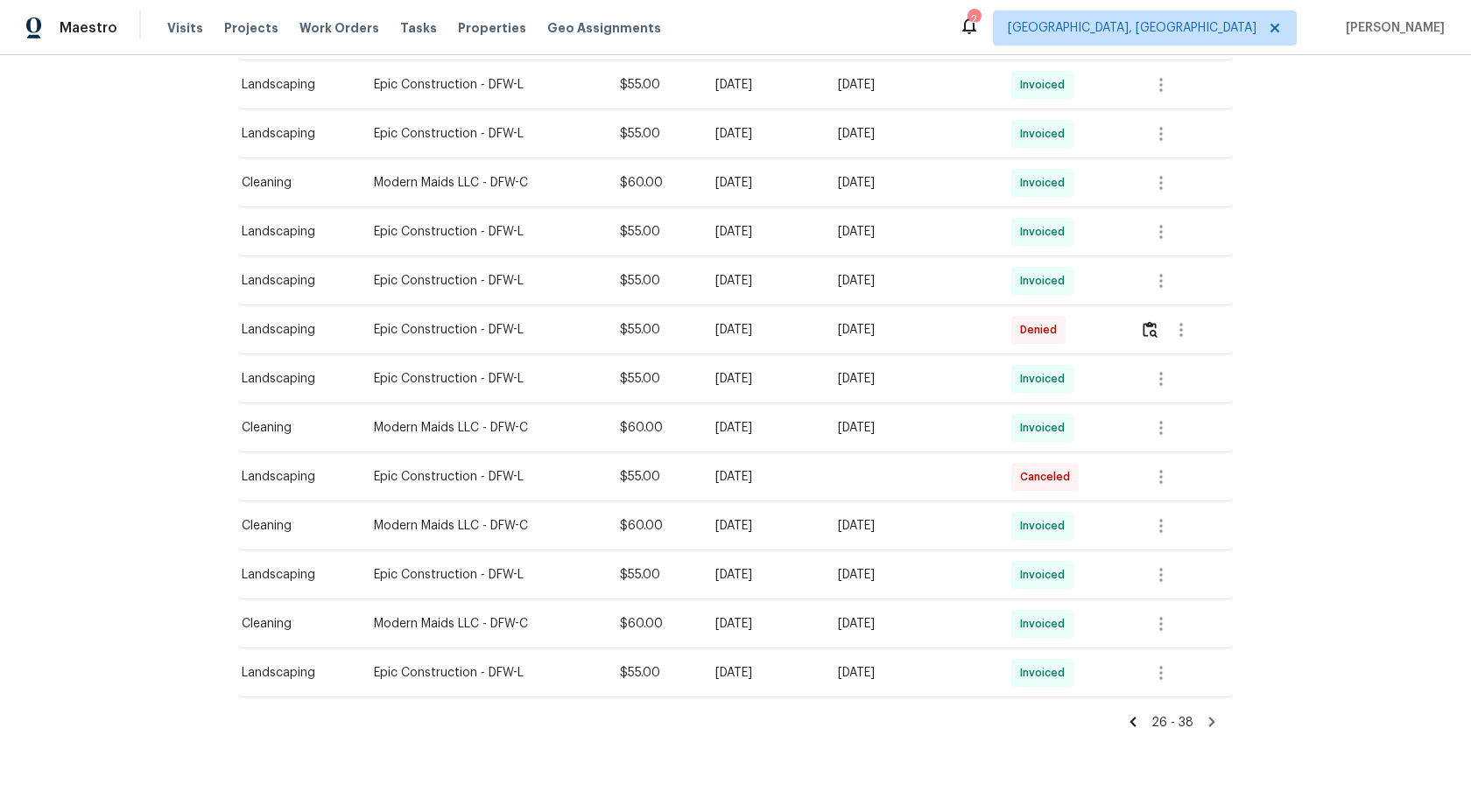
scroll to position [322, 0]
click at [1140, 720] on icon at bounding box center [1133, 724] width 16 height 16
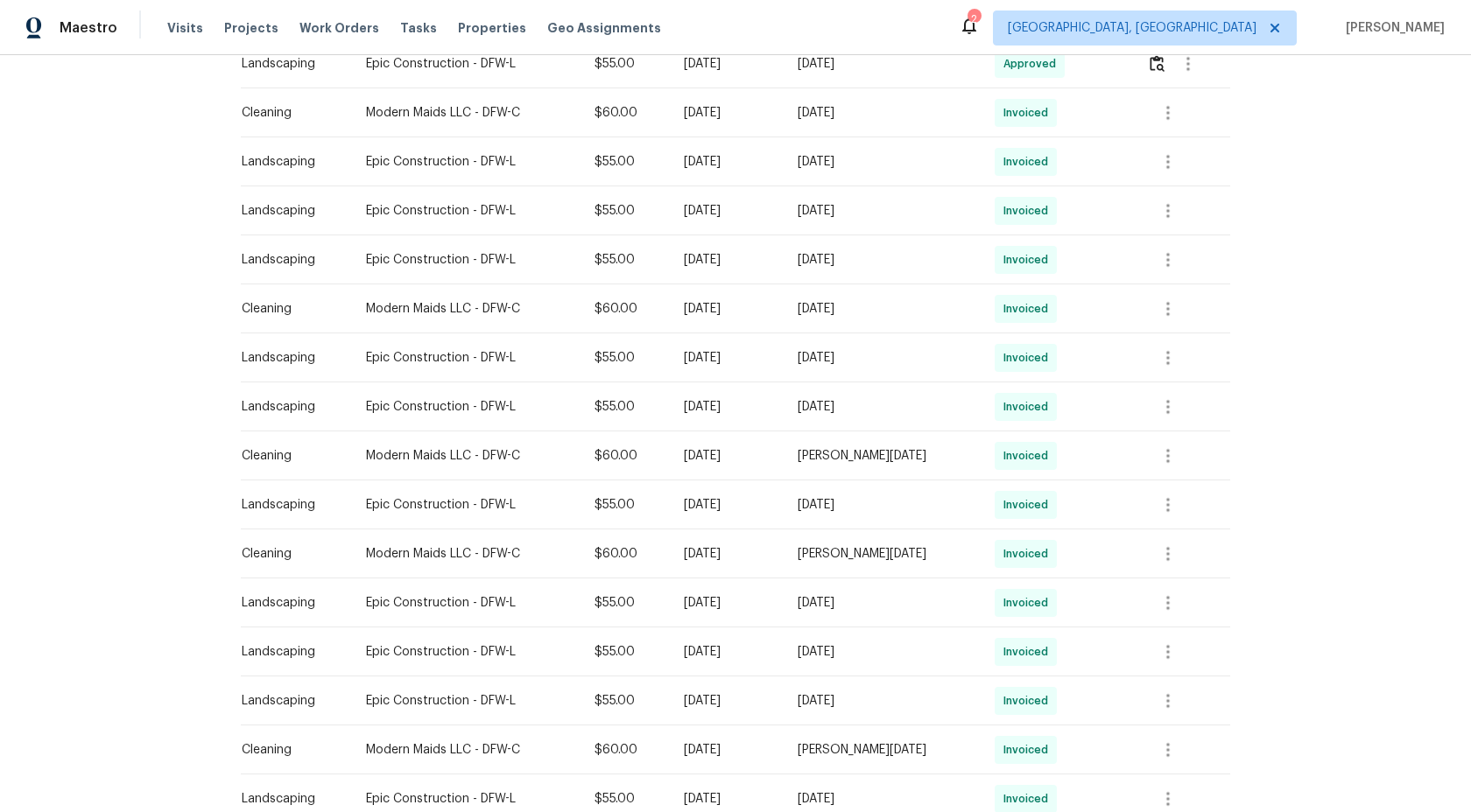
scroll to position [935, 0]
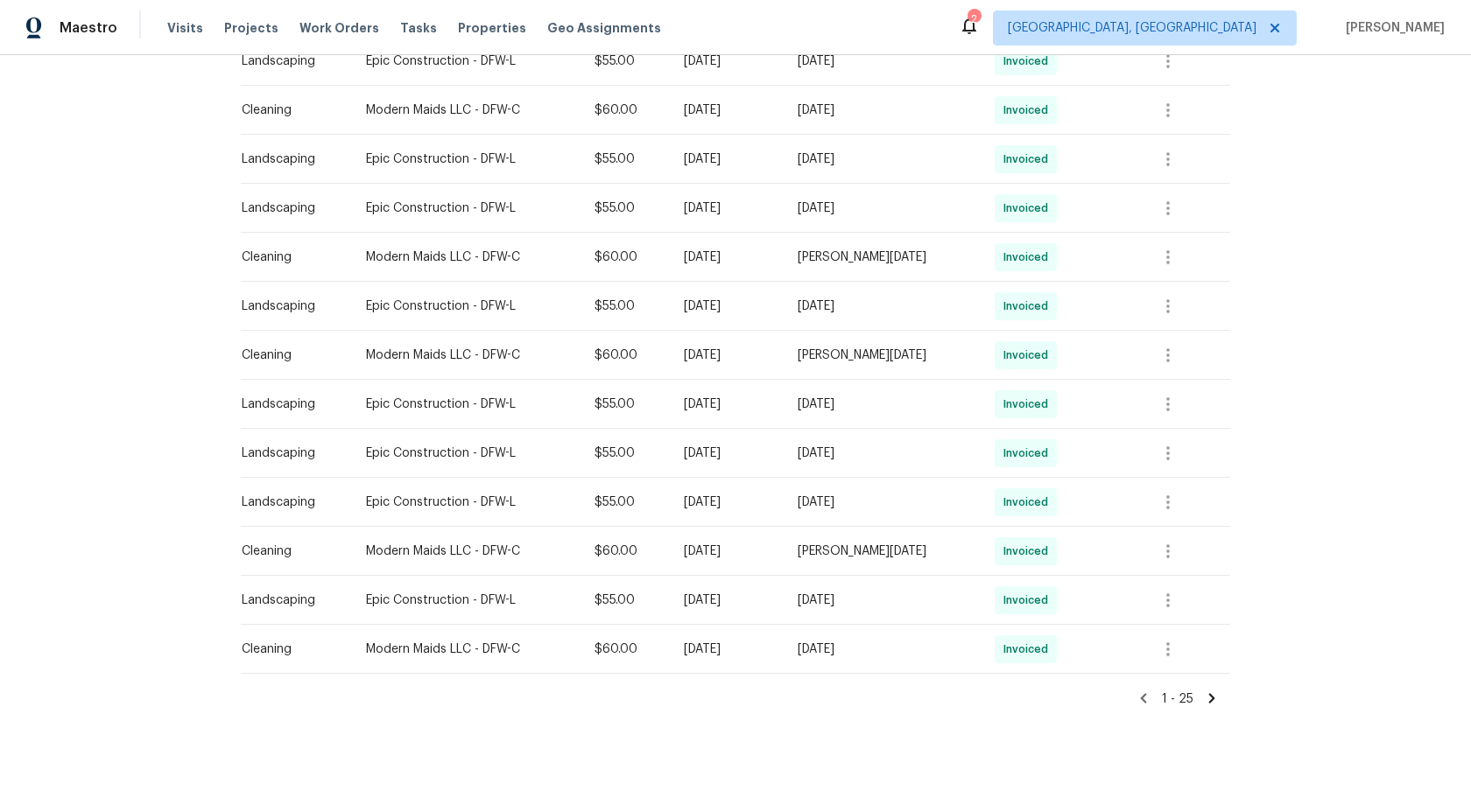
click at [1211, 697] on icon at bounding box center [1212, 698] width 6 height 10
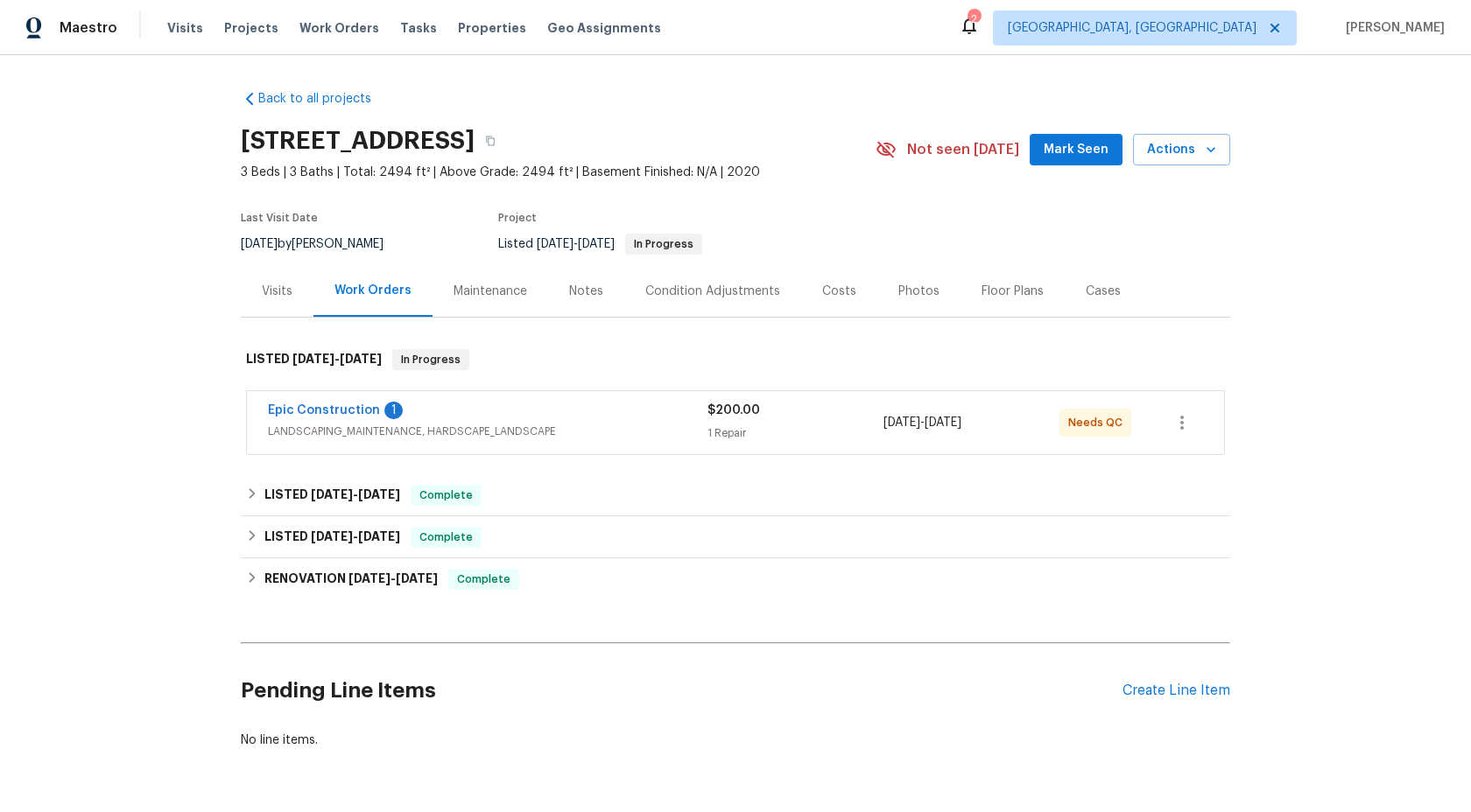
click at [498, 296] on div "Maintenance" at bounding box center [491, 292] width 74 height 18
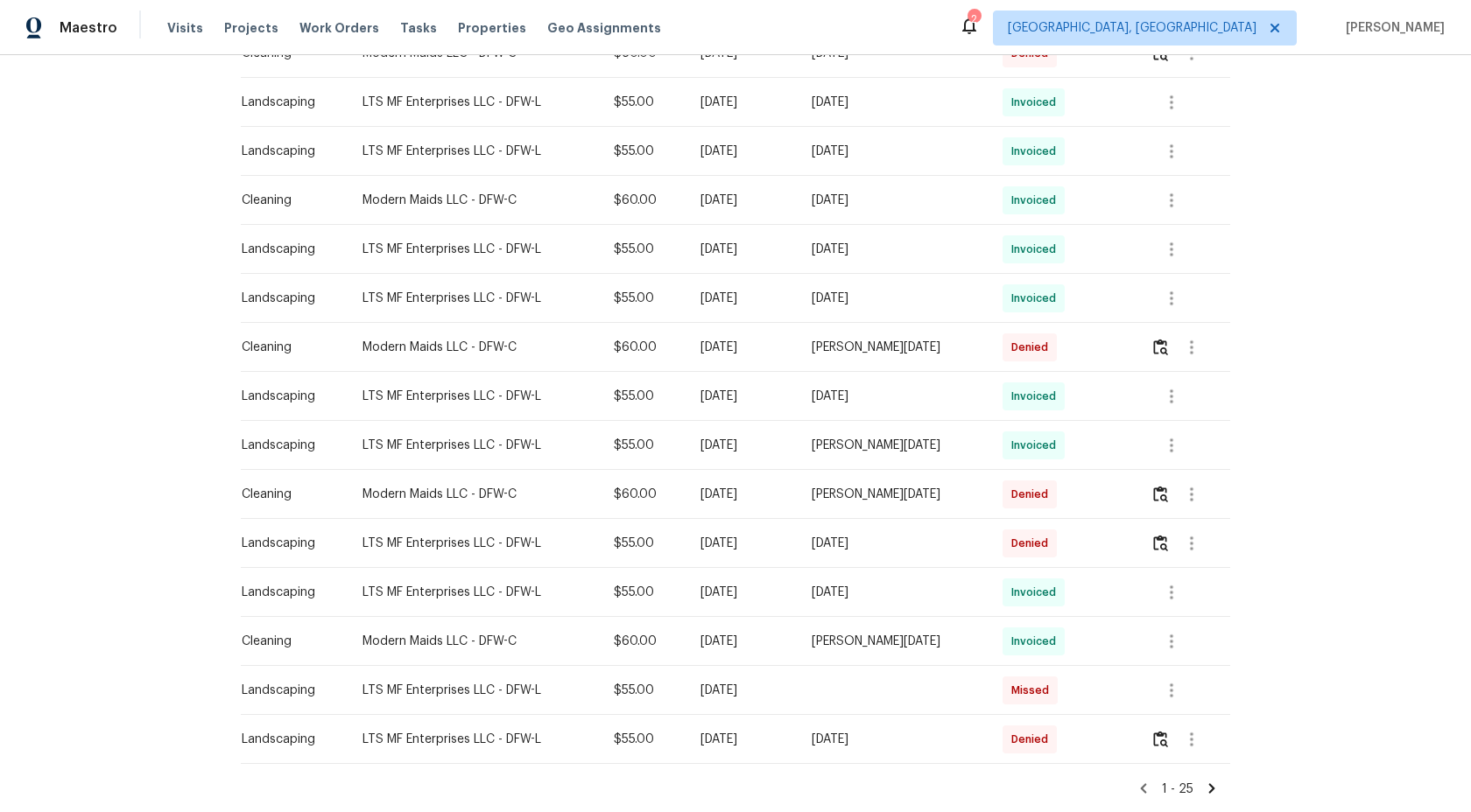
scroll to position [935, 0]
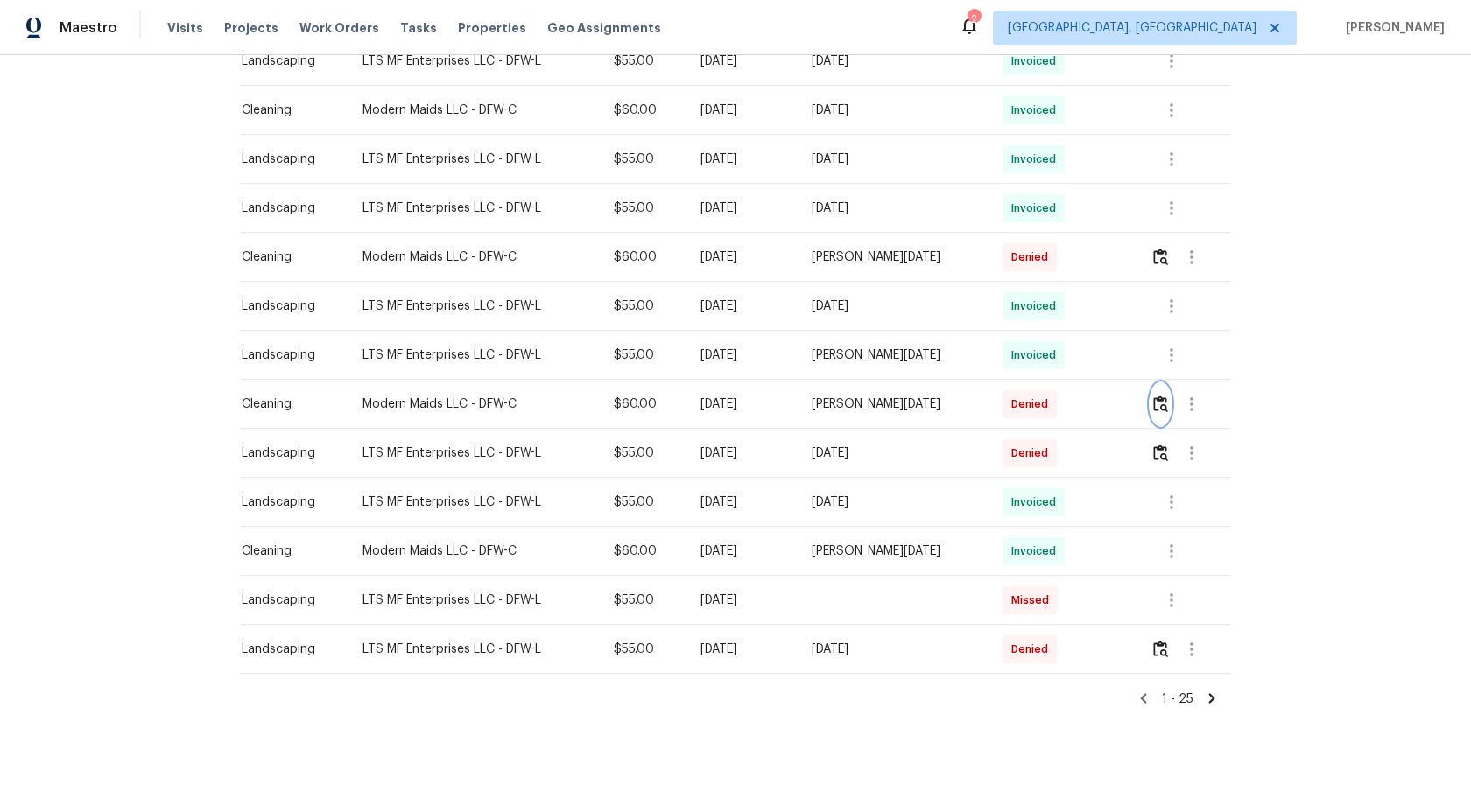
click at [1161, 405] on img "button" at bounding box center [1160, 403] width 15 height 17
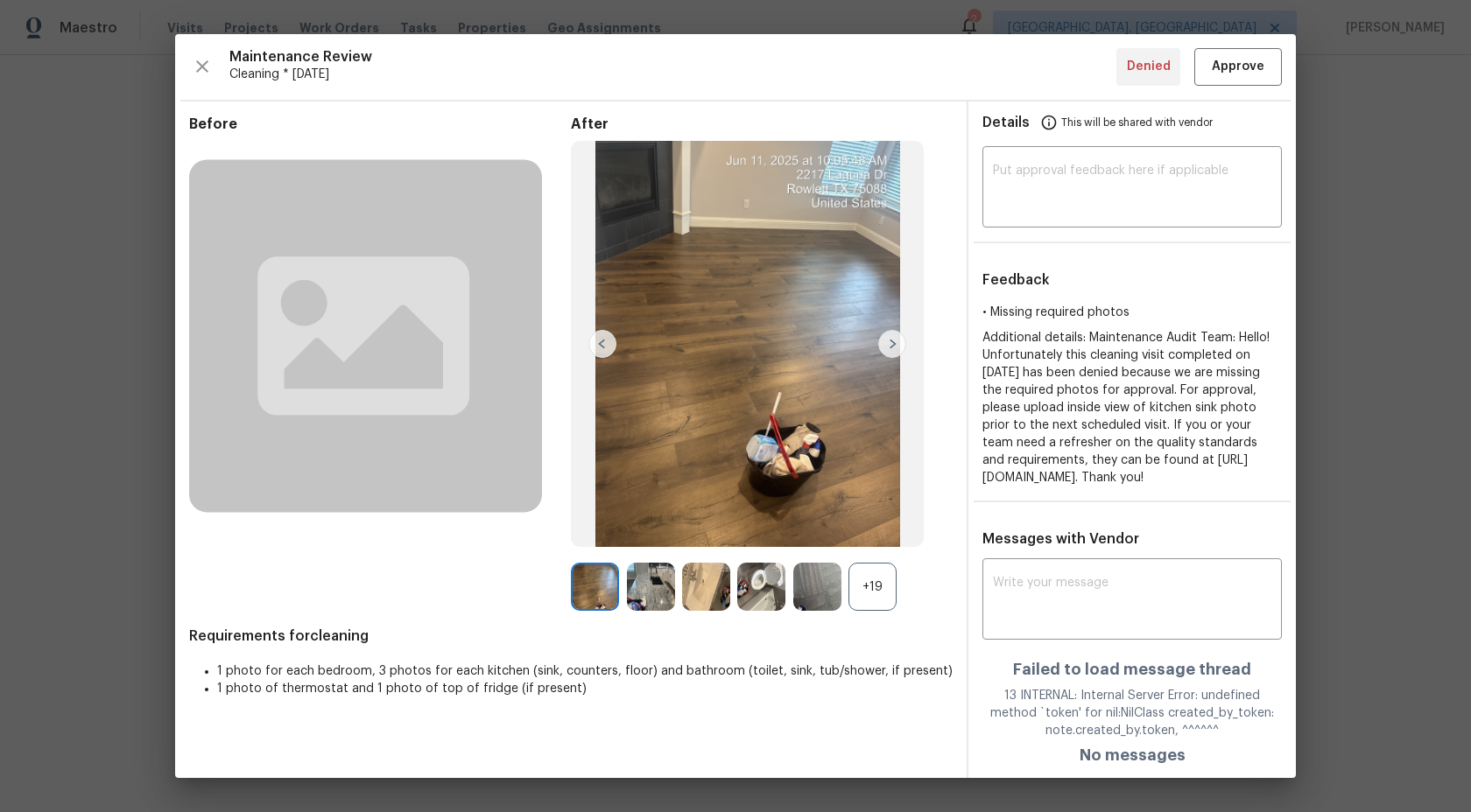
scroll to position [4, 0]
click at [881, 574] on div "+19" at bounding box center [872, 587] width 48 height 48
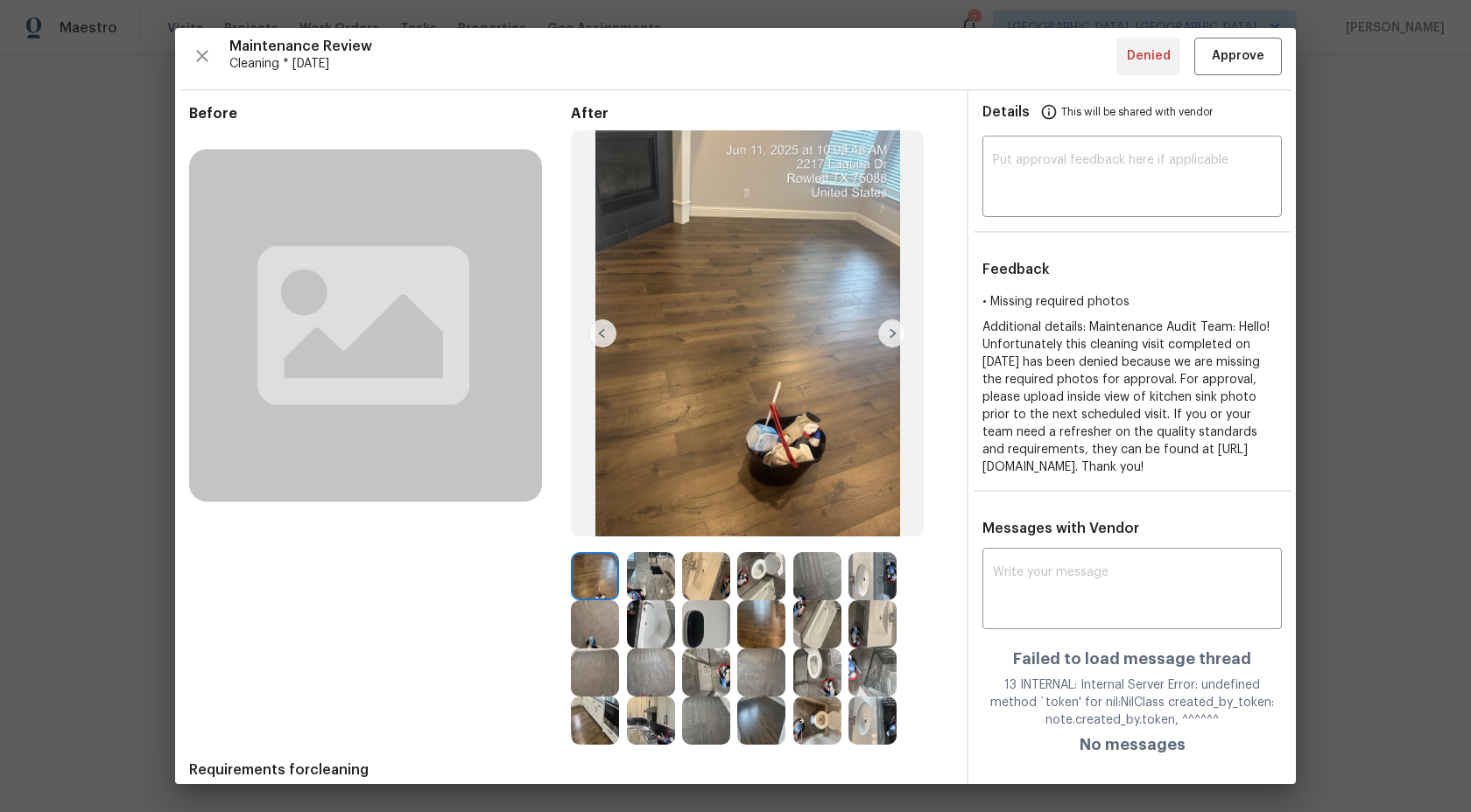
click at [888, 330] on img at bounding box center [892, 334] width 28 height 28
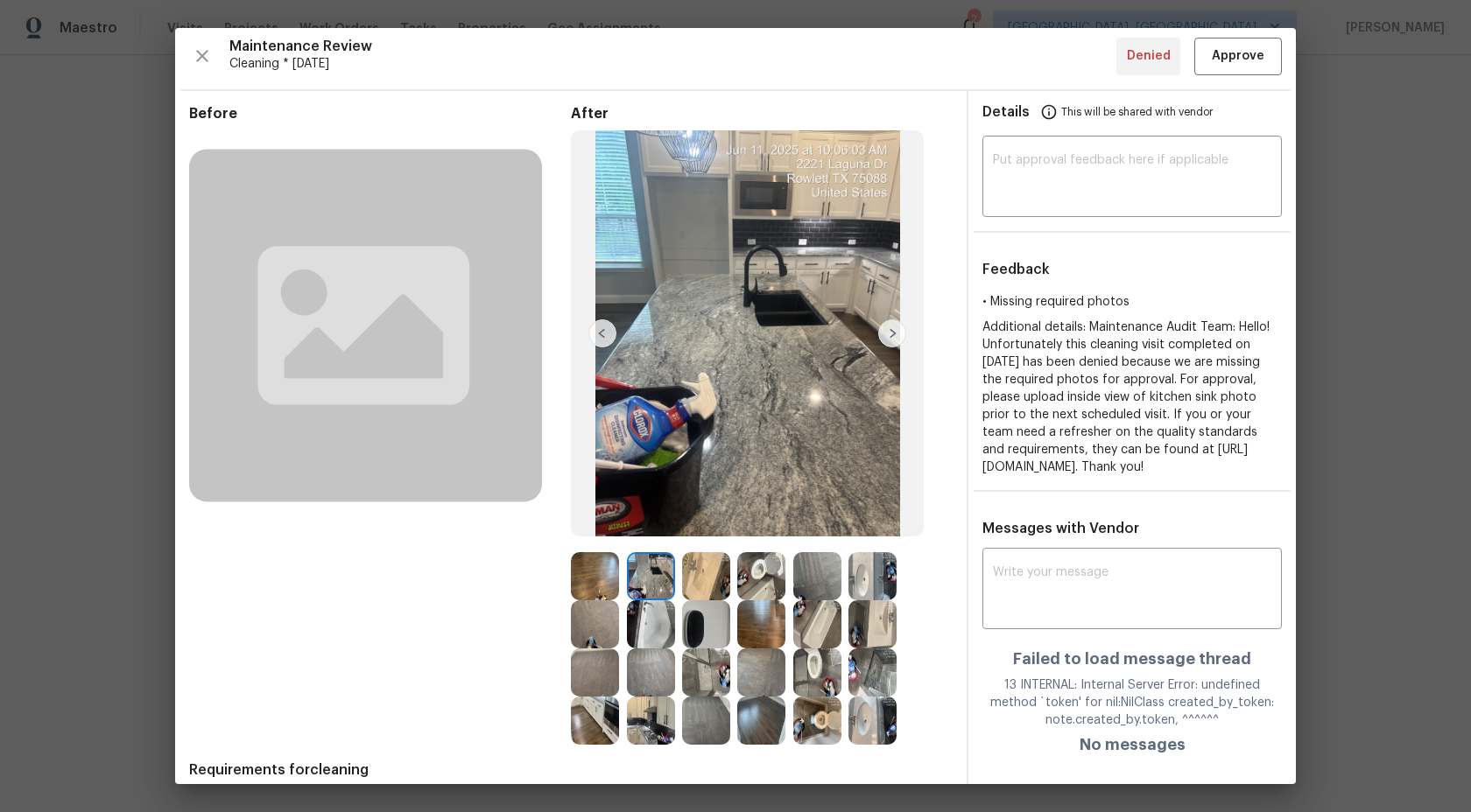
click at [891, 333] on img at bounding box center [892, 334] width 28 height 28
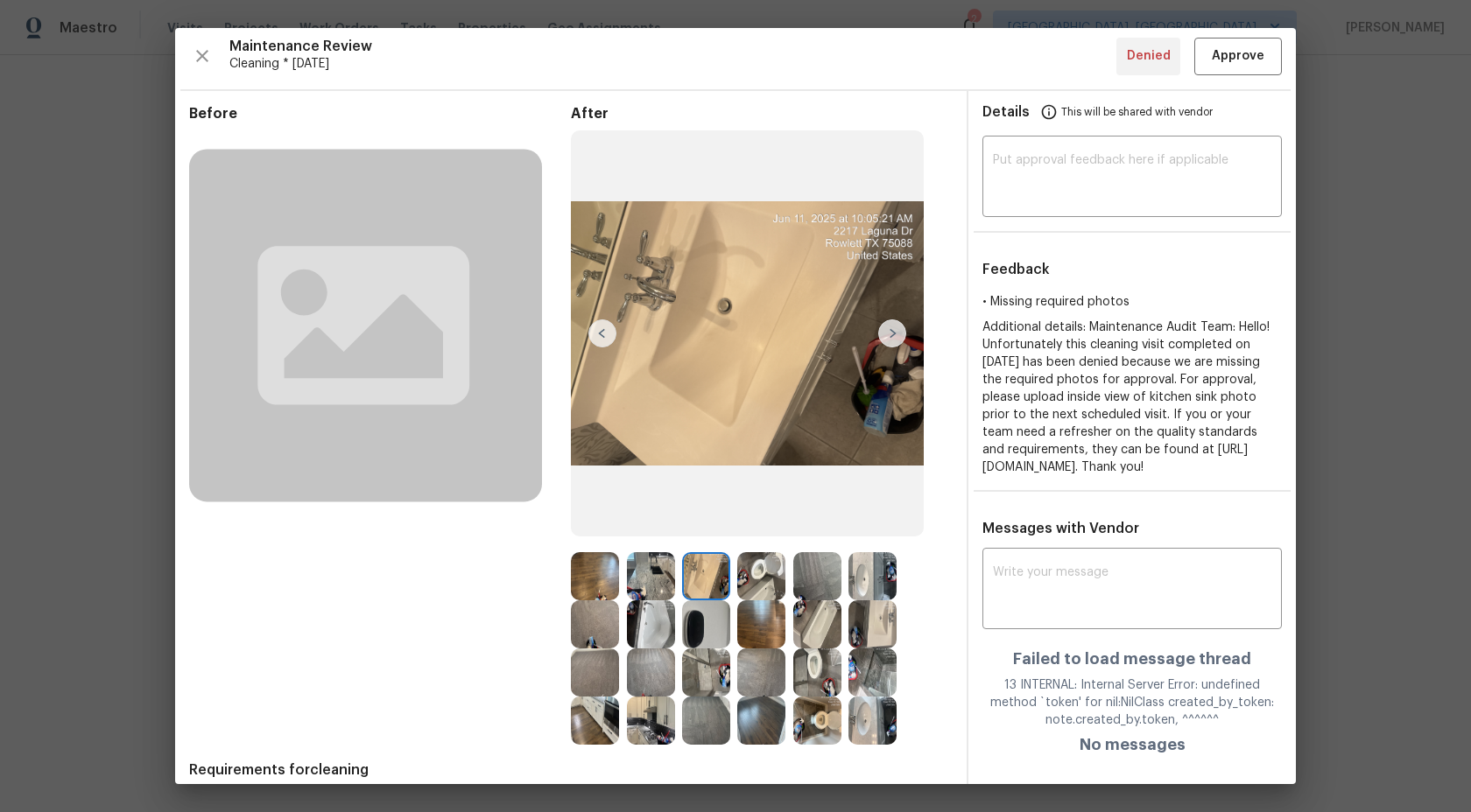
click at [891, 333] on img at bounding box center [892, 334] width 28 height 28
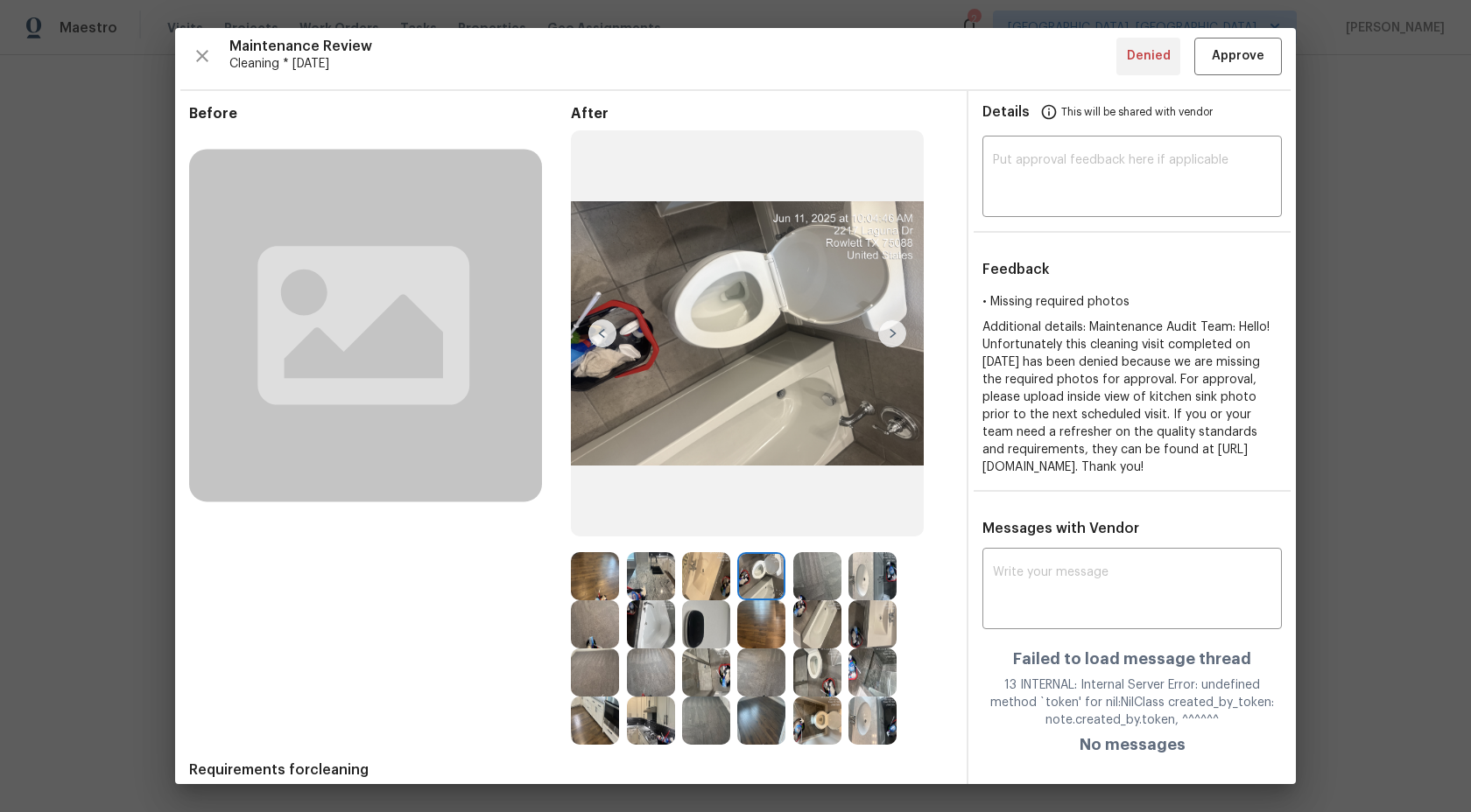
click at [893, 337] on img at bounding box center [892, 334] width 28 height 28
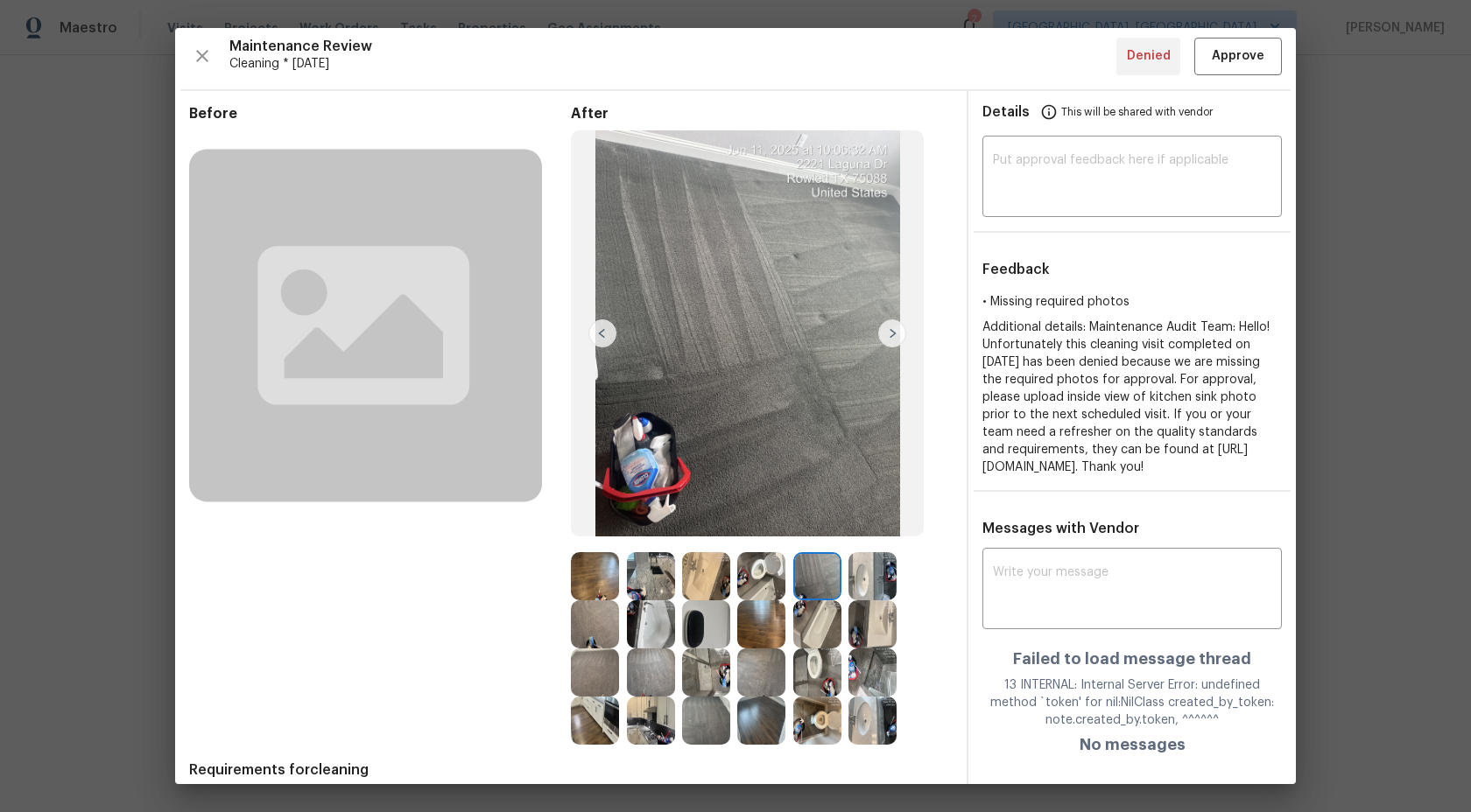
click at [893, 337] on img at bounding box center [892, 334] width 28 height 28
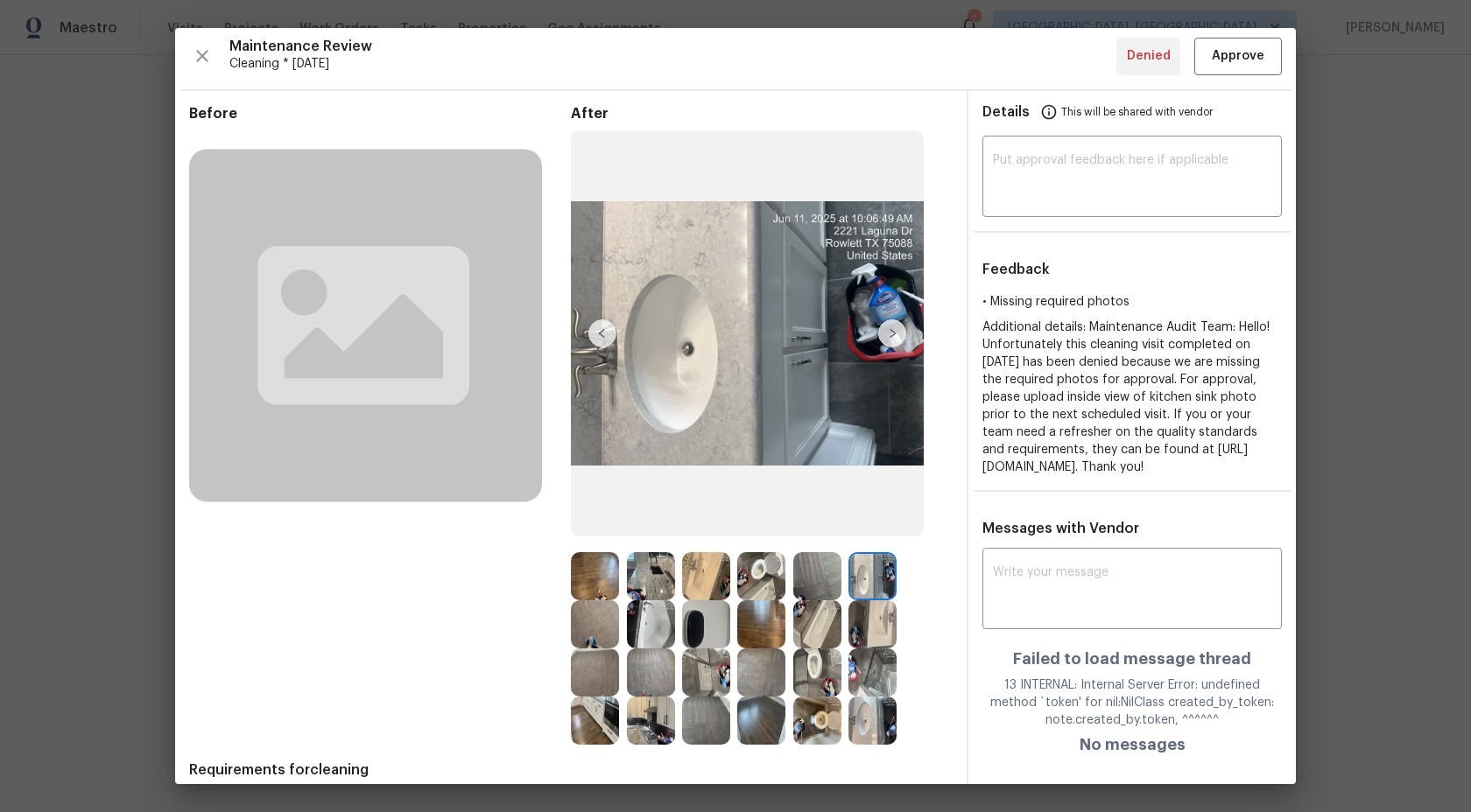
click at [893, 337] on img at bounding box center [892, 334] width 28 height 28
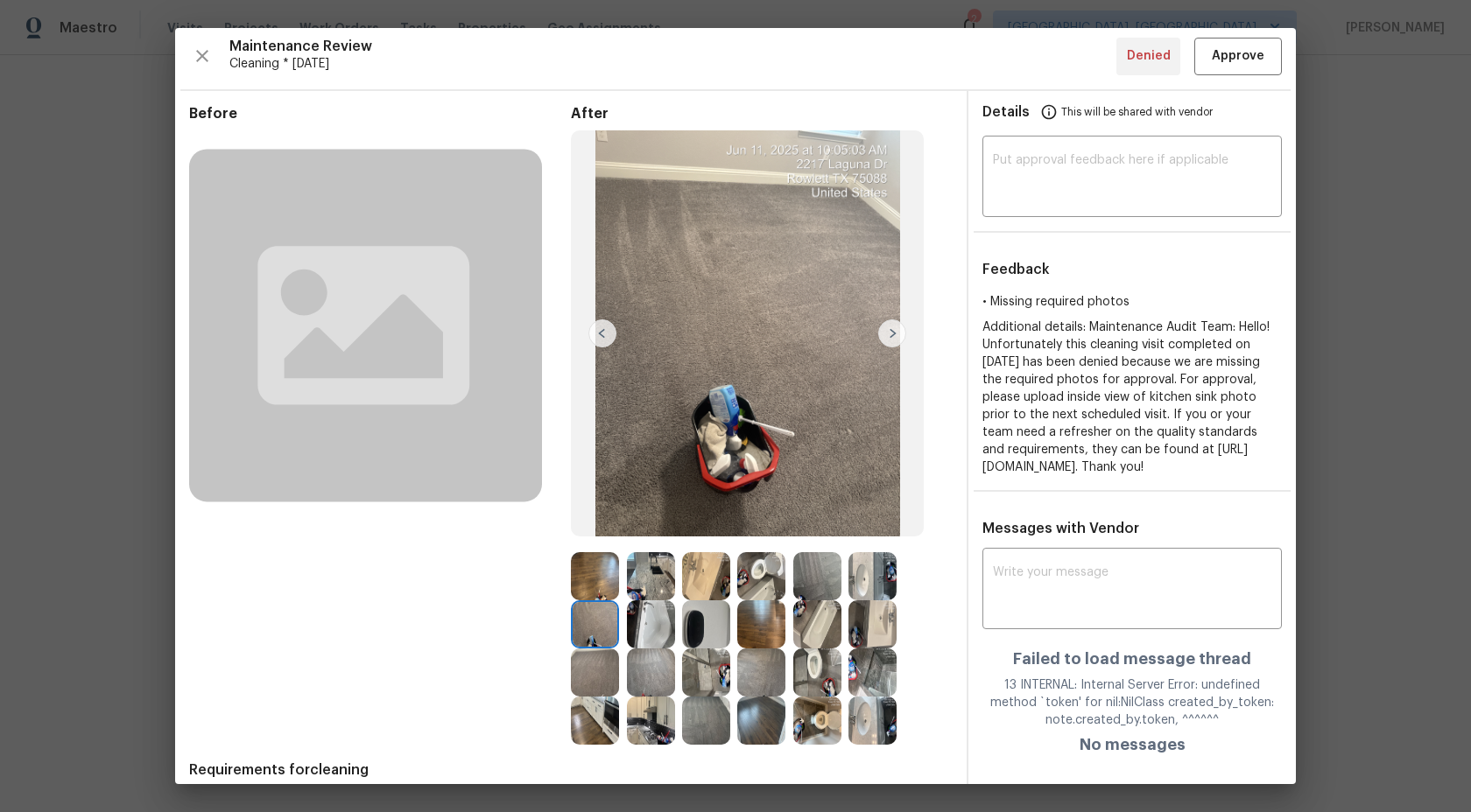
scroll to position [14, 0]
